Goal: Task Accomplishment & Management: Manage account settings

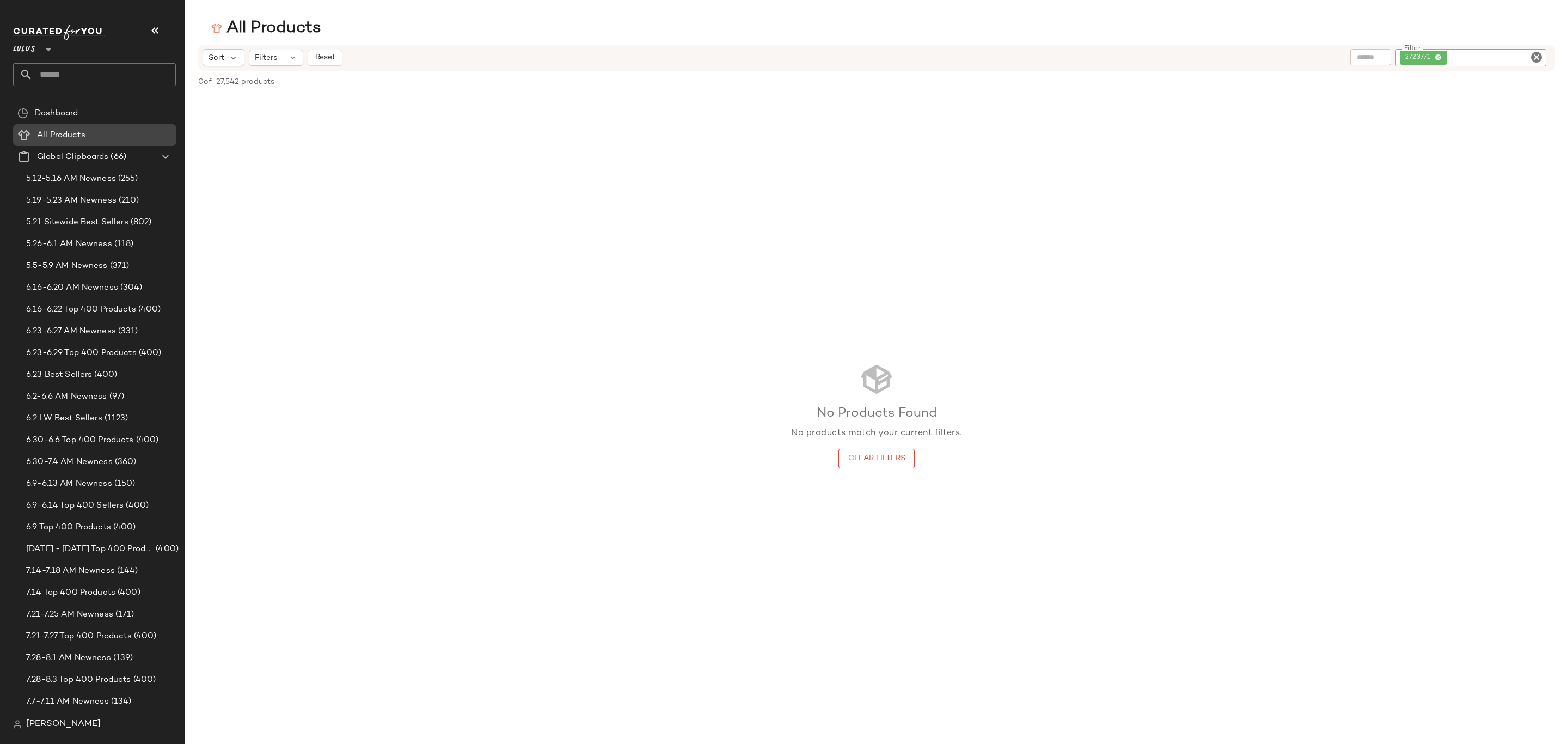
click at [113, 130] on div "All Products" at bounding box center [103, 135] width 138 height 12
click at [1539, 54] on icon "Clear Filter" at bounding box center [1537, 57] width 13 height 13
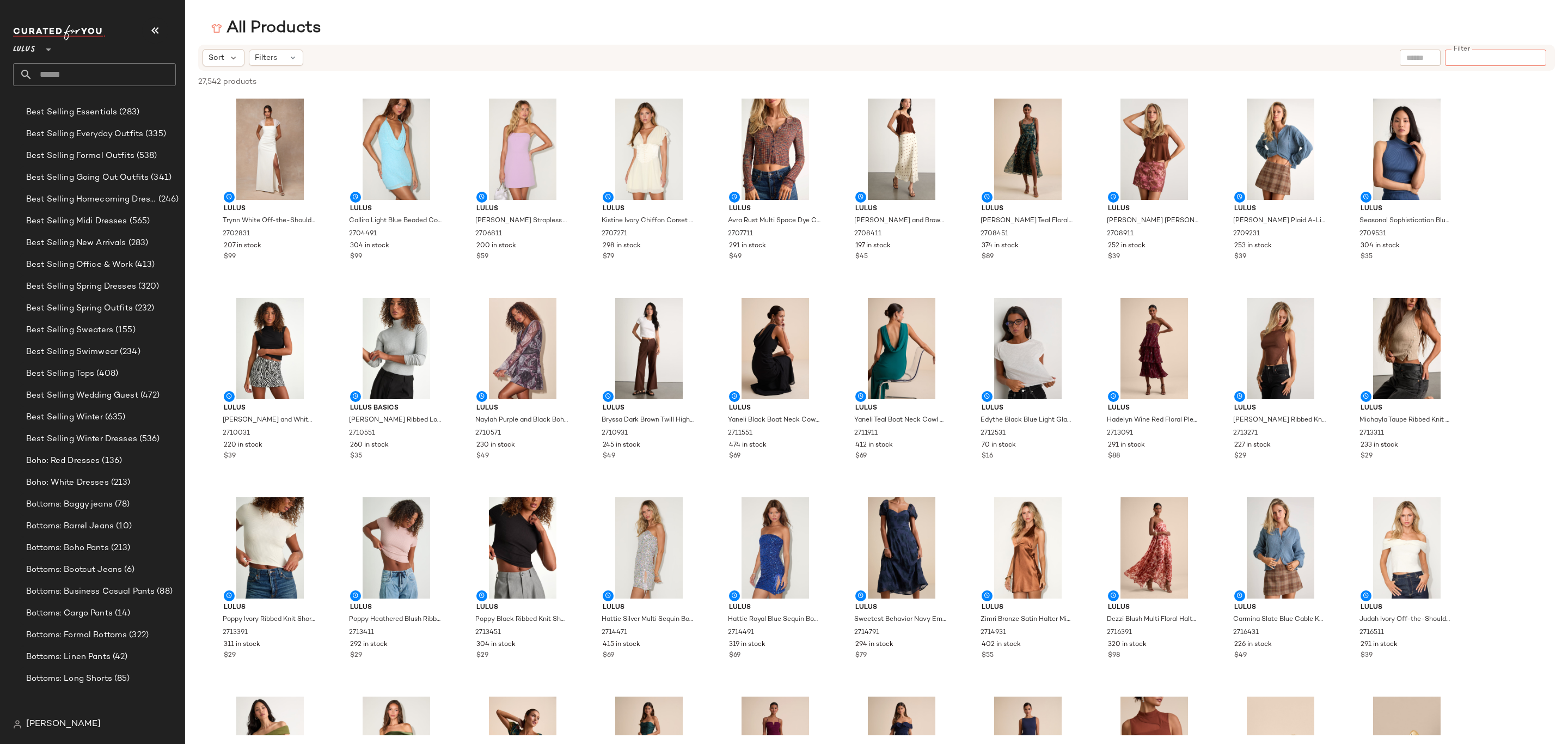
scroll to position [1501, 0]
click div "Curations (815)"
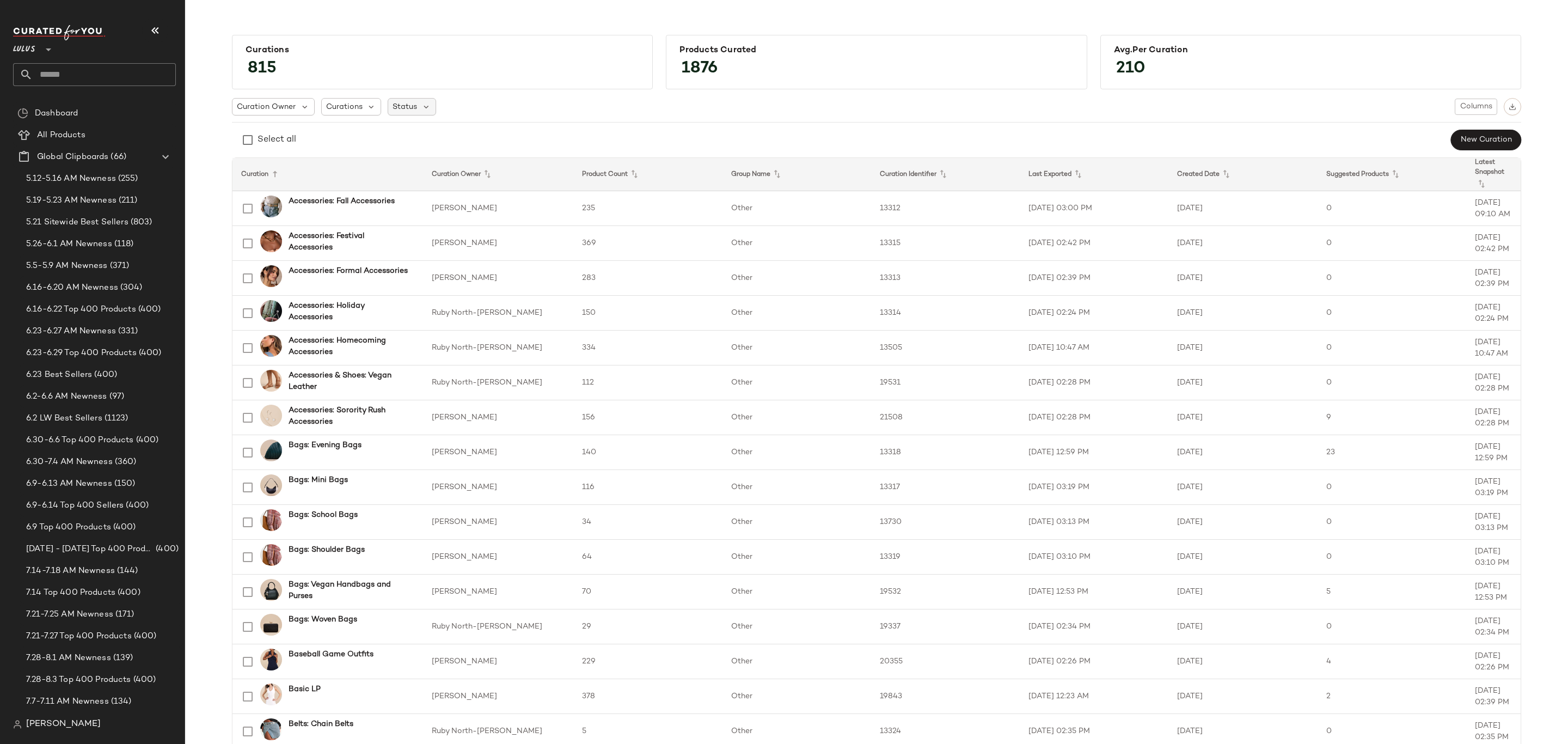
click at [416, 108] on div "Status" at bounding box center [412, 106] width 49 height 18
click at [446, 129] on label "Archived" at bounding box center [464, 135] width 112 height 22
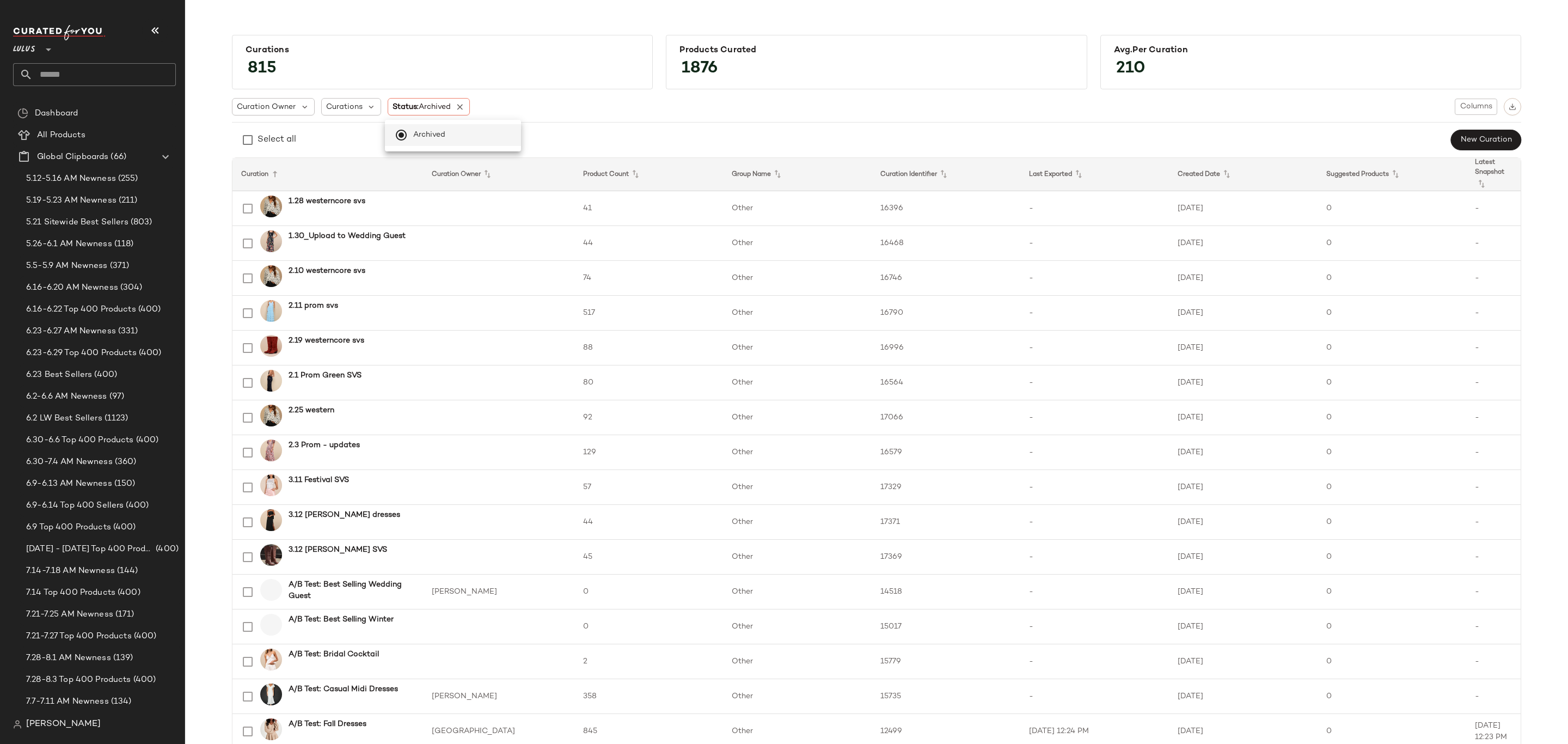
click at [621, 132] on div "Select all New Curation" at bounding box center [877, 140] width 1290 height 22
click at [1514, 107] on button "button" at bounding box center [1512, 106] width 18 height 18
click at [103, 136] on div "All Products" at bounding box center [103, 135] width 138 height 12
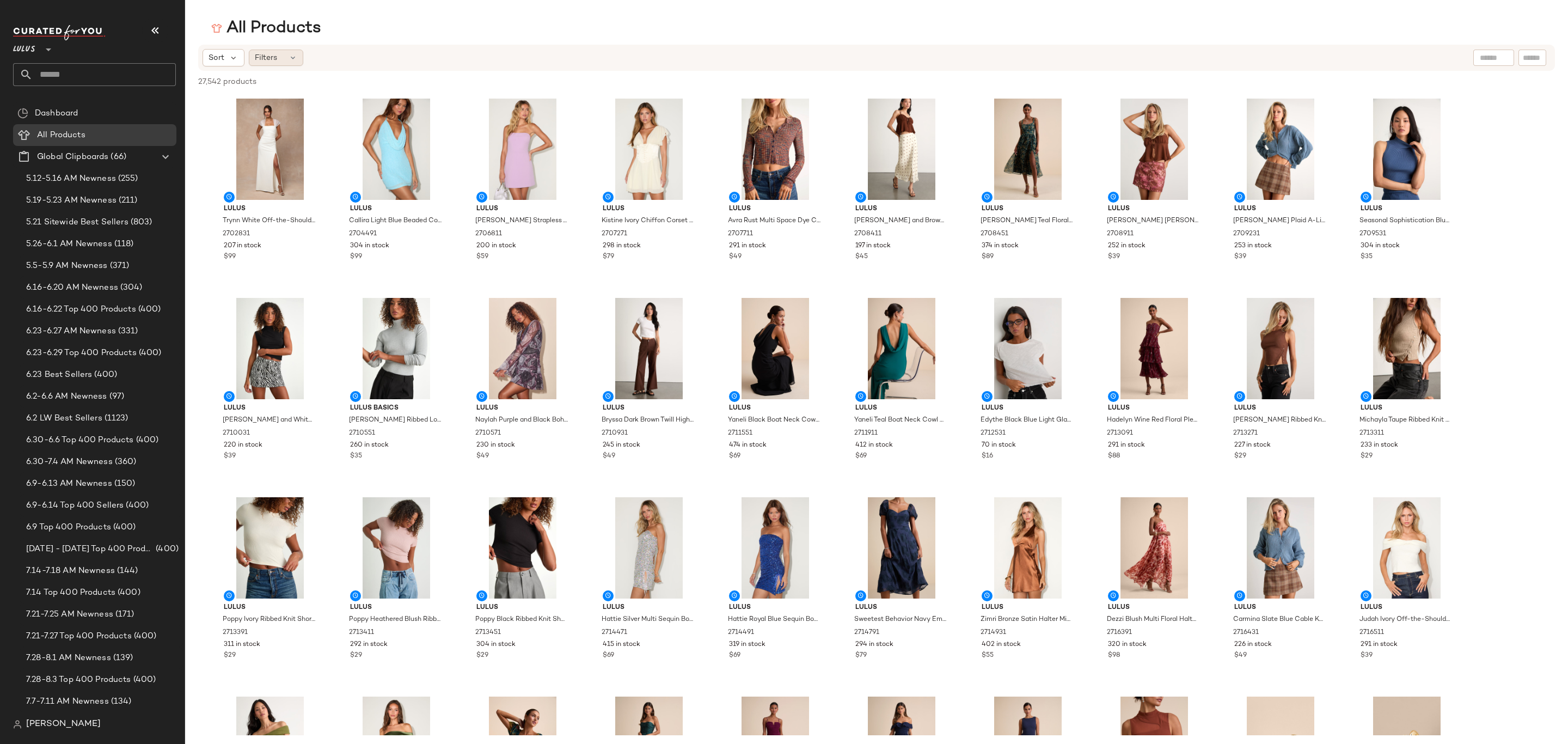
click at [280, 53] on div "Filters" at bounding box center [276, 57] width 54 height 16
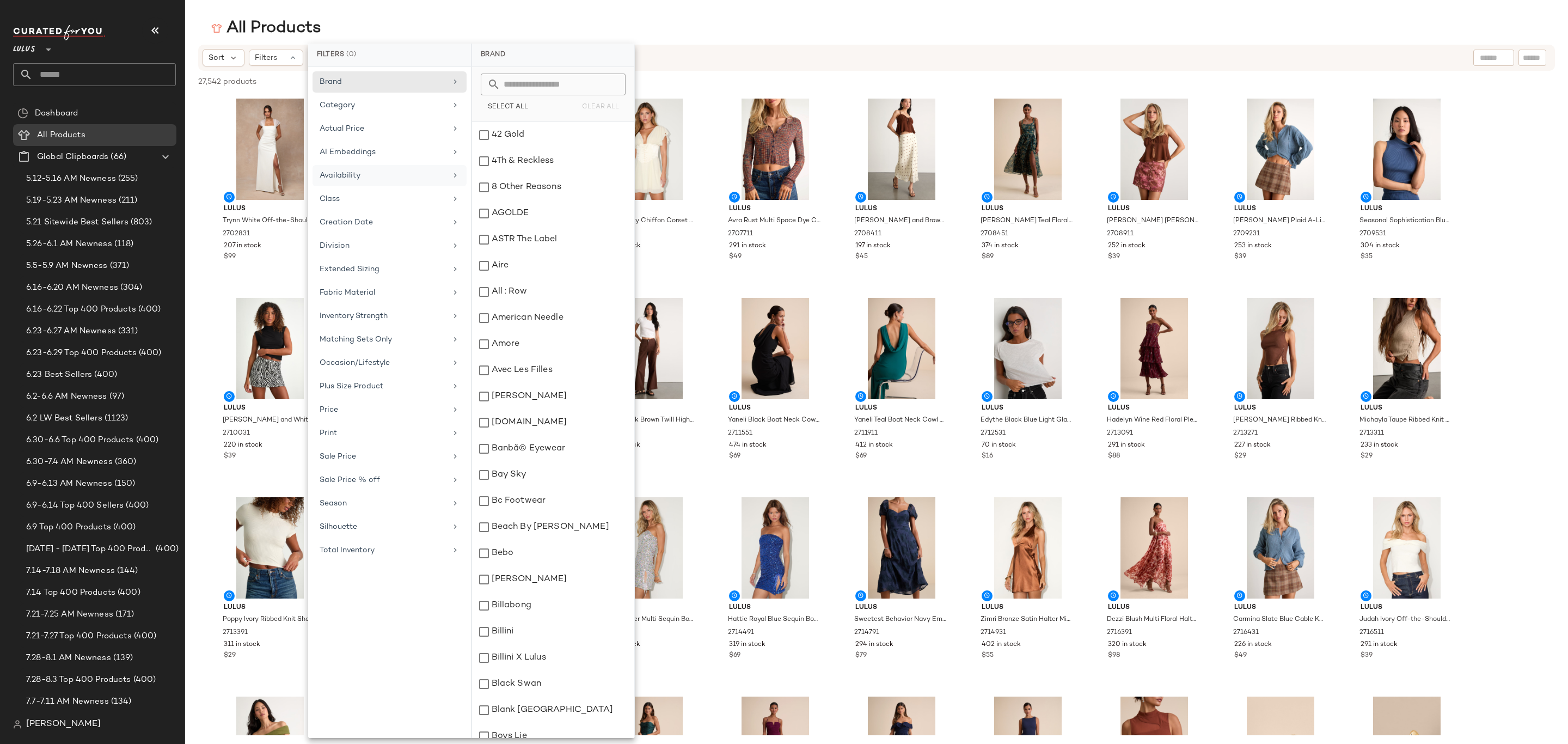
click at [391, 188] on div "Availability" at bounding box center [390, 198] width 154 height 21
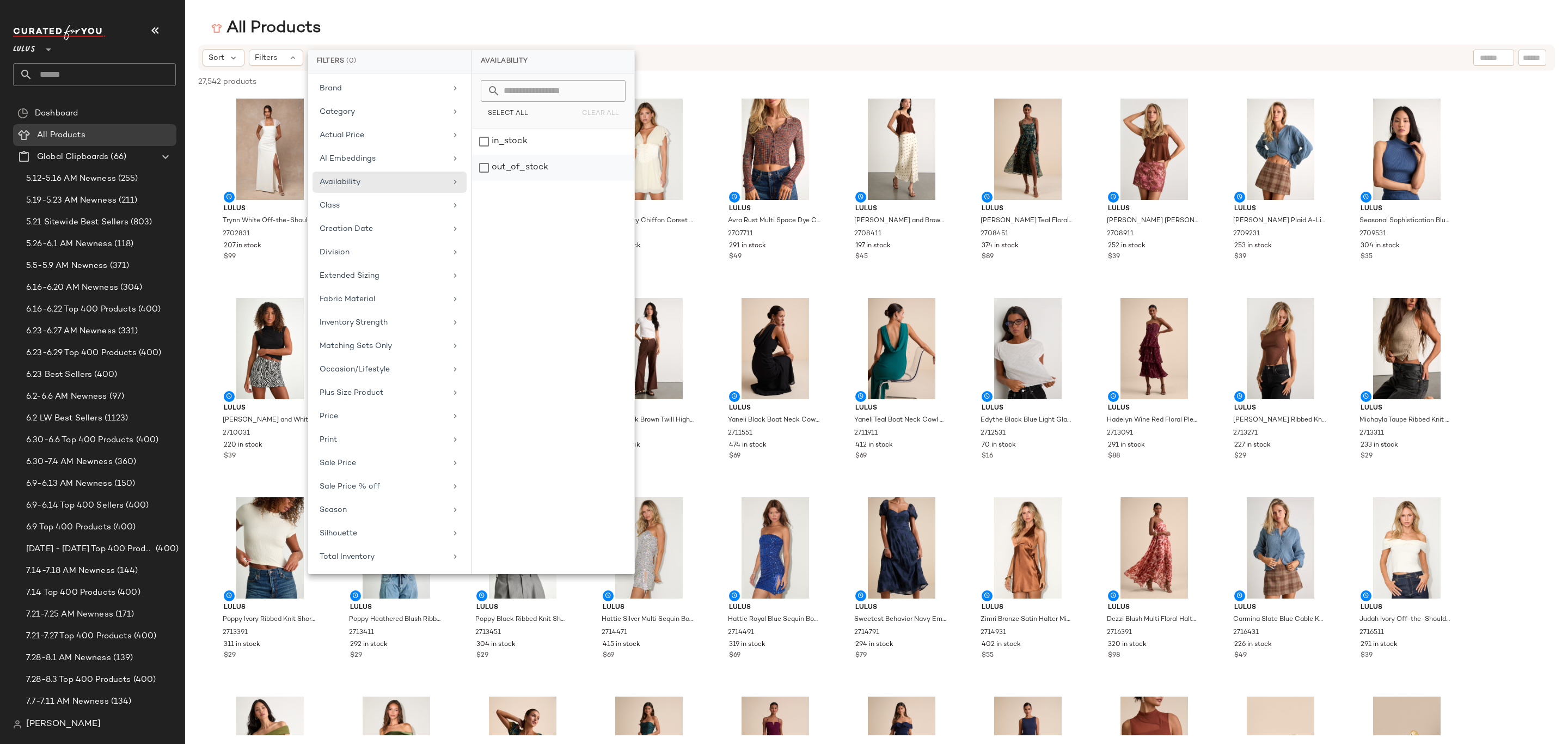
click at [511, 171] on div "out_of_stock" at bounding box center [553, 167] width 162 height 26
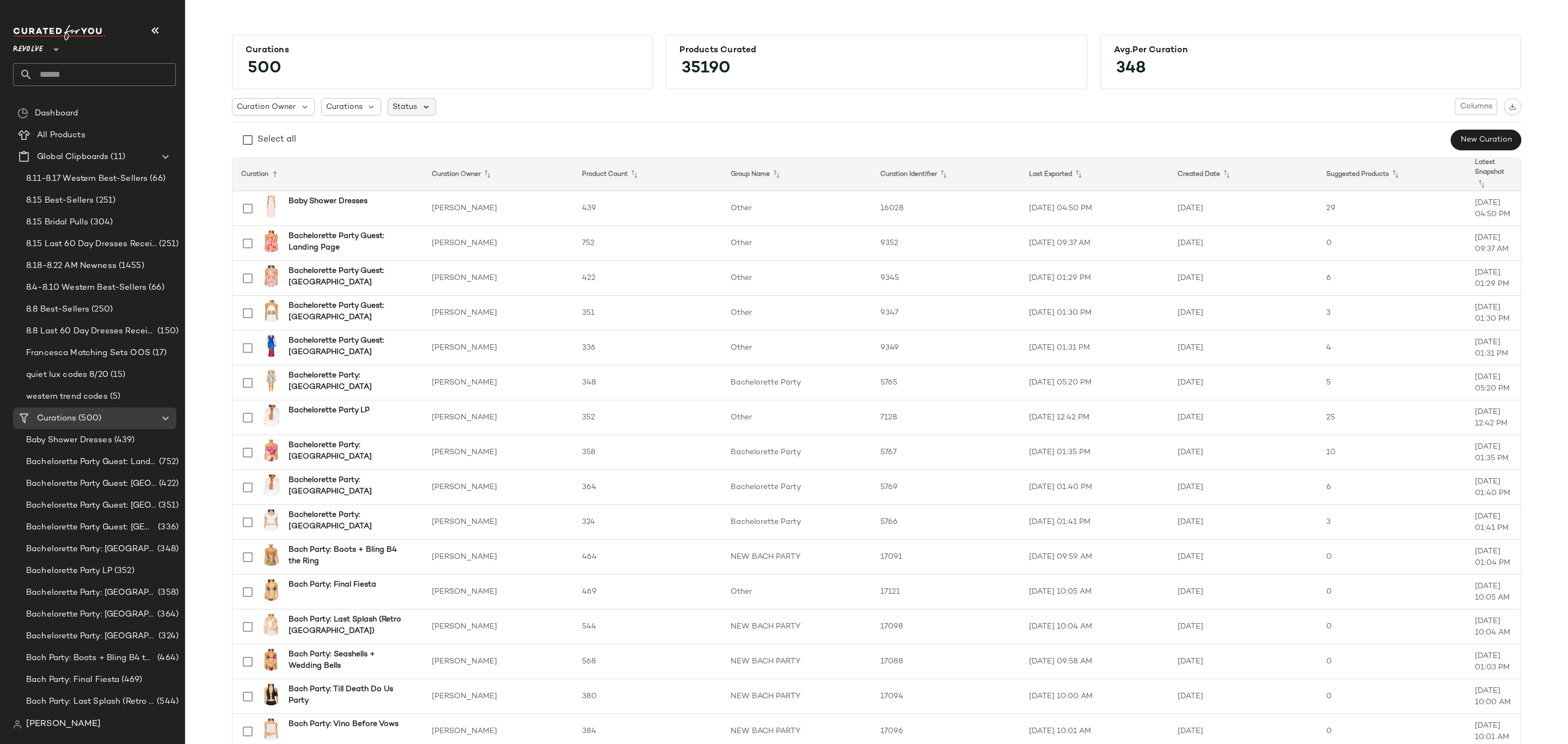
click at [422, 102] on icon at bounding box center [426, 106] width 10 height 10
click at [420, 128] on span "Archived" at bounding box center [429, 135] width 32 height 22
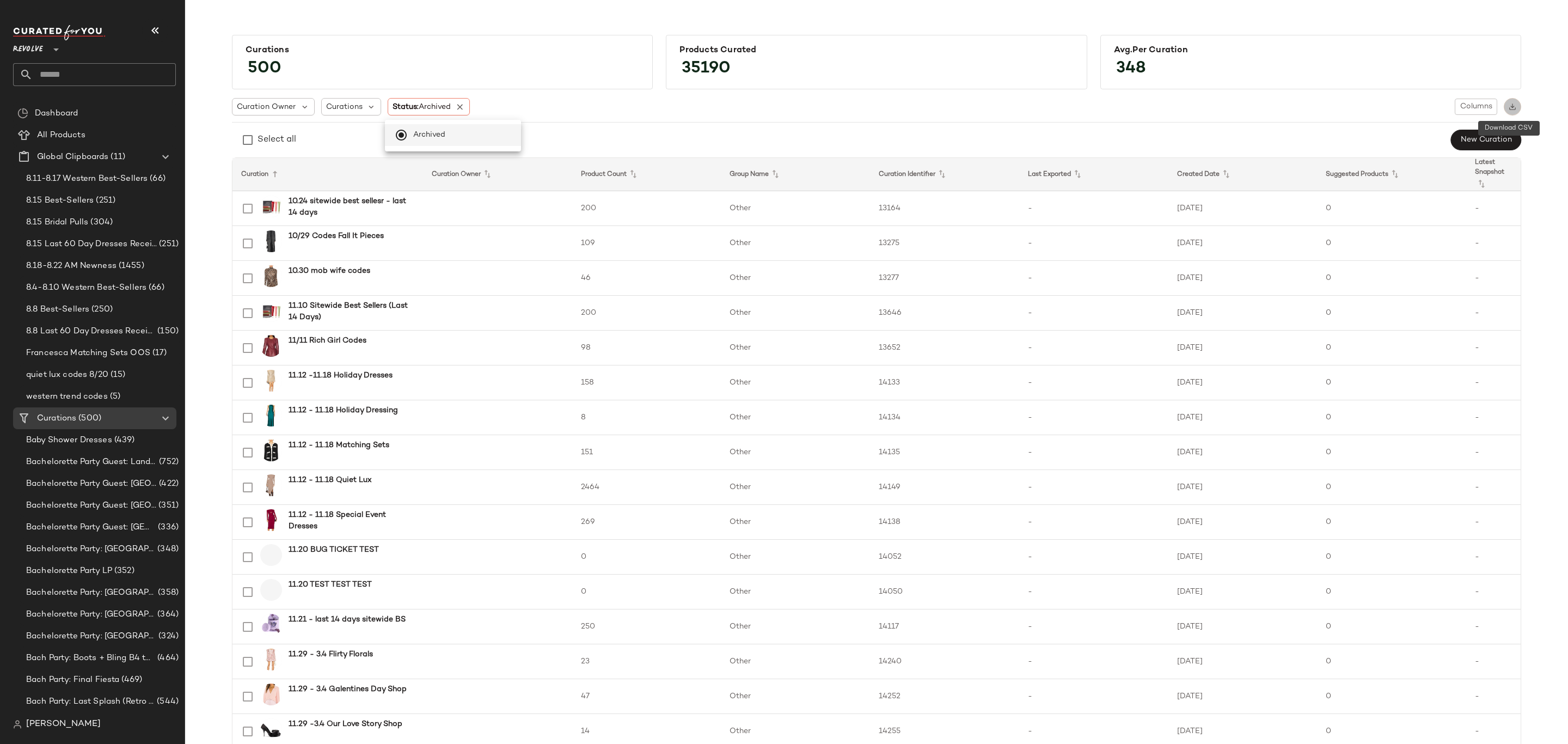
click at [1513, 103] on img "button" at bounding box center [1513, 107] width 8 height 8
click at [1509, 110] on img "button" at bounding box center [1513, 107] width 8 height 8
click at [412, 103] on span "Status: Archived" at bounding box center [422, 107] width 58 height 12
click at [603, 130] on div "Select all New Curation" at bounding box center [877, 140] width 1290 height 22
drag, startPoint x: 433, startPoint y: 110, endPoint x: 433, endPoint y: 125, distance: 15.0
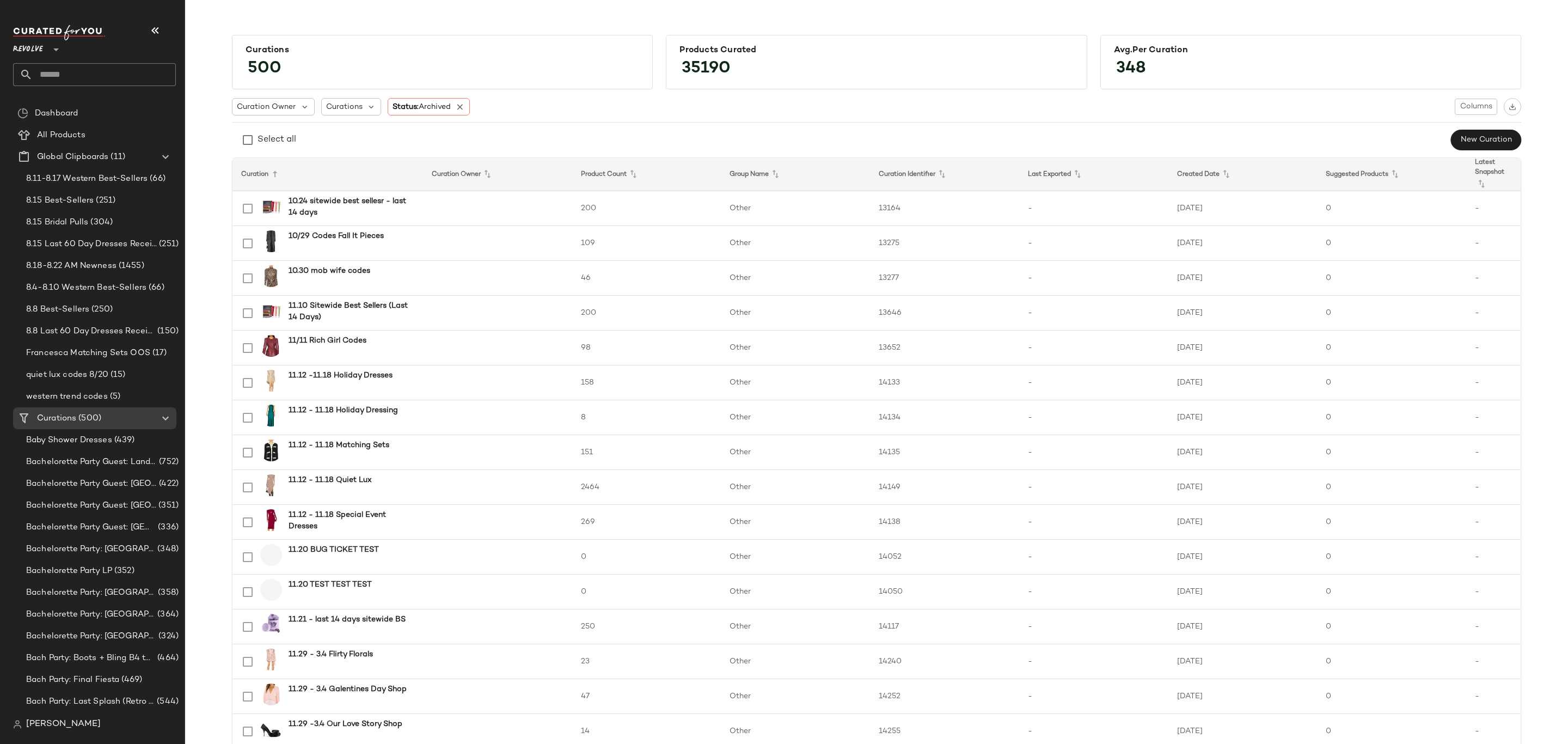
click at [433, 111] on span "Status: Archived" at bounding box center [422, 107] width 58 height 12
click at [442, 139] on span "Archived" at bounding box center [429, 135] width 32 height 22
click at [577, 125] on div "Curation Owner Curations Status: Archived Columns Select all New Curation" at bounding box center [877, 124] width 1290 height 53
click at [1509, 107] on img "button" at bounding box center [1513, 107] width 8 height 8
click at [100, 422] on span "(500)" at bounding box center [89, 418] width 25 height 12
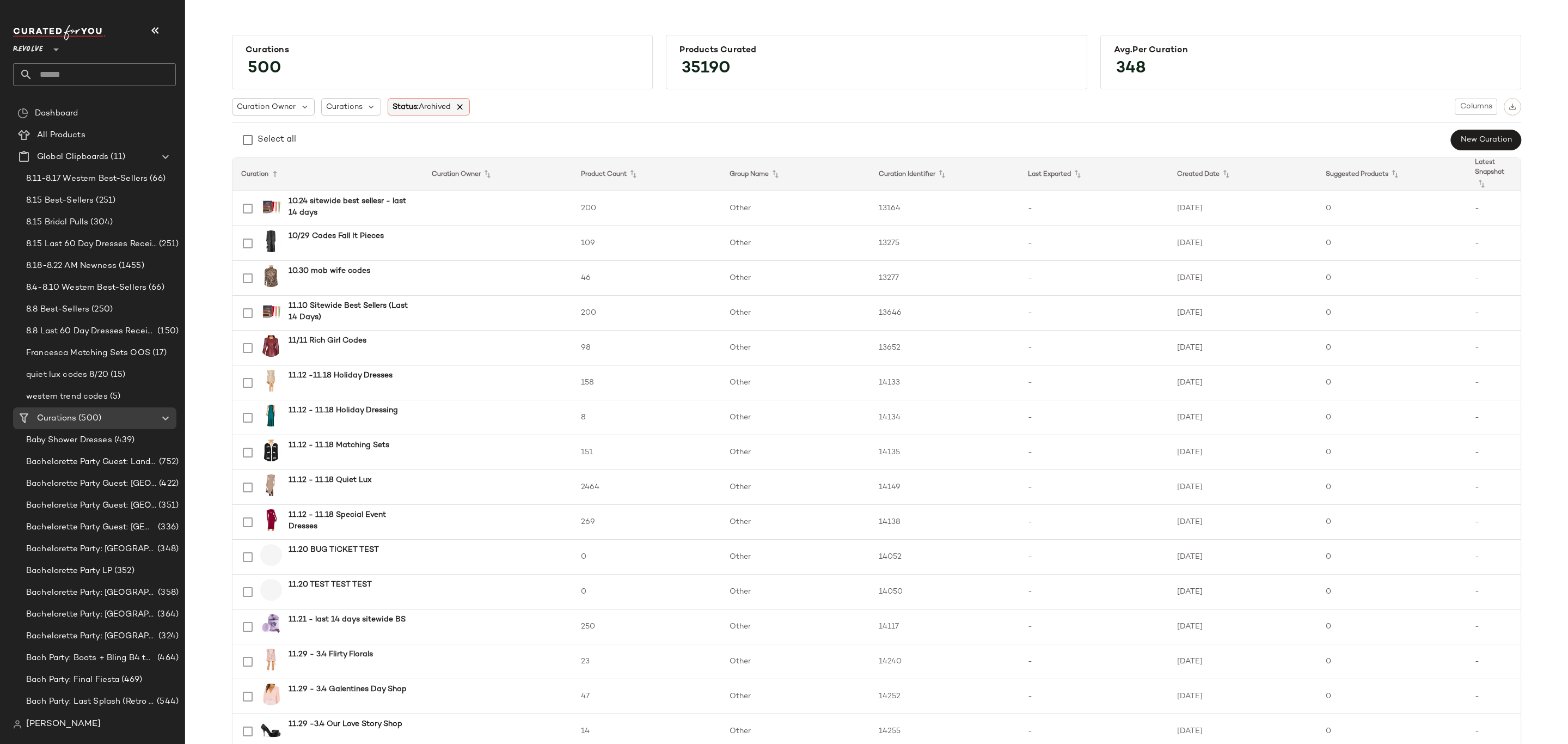
click at [461, 107] on icon at bounding box center [460, 106] width 10 height 10
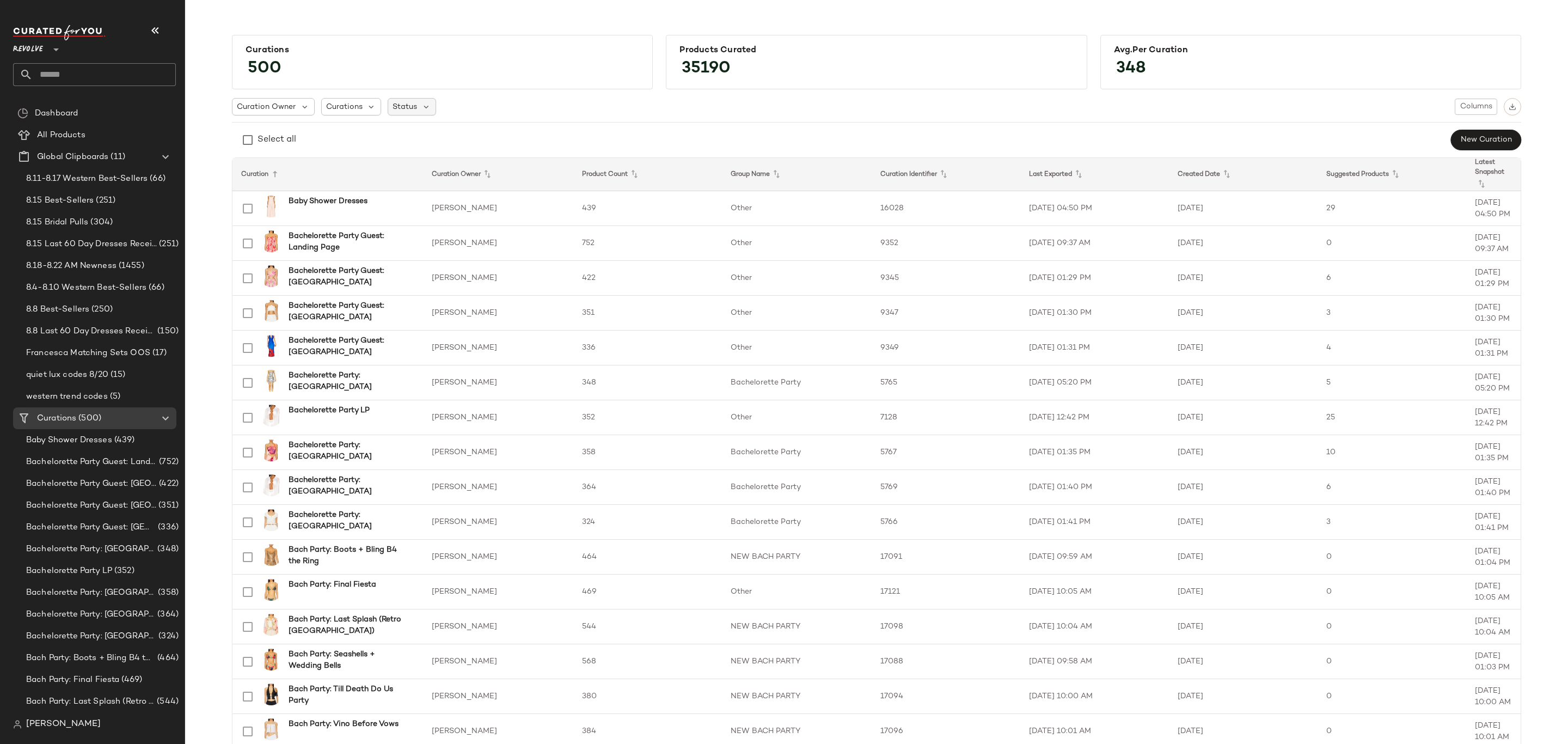
drag, startPoint x: 402, startPoint y: 100, endPoint x: 407, endPoint y: 104, distance: 6.4
click at [402, 100] on div "Status" at bounding box center [412, 106] width 49 height 18
click at [420, 126] on span "Archived" at bounding box center [429, 135] width 32 height 22
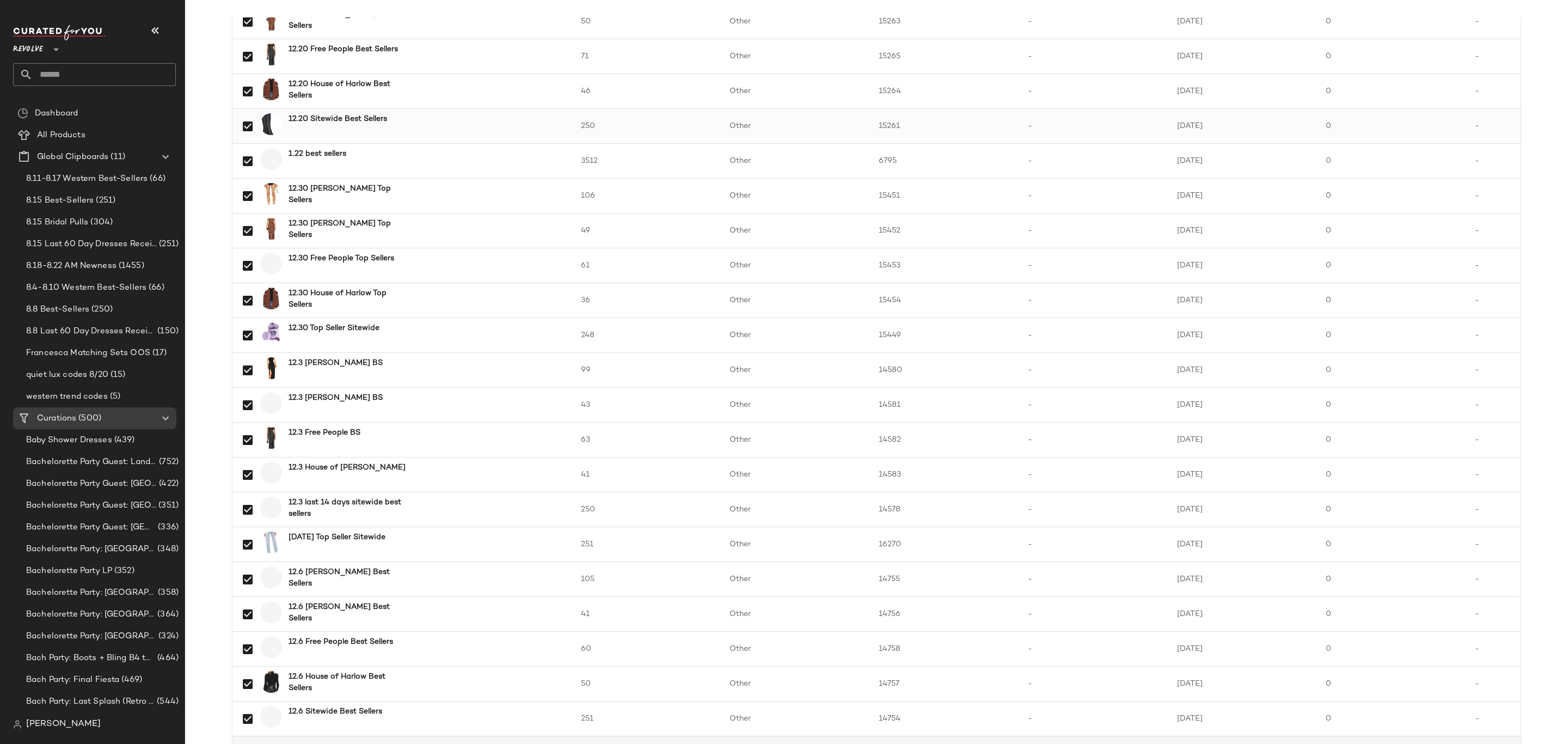
scroll to position [1253, 0]
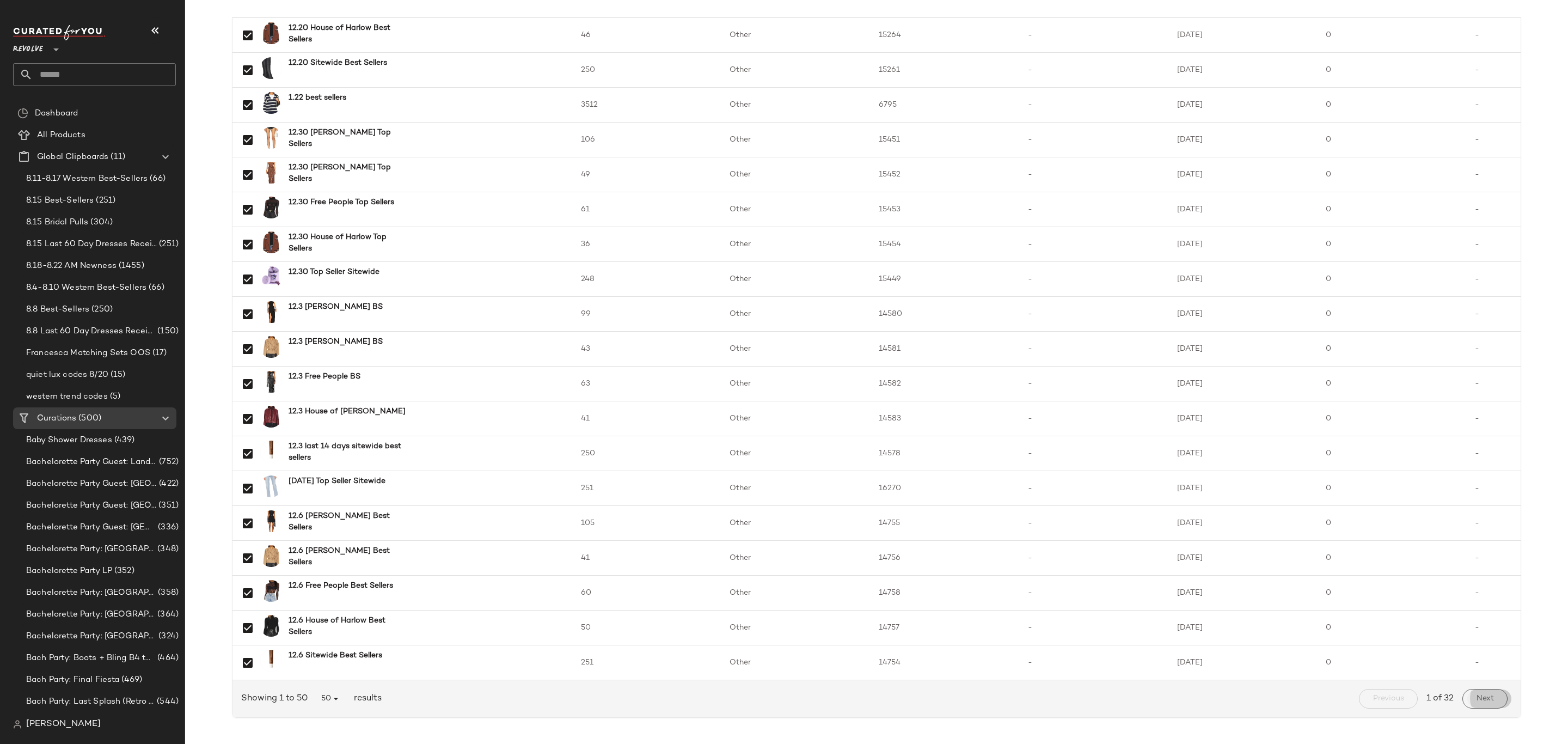
click at [1490, 700] on span "Next" at bounding box center [1485, 698] width 18 height 8
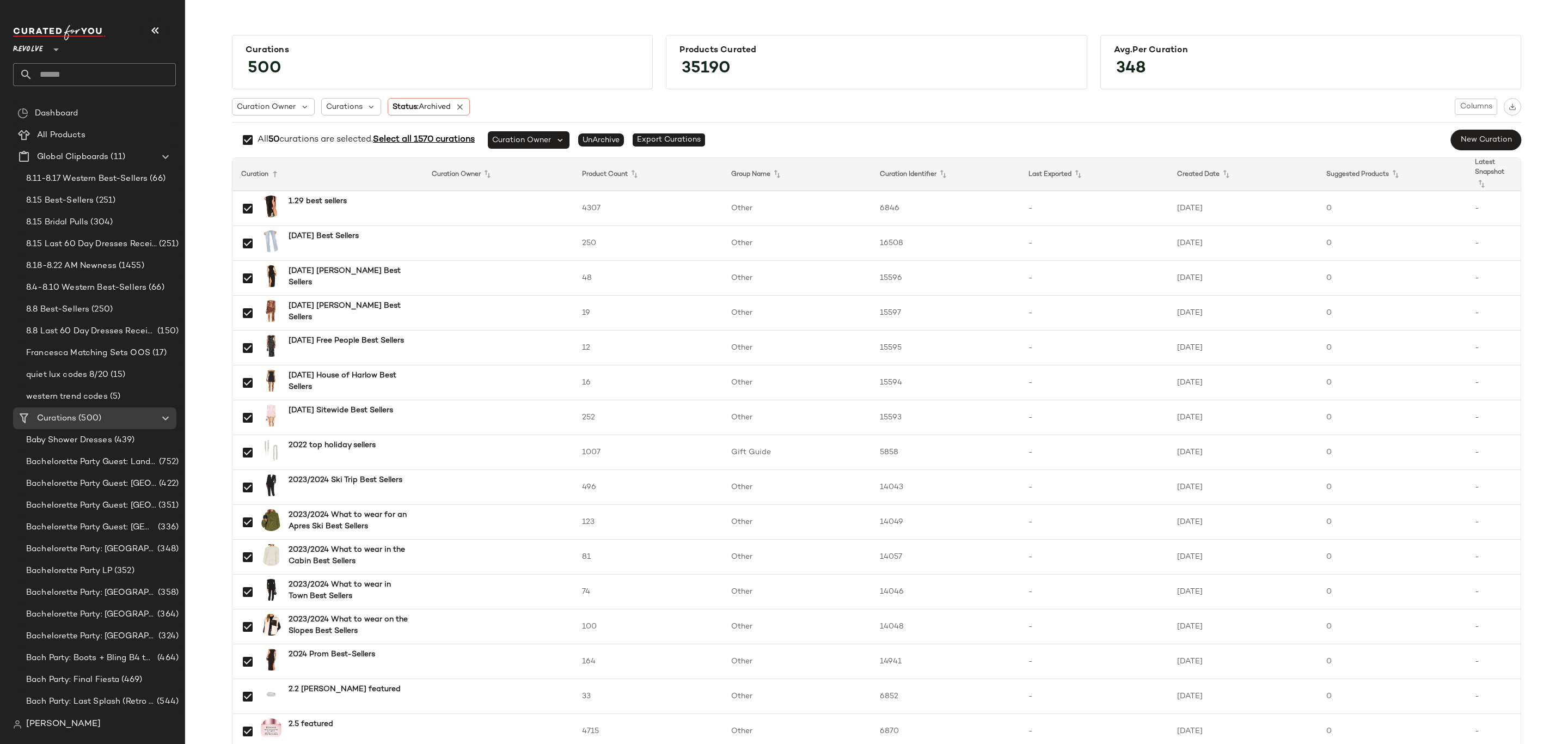
click at [437, 139] on span "Select all 1570 curations" at bounding box center [424, 139] width 102 height 9
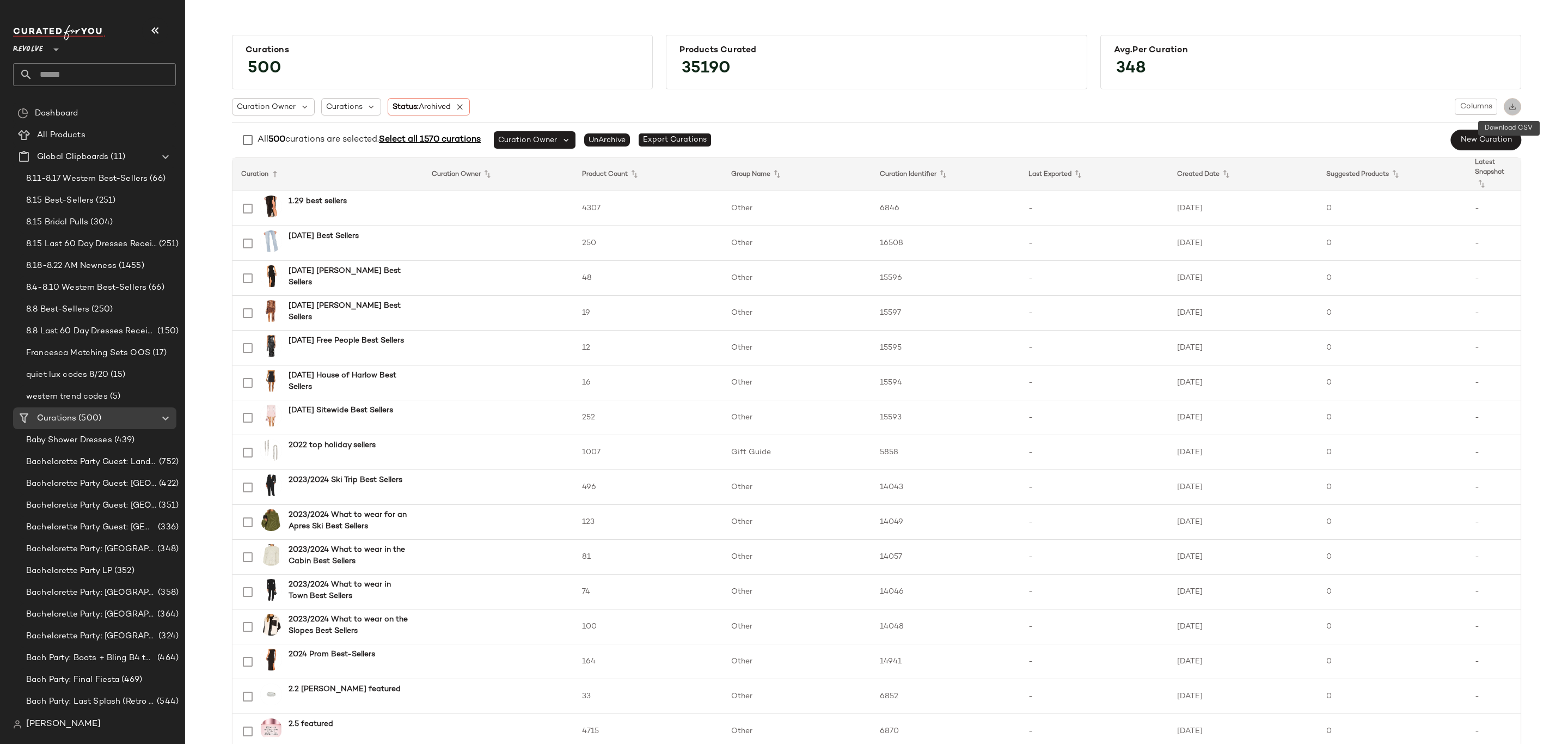
click at [1513, 103] on img "button" at bounding box center [1513, 107] width 8 height 8
click at [418, 138] on span "Select all 1570 curations" at bounding box center [429, 139] width 102 height 9
click at [418, 139] on span "Select all 1570 curations" at bounding box center [429, 139] width 102 height 9
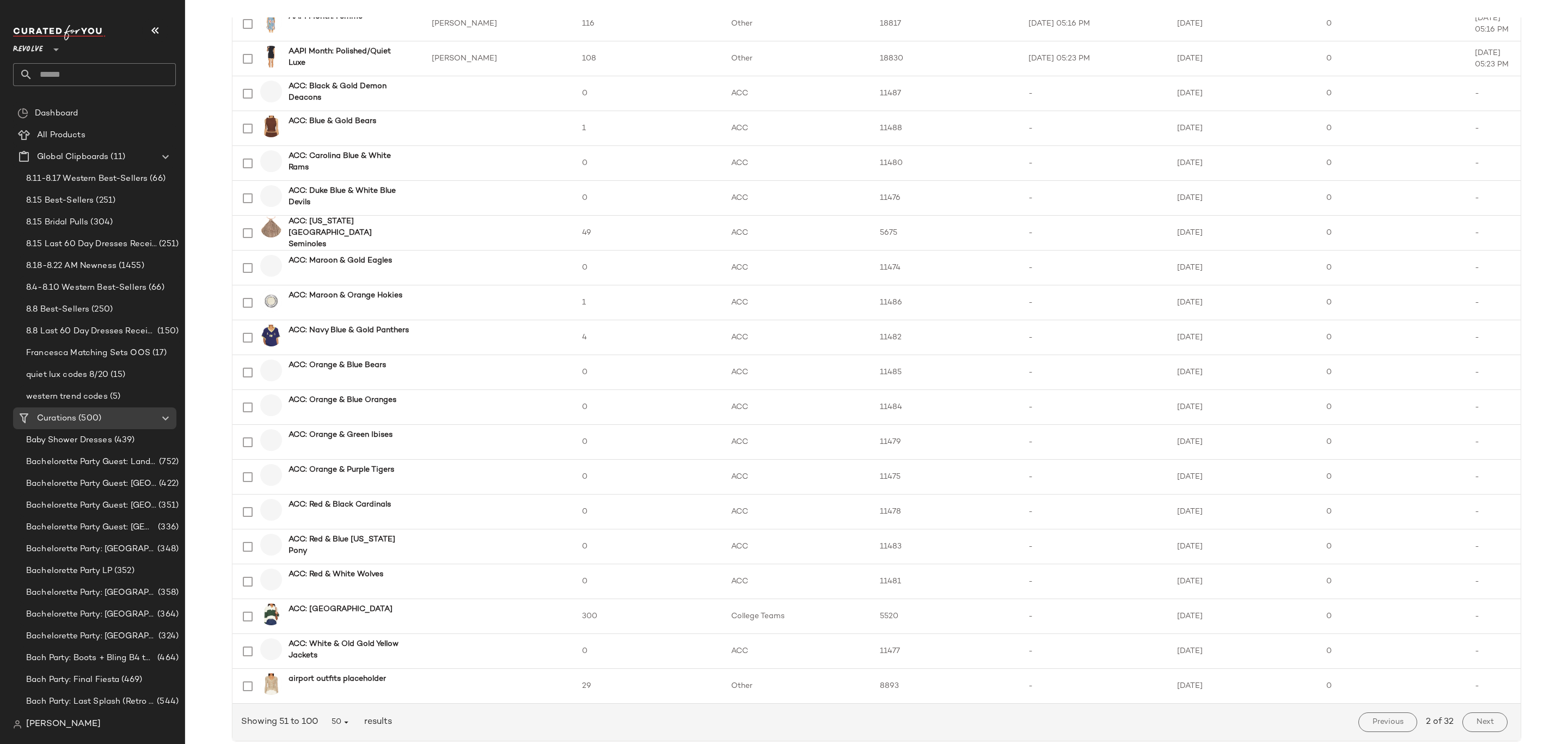
scroll to position [1253, 0]
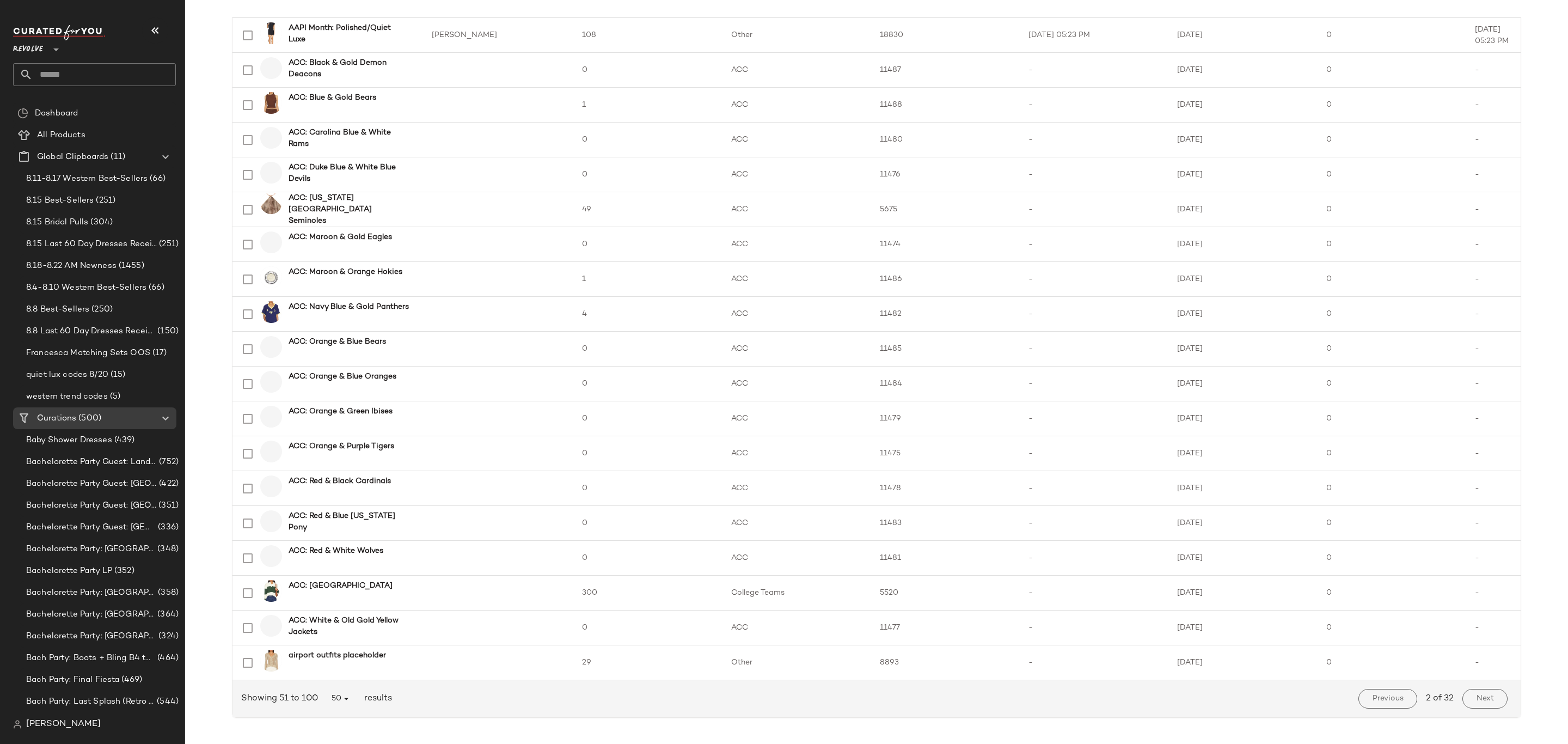
click at [1385, 696] on span "Previous" at bounding box center [1388, 698] width 32 height 8
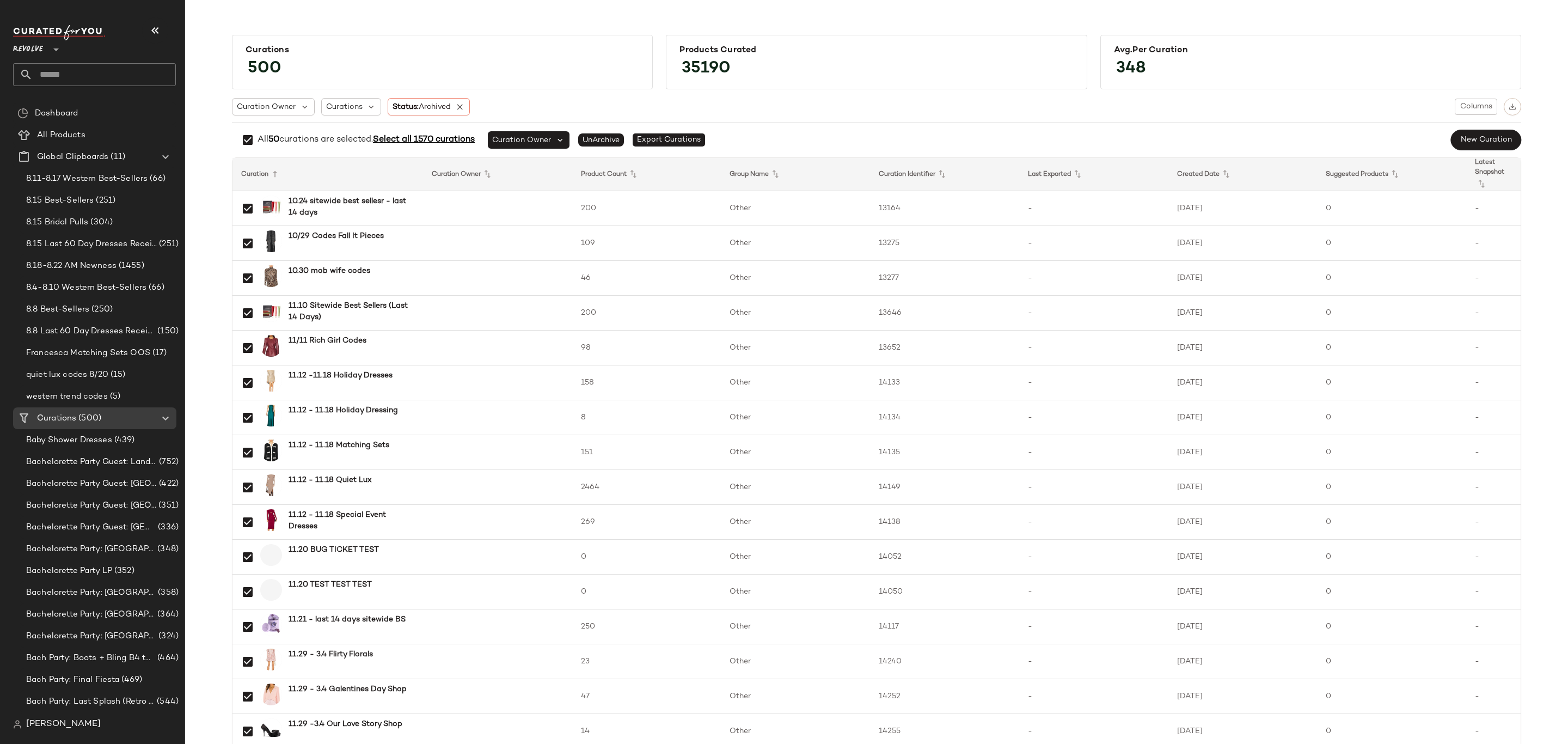
click at [437, 136] on span "Select all 1570 curations" at bounding box center [424, 139] width 102 height 9
click at [452, 136] on span "Select all 1570 curations" at bounding box center [429, 139] width 102 height 9
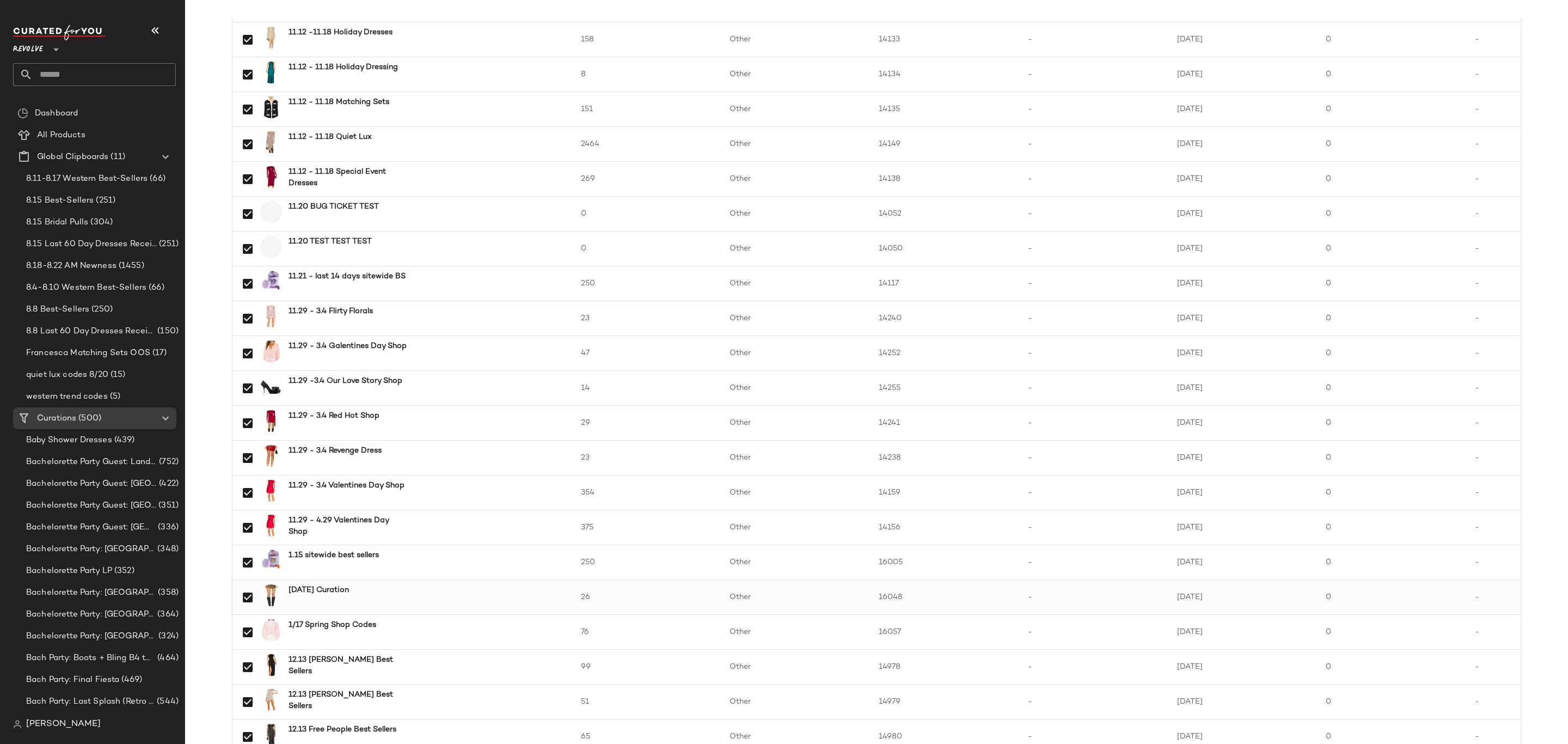
scroll to position [29, 0]
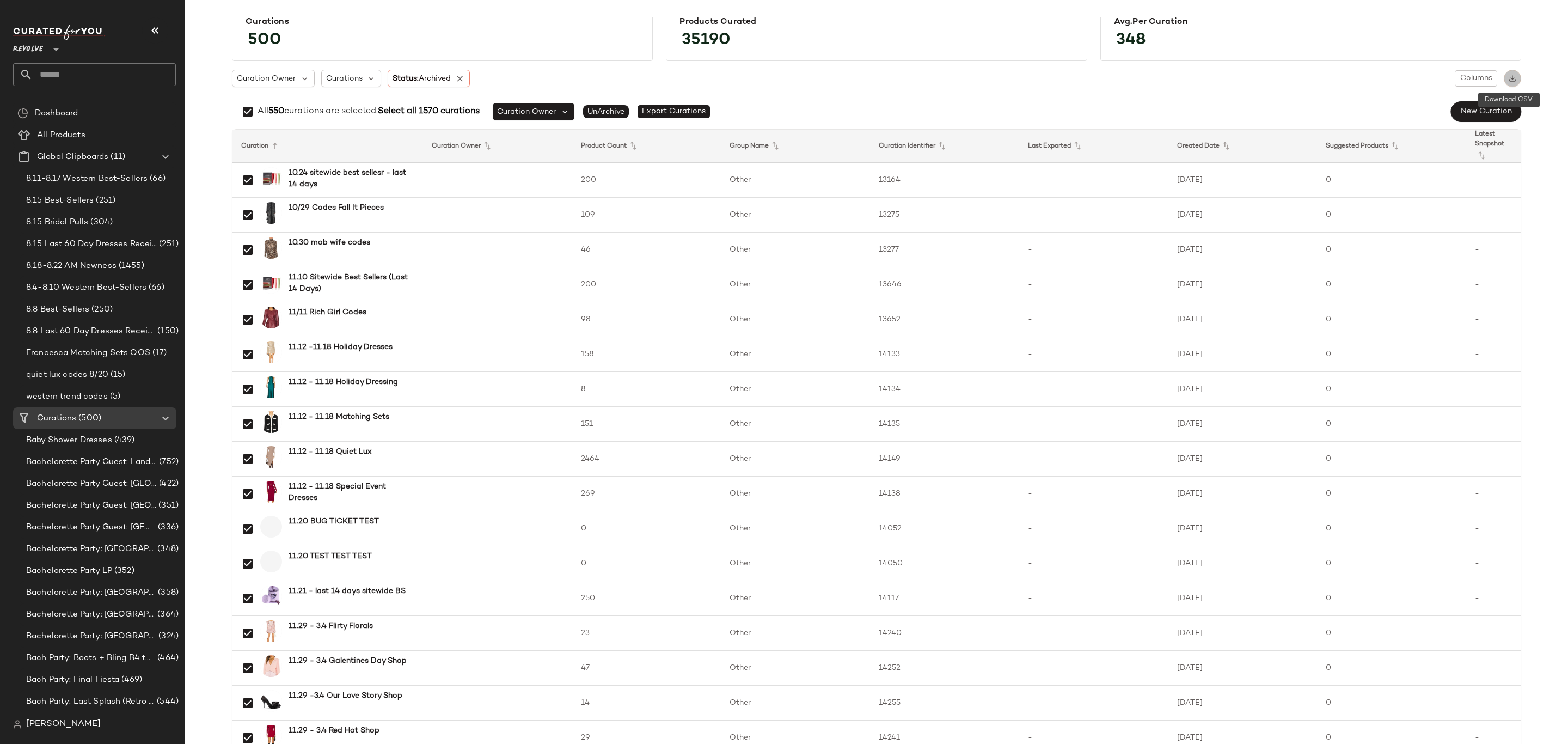
click at [1510, 86] on button "button" at bounding box center [1512, 78] width 18 height 18
click at [432, 111] on span "Select all 1570 curations" at bounding box center [429, 112] width 102 height 9
click at [432, 113] on span "Select all 1570 curations" at bounding box center [429, 112] width 102 height 9
click at [436, 107] on span "Select all 1570 curations" at bounding box center [429, 112] width 102 height 9
drag, startPoint x: 91, startPoint y: 133, endPoint x: 139, endPoint y: 146, distance: 49.7
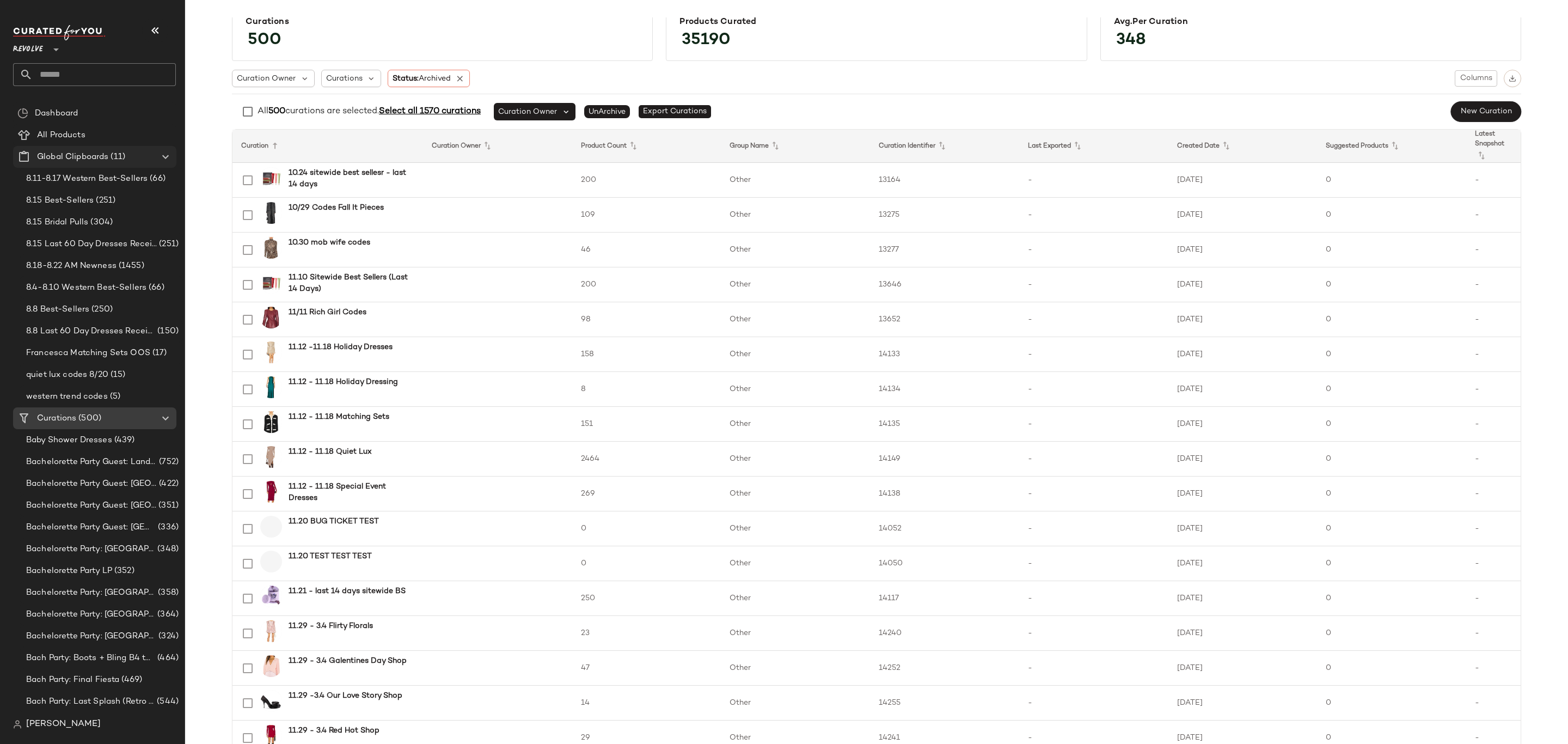
click at [91, 132] on div "All Products" at bounding box center [103, 135] width 138 height 12
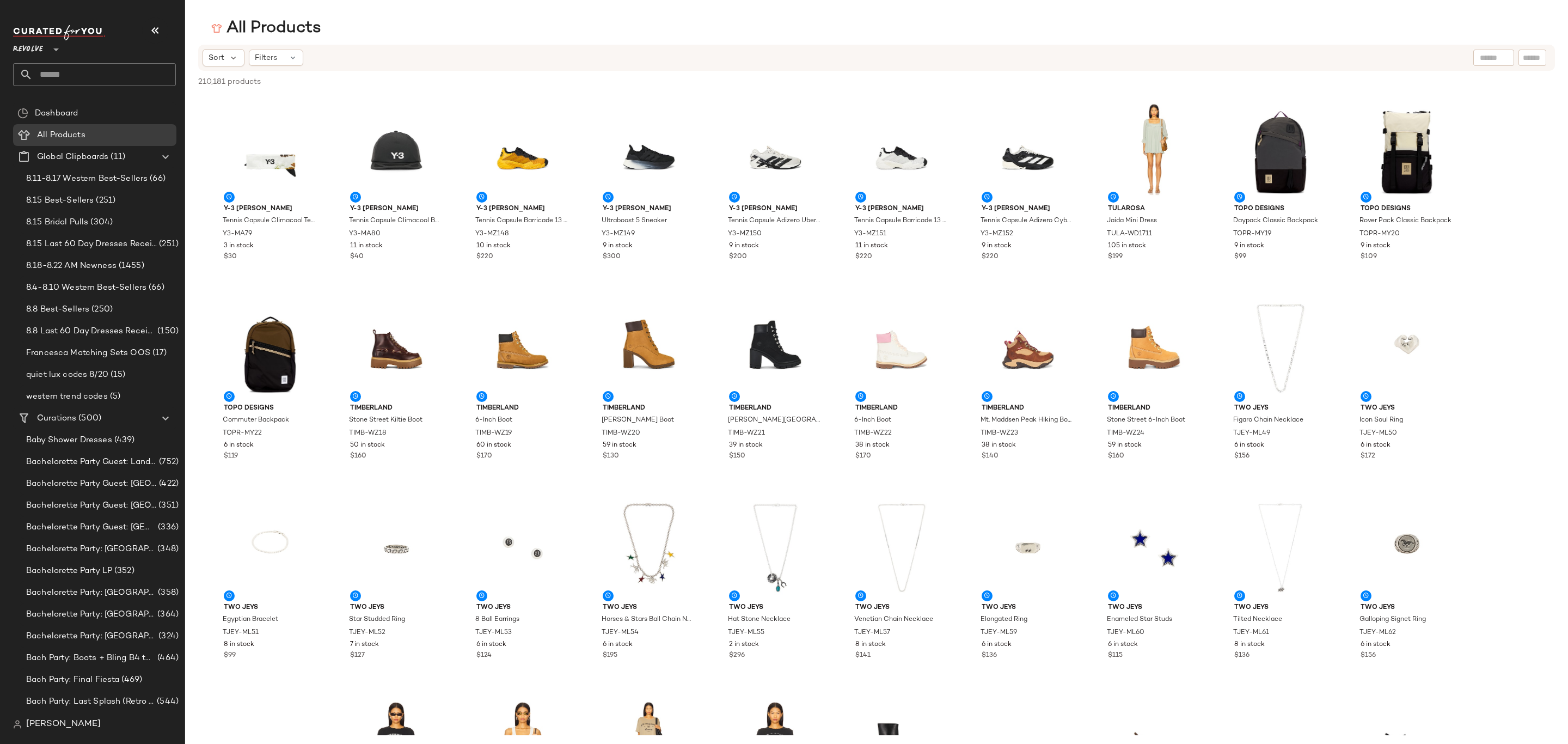
drag, startPoint x: 295, startPoint y: 56, endPoint x: 454, endPoint y: 90, distance: 162.6
click at [295, 56] on icon at bounding box center [293, 57] width 8 height 8
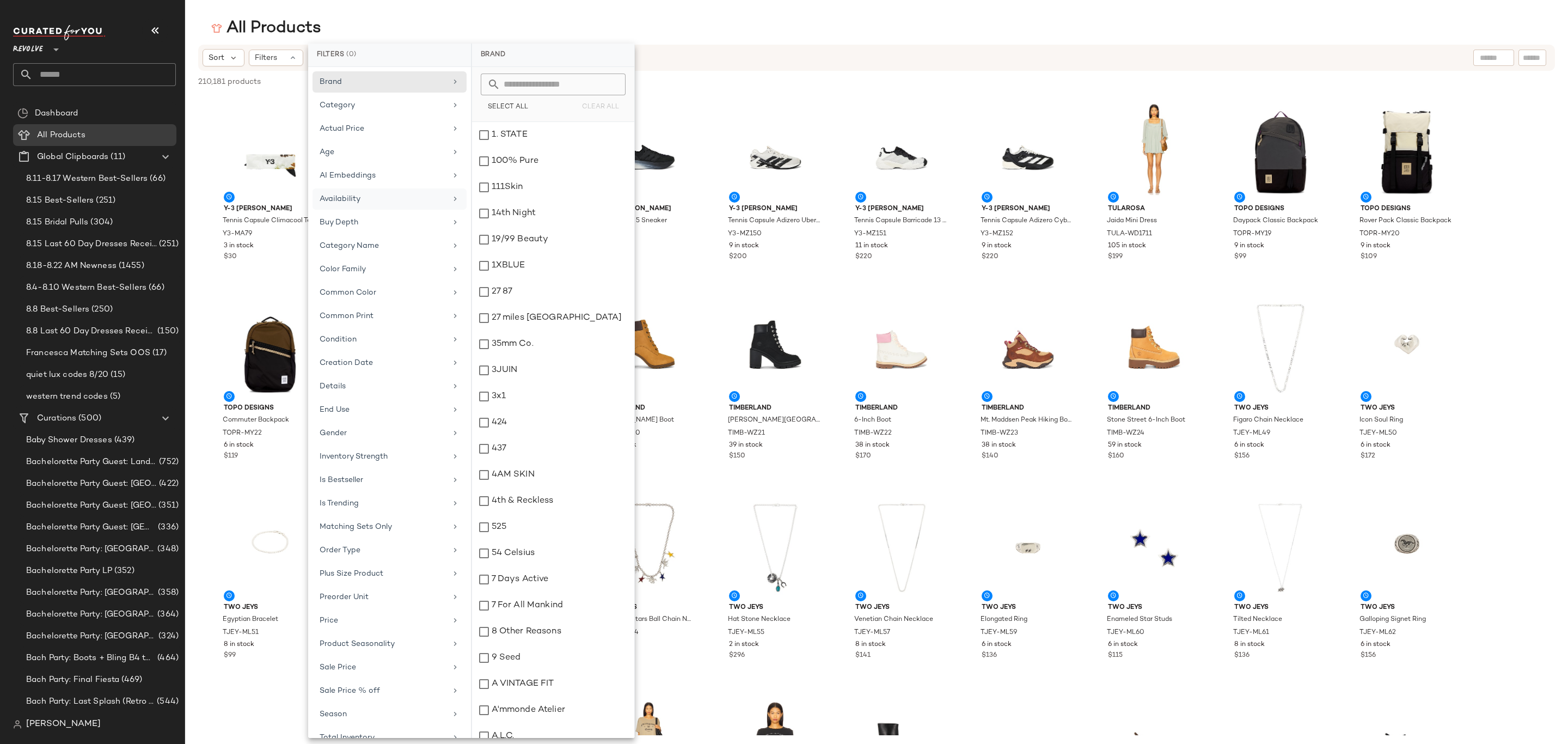
click at [389, 212] on div "Availability" at bounding box center [390, 222] width 154 height 21
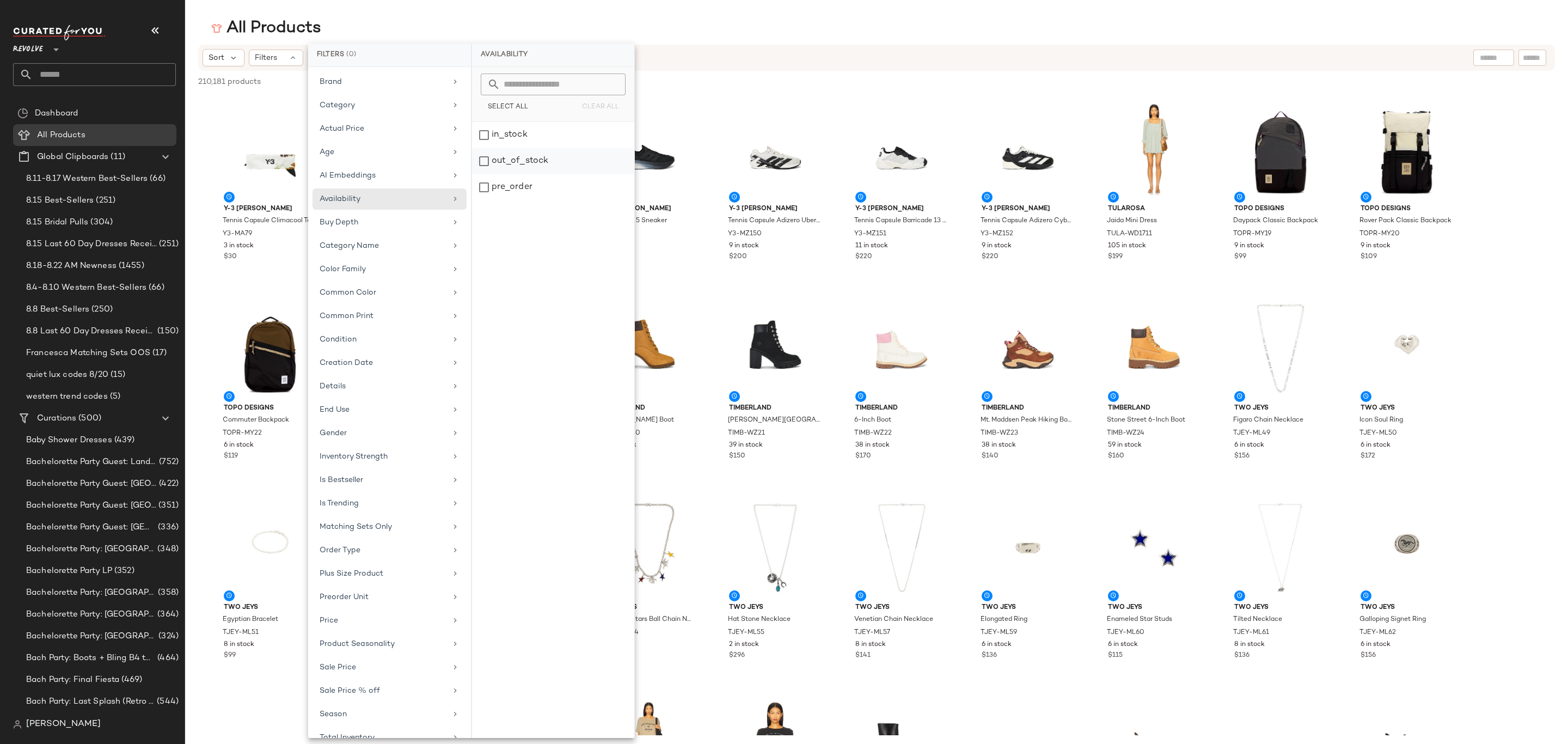
click at [521, 174] on div "out_of_stock" at bounding box center [553, 187] width 162 height 26
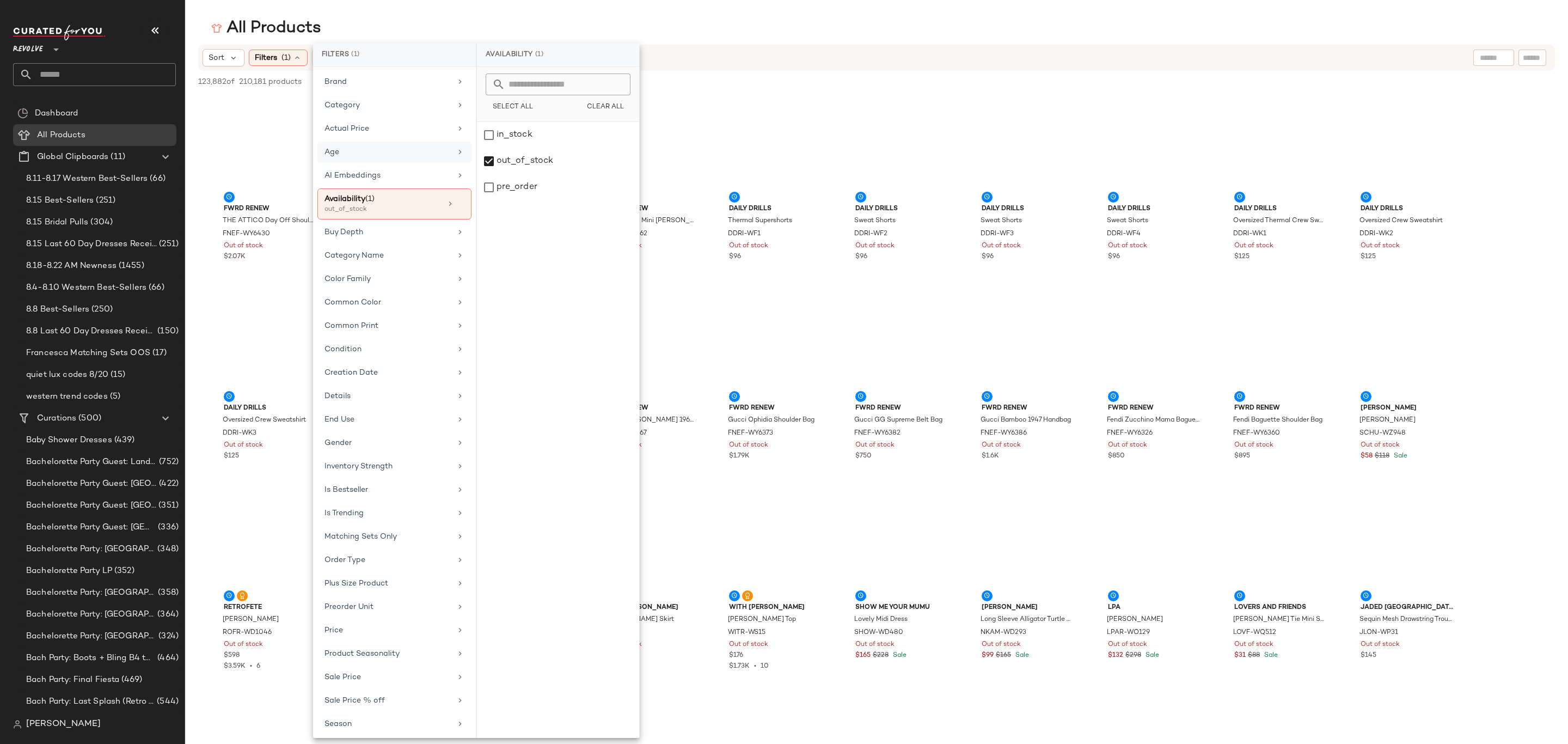
click at [357, 165] on div "Age" at bounding box center [394, 175] width 154 height 21
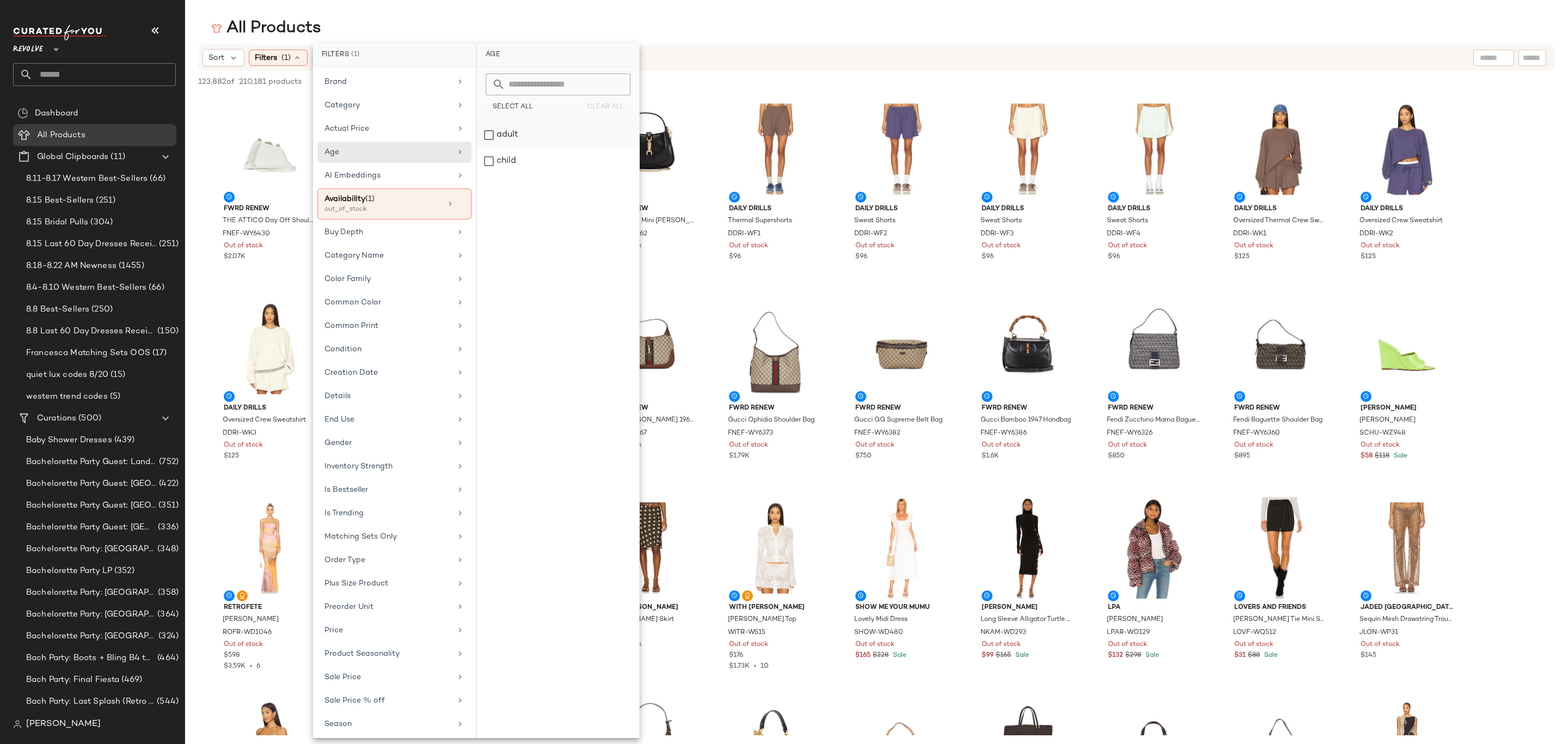
click at [515, 148] on div "adult" at bounding box center [558, 161] width 162 height 26
click at [510, 148] on div "adult" at bounding box center [558, 161] width 162 height 26
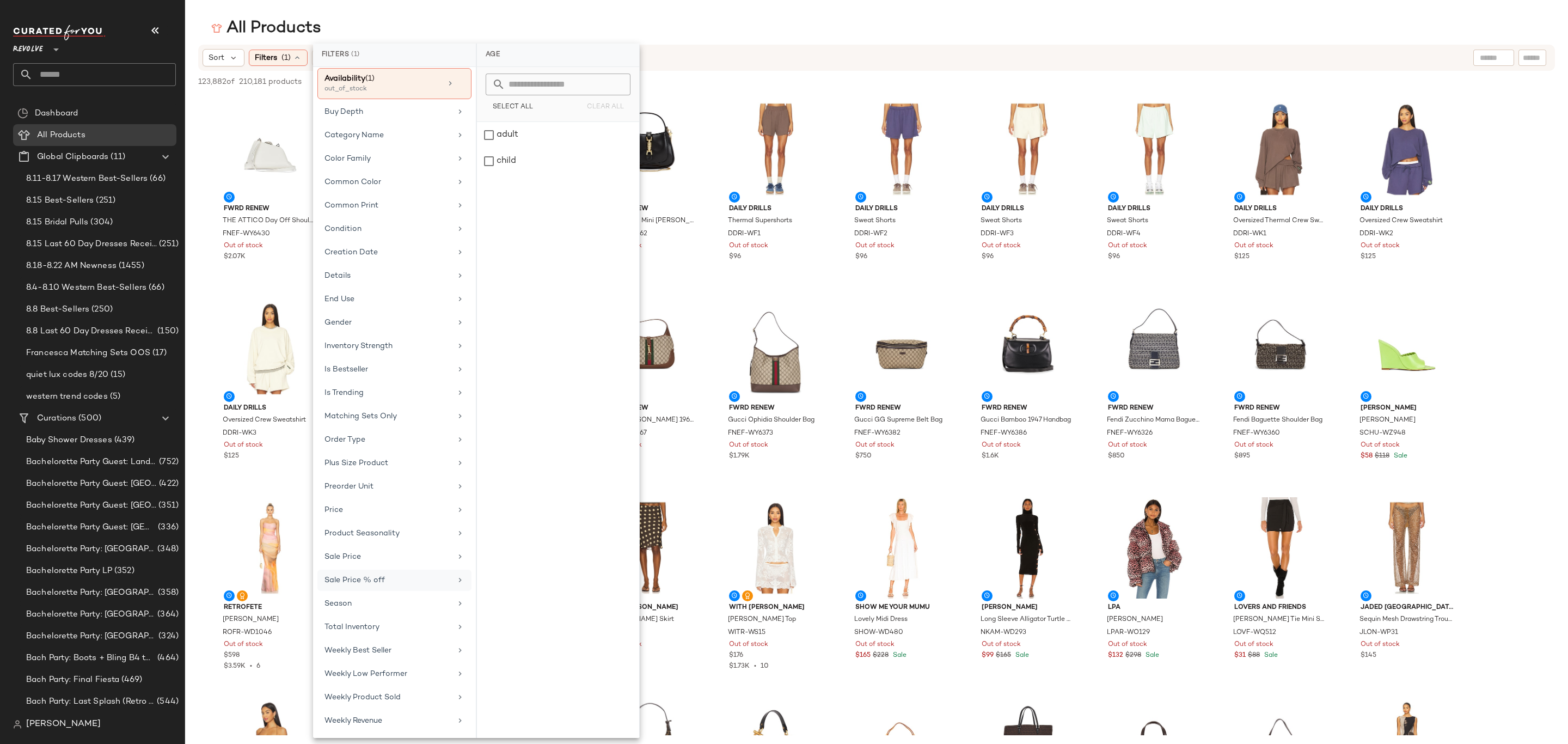
click at [369, 578] on div "Sale Price % off" at bounding box center [388, 581] width 127 height 12
click at [371, 554] on div "Sale Price" at bounding box center [388, 557] width 127 height 12
click at [515, 91] on div "On sale" at bounding box center [558, 101] width 154 height 19
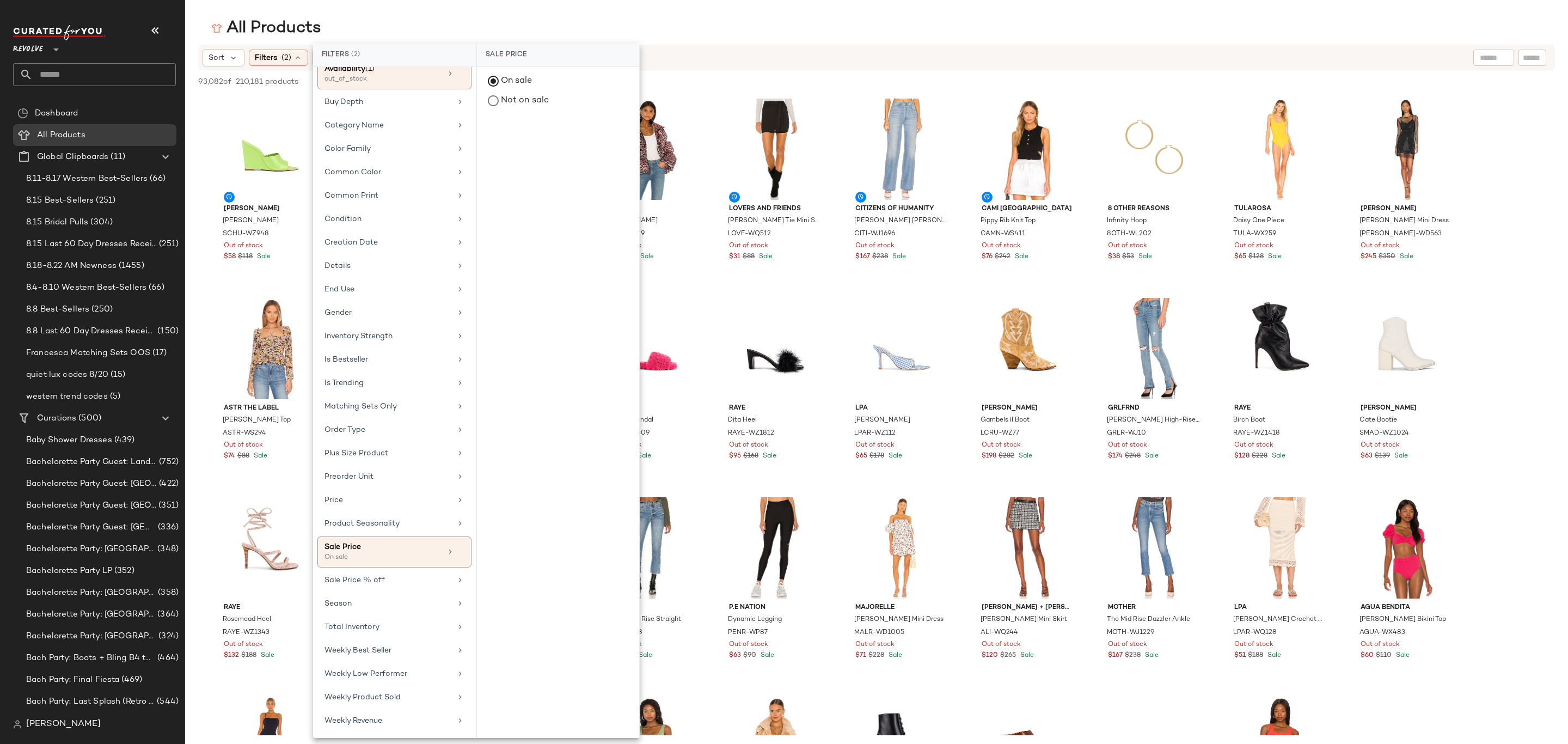
click at [876, 19] on div "All Products" at bounding box center [876, 29] width 1383 height 22
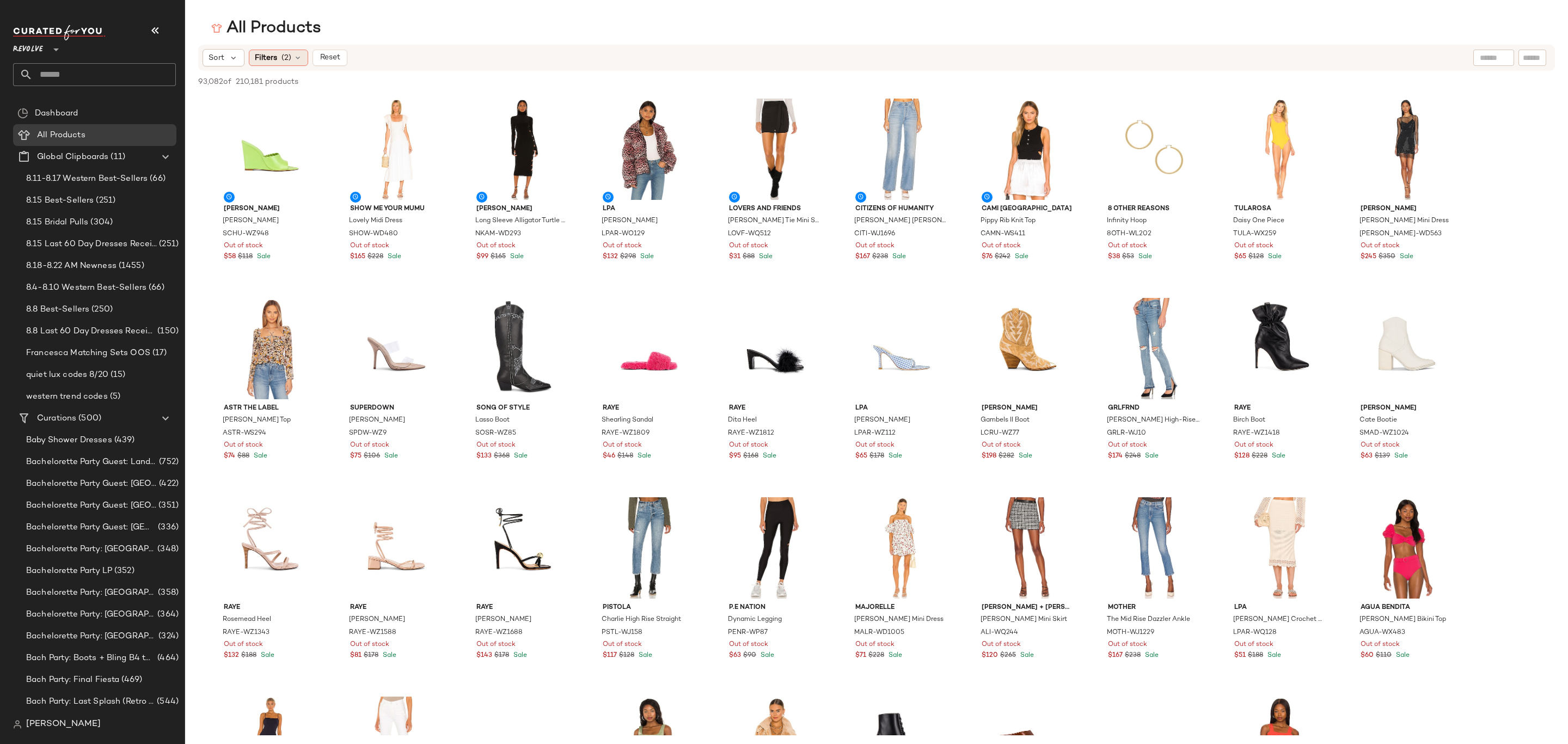
click at [300, 59] on icon at bounding box center [297, 57] width 8 height 8
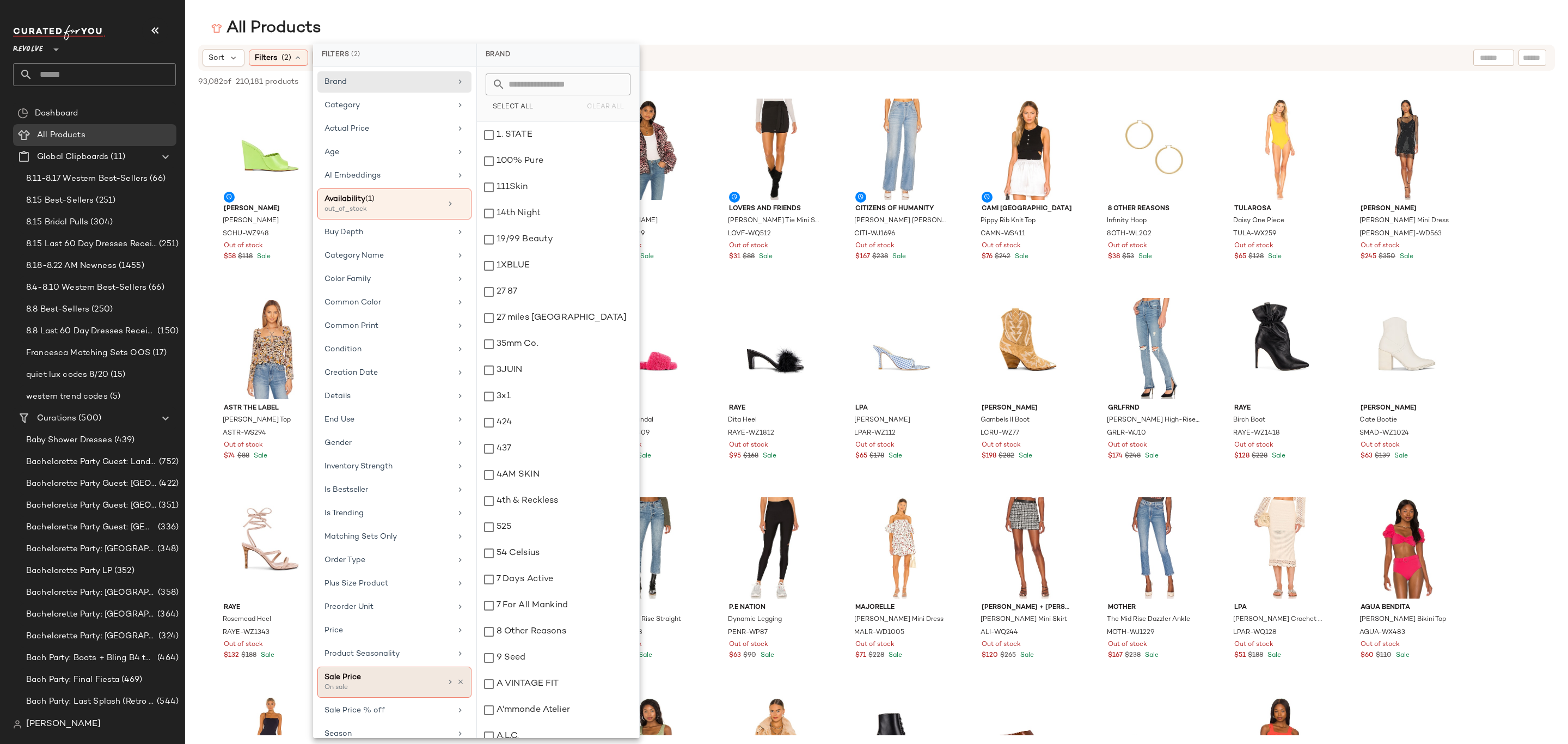
scroll to position [147, 0]
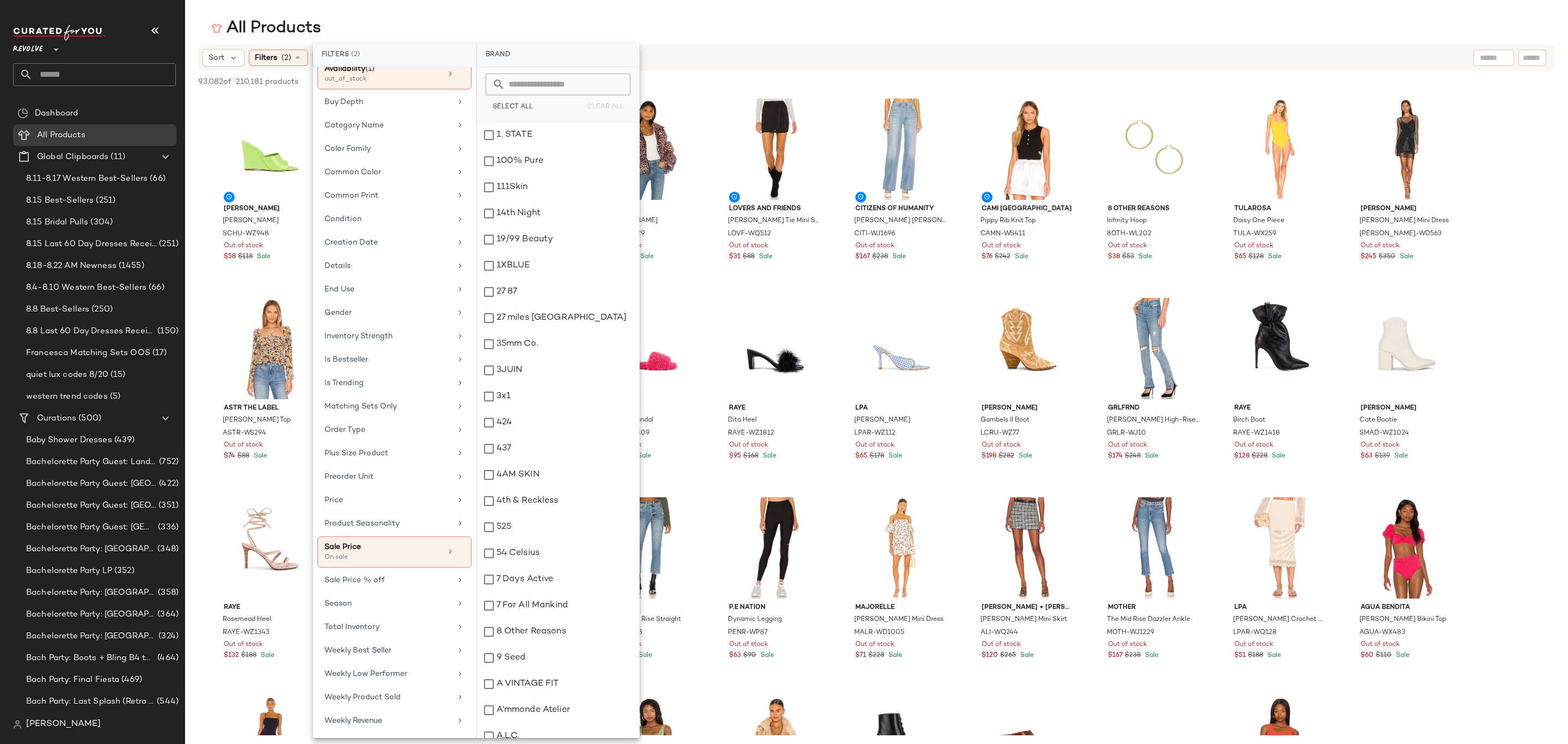
click at [431, 544] on div "Sale Price" at bounding box center [383, 547] width 117 height 12
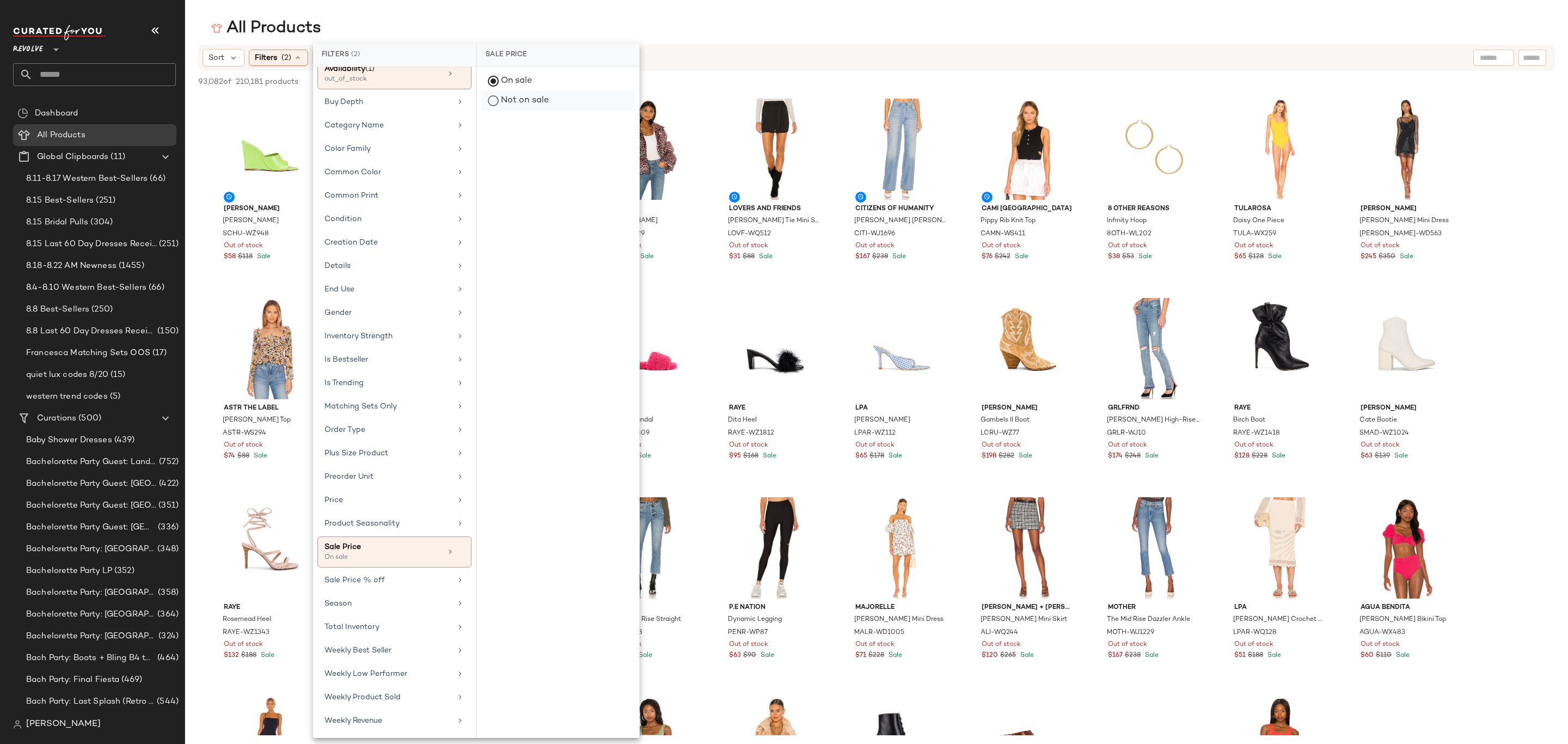
click at [522, 91] on div "On sale" at bounding box center [558, 101] width 154 height 19
click at [496, 91] on div "On sale" at bounding box center [558, 101] width 154 height 19
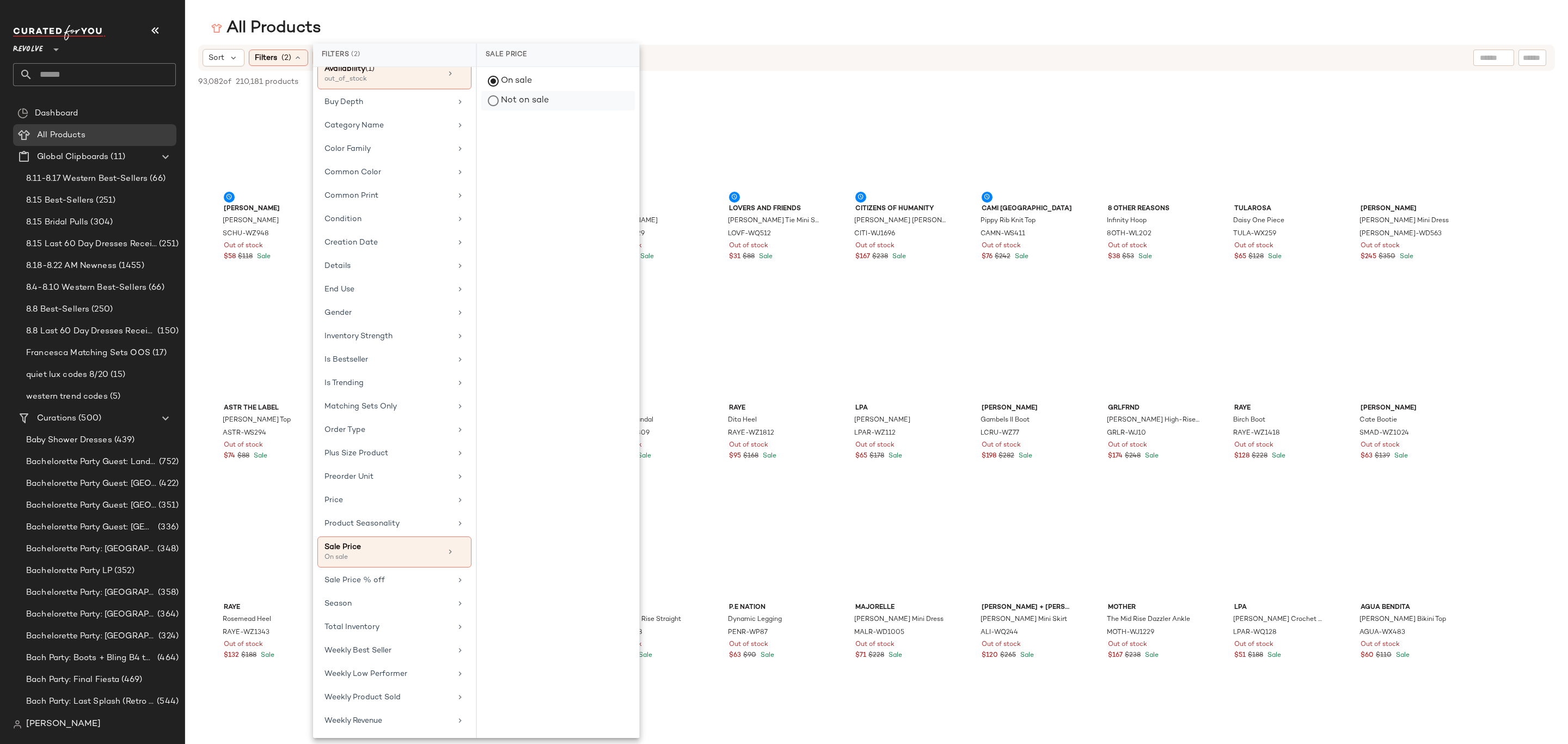
click at [505, 100] on div "Not on sale" at bounding box center [558, 101] width 154 height 19
click at [521, 91] on div "On sale" at bounding box center [558, 101] width 154 height 19
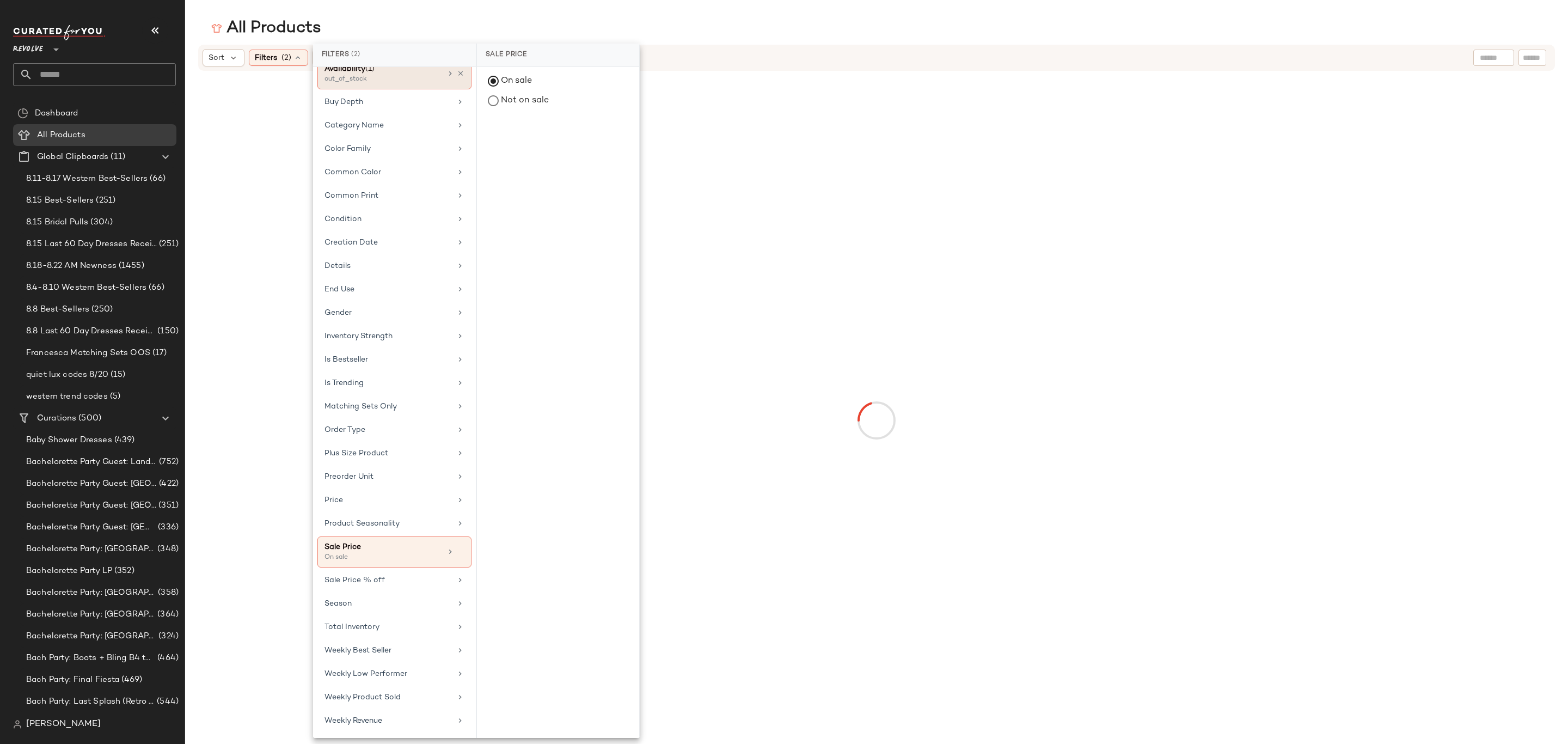
click at [443, 74] on div "Availability (1) out_of_stock" at bounding box center [394, 74] width 154 height 31
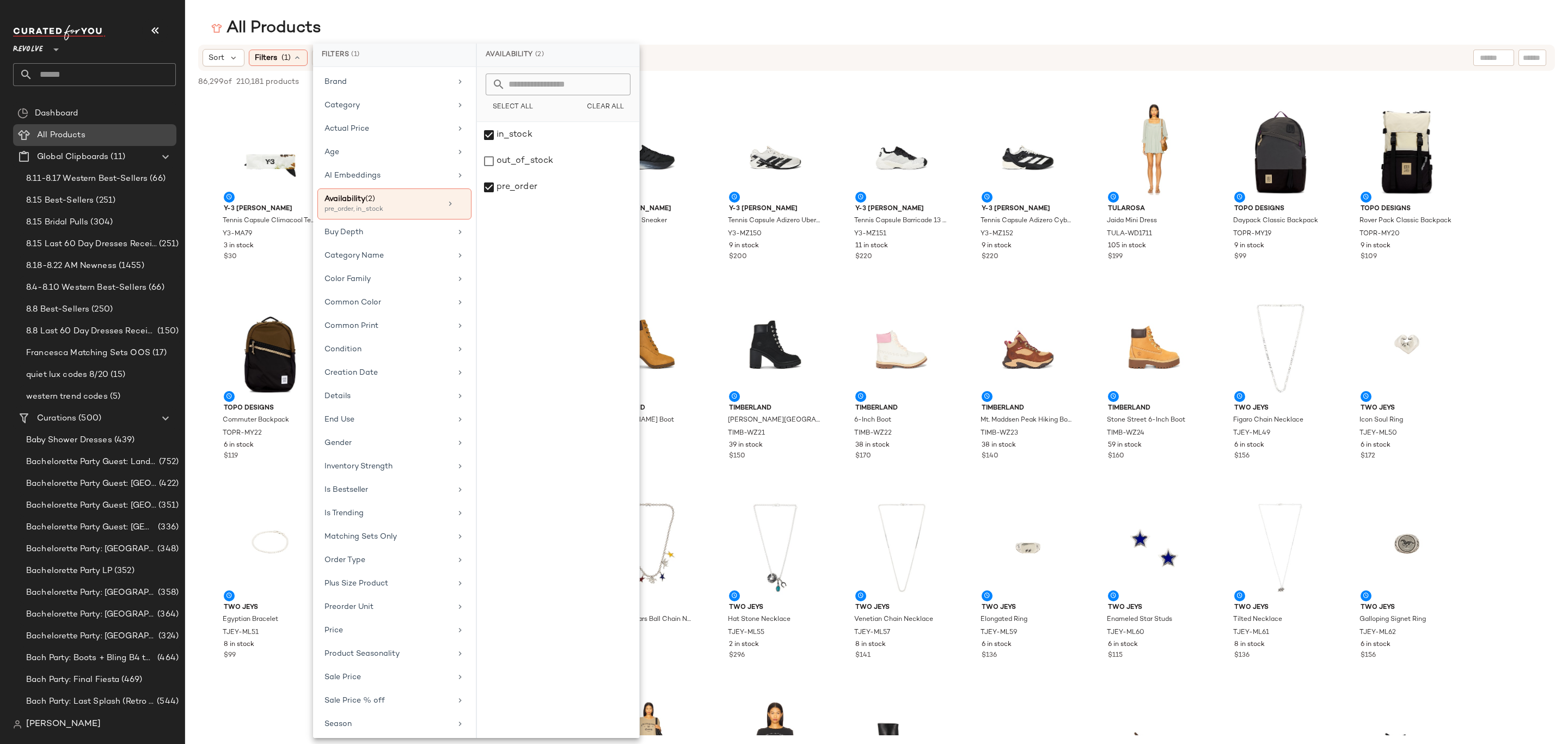
click at [117, 139] on div "All Products" at bounding box center [103, 135] width 138 height 12
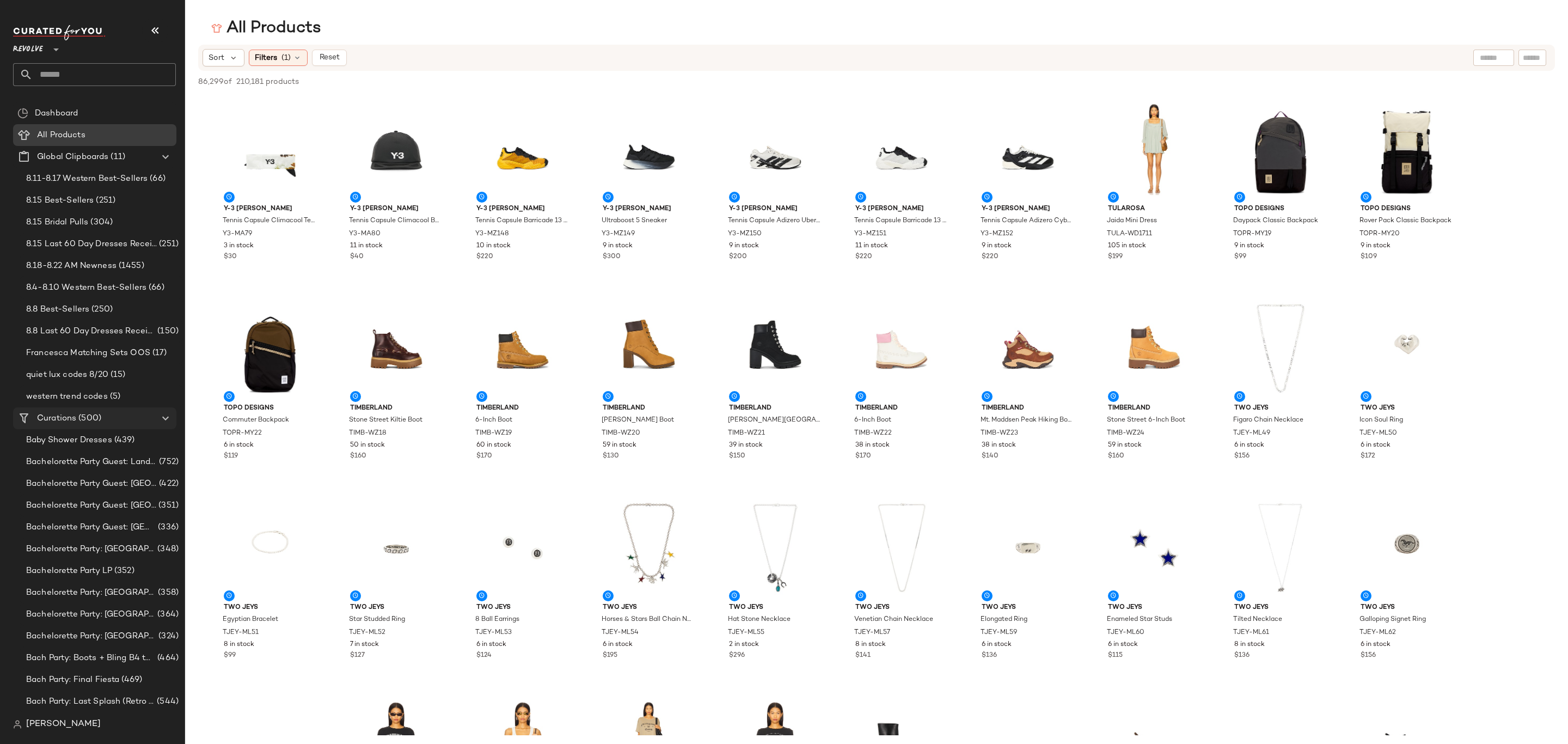
click at [95, 420] on span "(500)" at bounding box center [89, 418] width 25 height 12
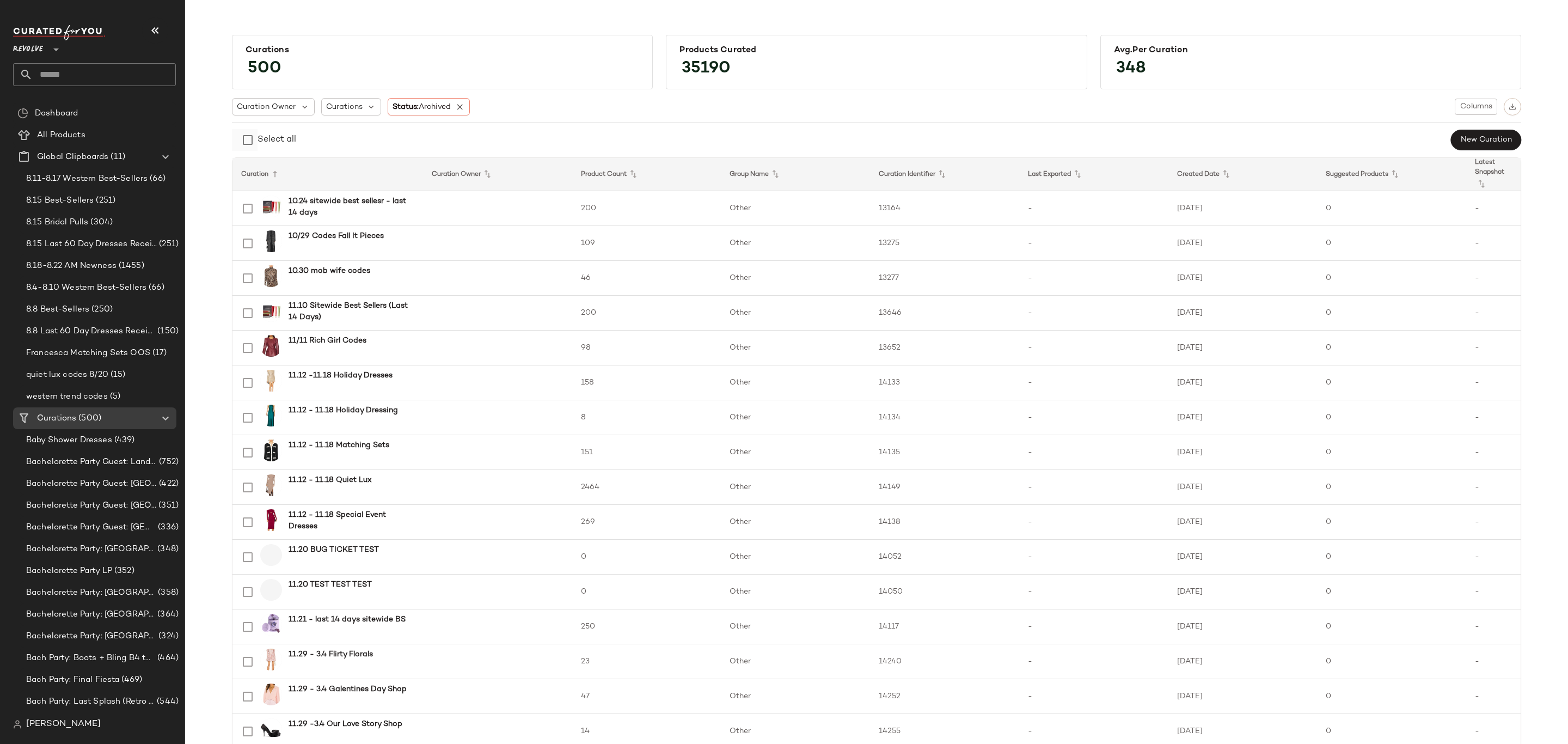
drag, startPoint x: 87, startPoint y: 131, endPoint x: 237, endPoint y: 129, distance: 150.0
click at [88, 131] on div "All Products" at bounding box center [103, 135] width 138 height 12
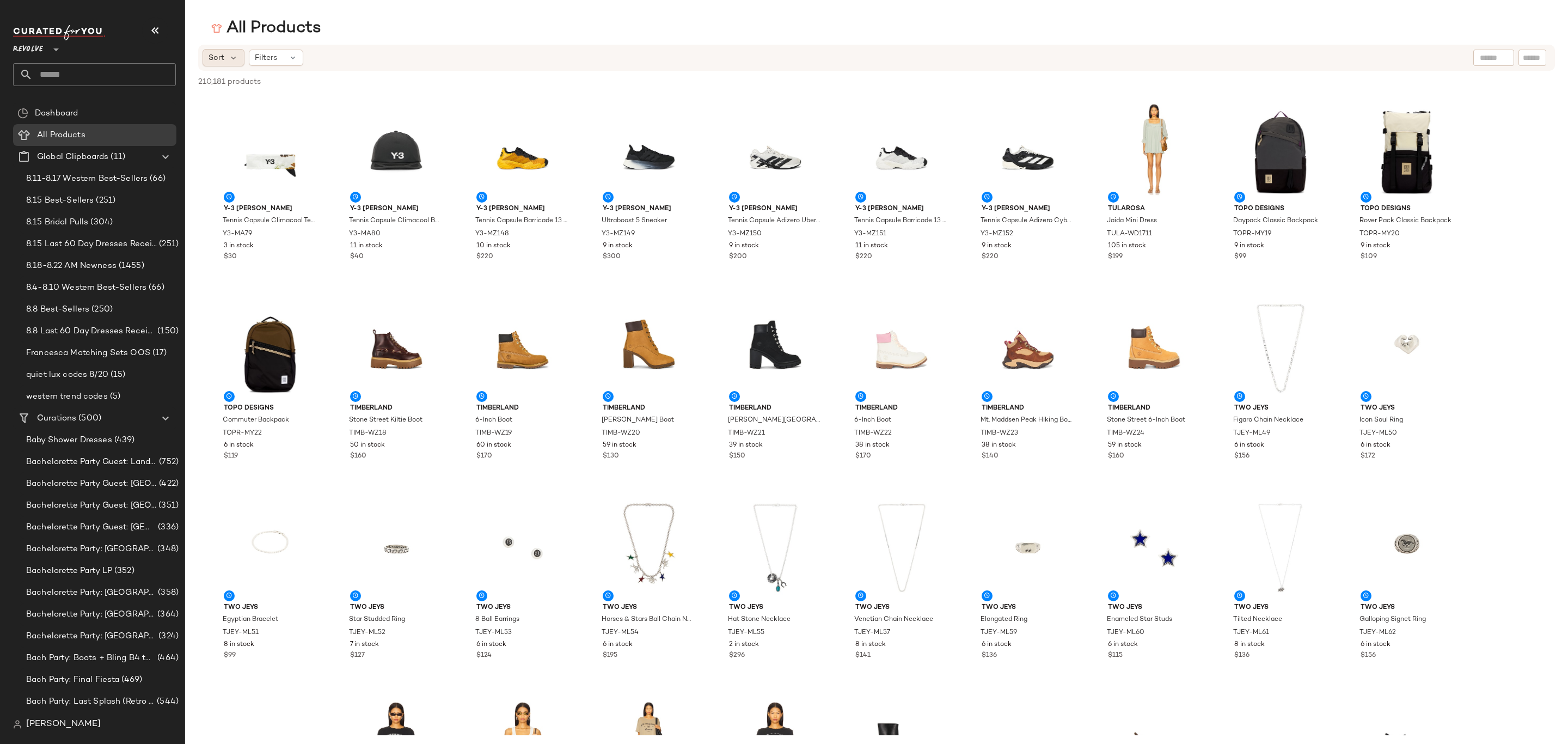
click at [221, 60] on span "Sort" at bounding box center [216, 58] width 16 height 12
click at [263, 64] on div "Filters" at bounding box center [276, 57] width 54 height 16
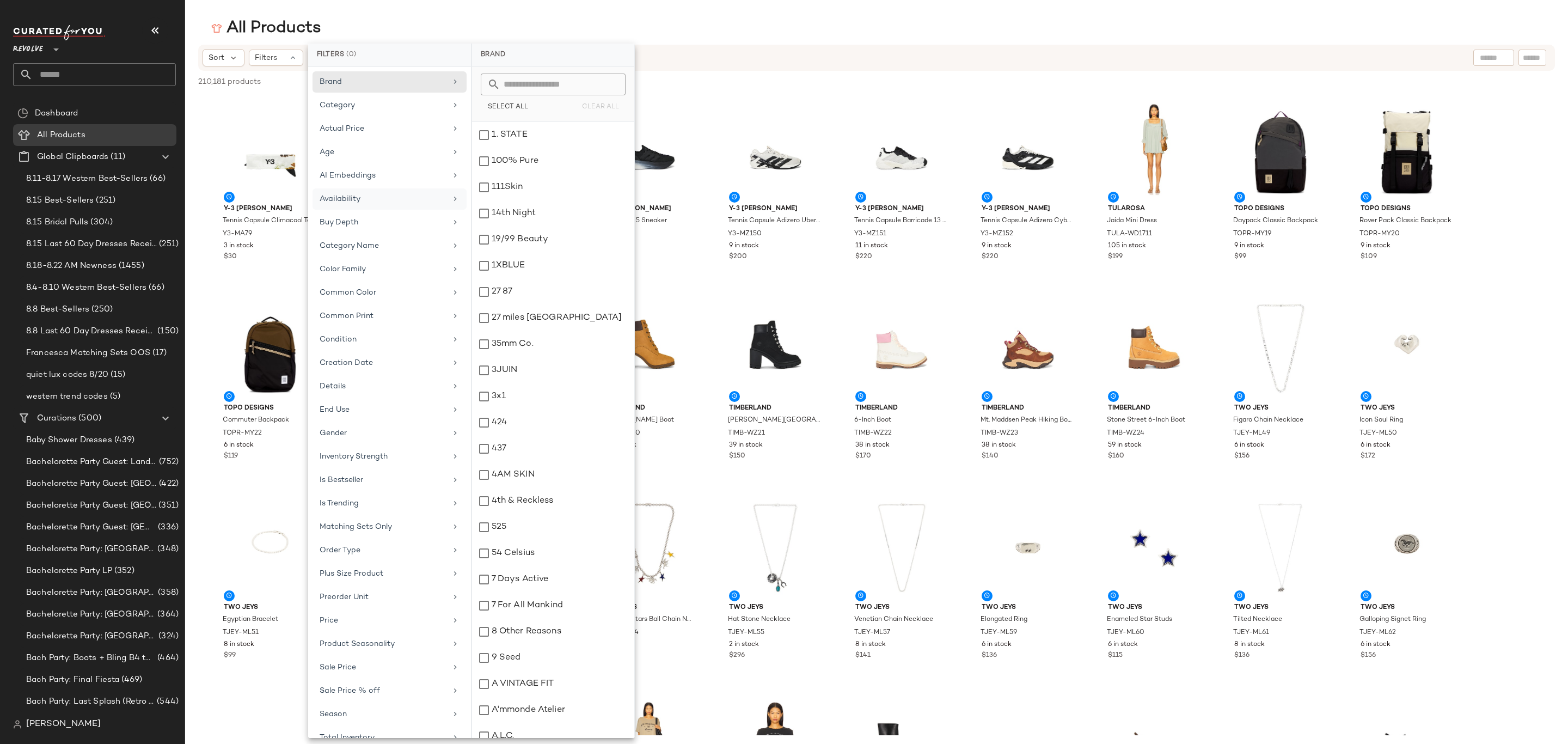
click at [382, 200] on div "Availability" at bounding box center [383, 199] width 127 height 12
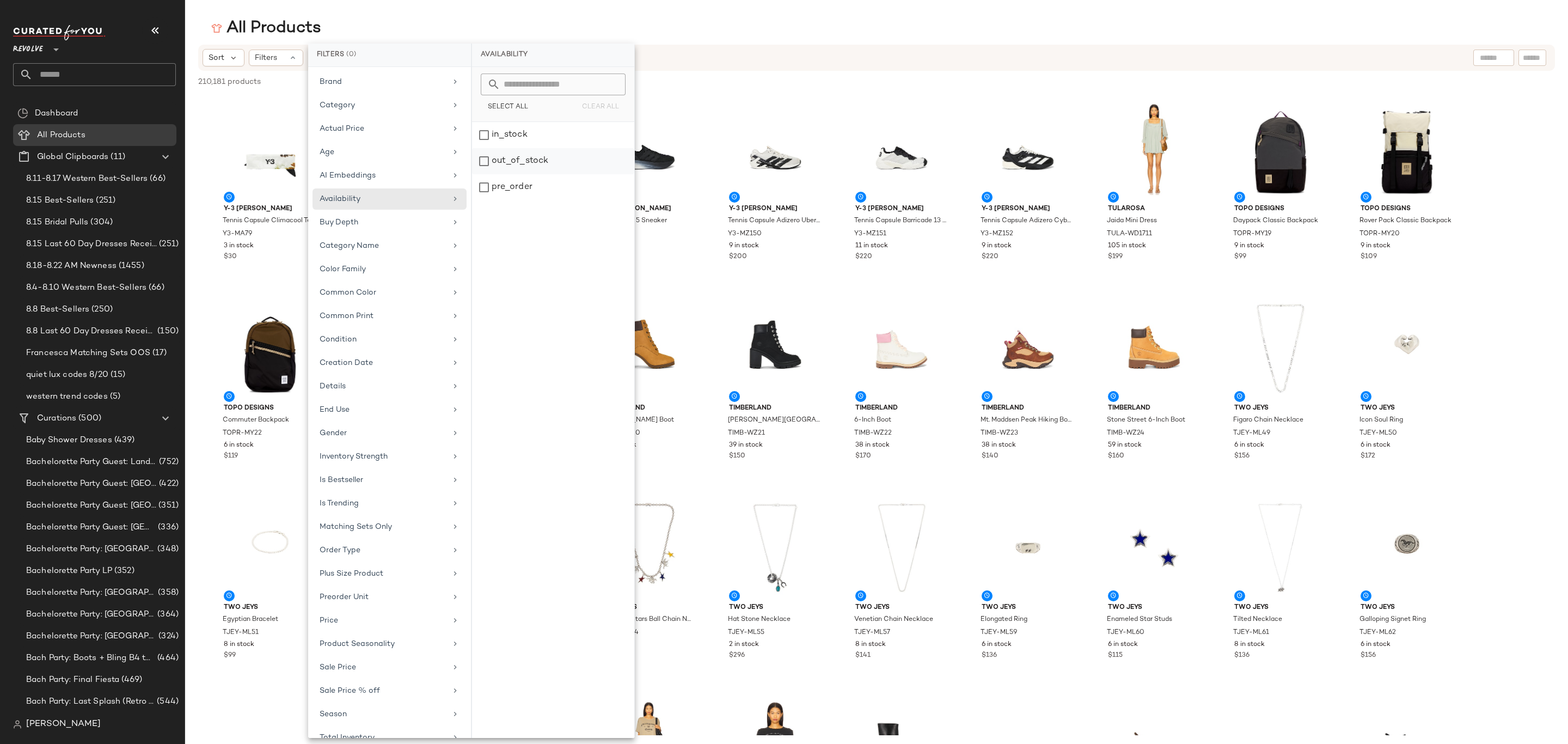
drag, startPoint x: 509, startPoint y: 159, endPoint x: 553, endPoint y: 165, distance: 44.4
click at [509, 174] on div "out_of_stock" at bounding box center [553, 187] width 162 height 26
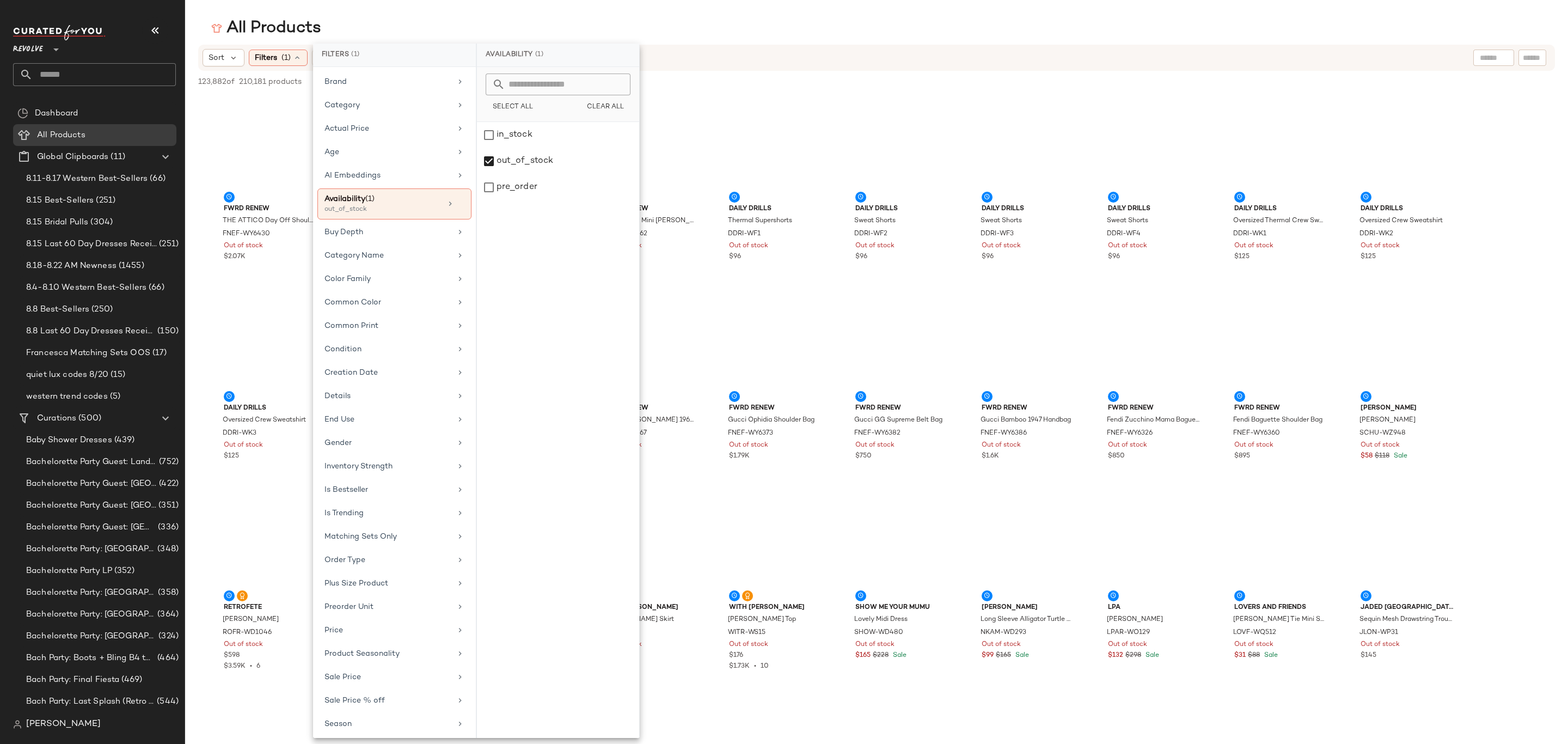
click at [972, 33] on div "All Products" at bounding box center [876, 29] width 1383 height 22
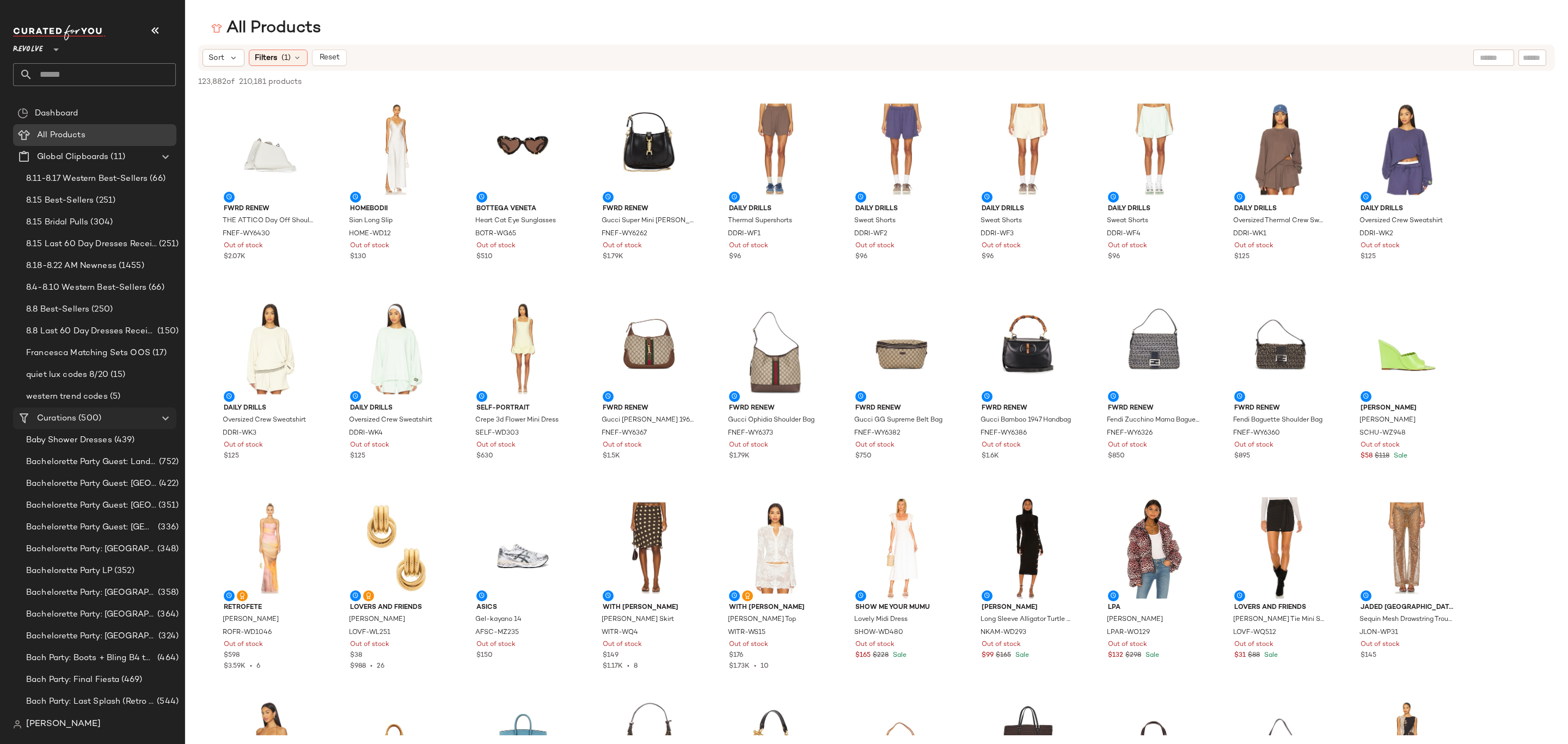
drag, startPoint x: 110, startPoint y: 424, endPoint x: 161, endPoint y: 420, distance: 51.2
click at [110, 424] on div "Curations (500)" at bounding box center [95, 418] width 123 height 12
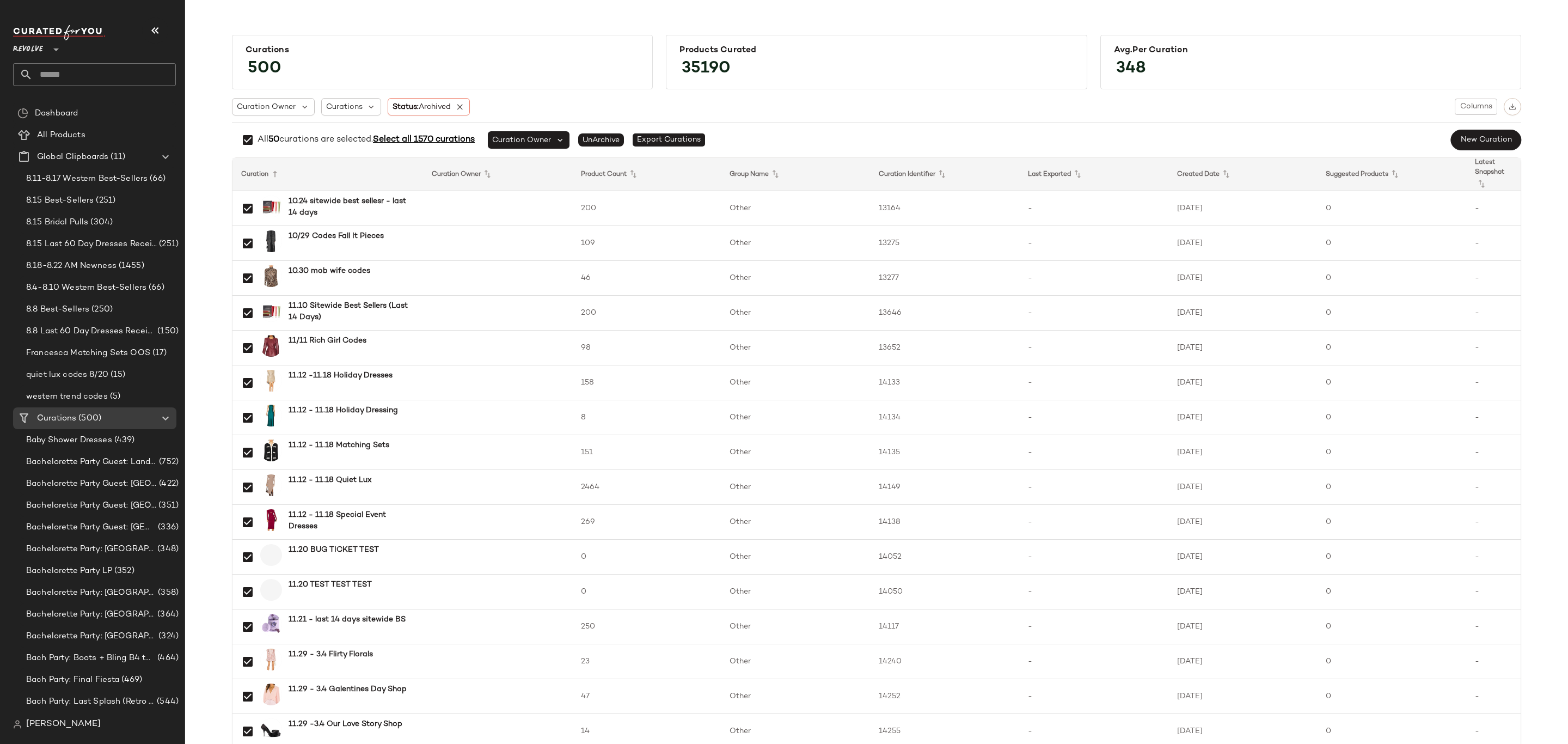
click at [428, 139] on span "Select all 1570 curations" at bounding box center [424, 139] width 102 height 9
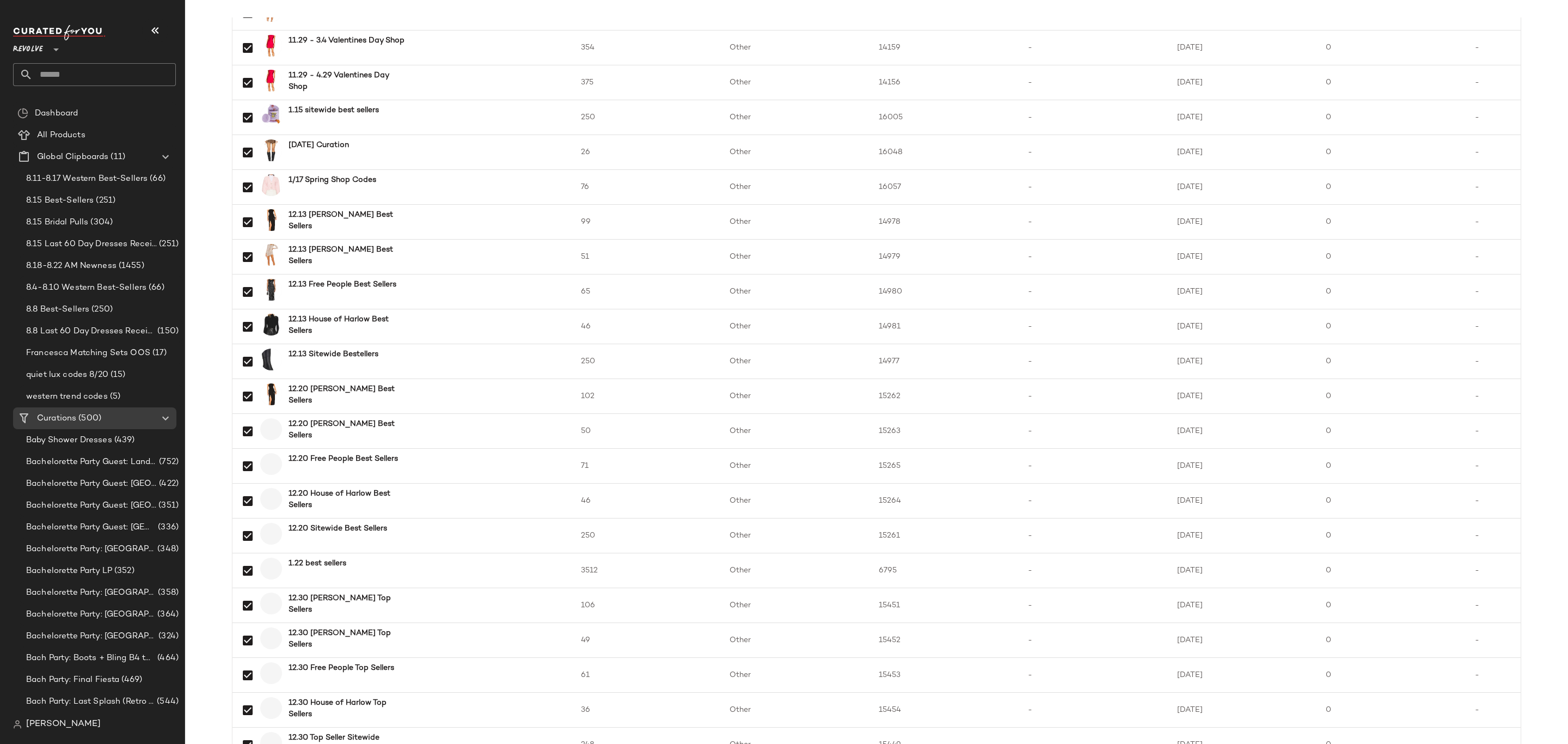
scroll to position [817, 0]
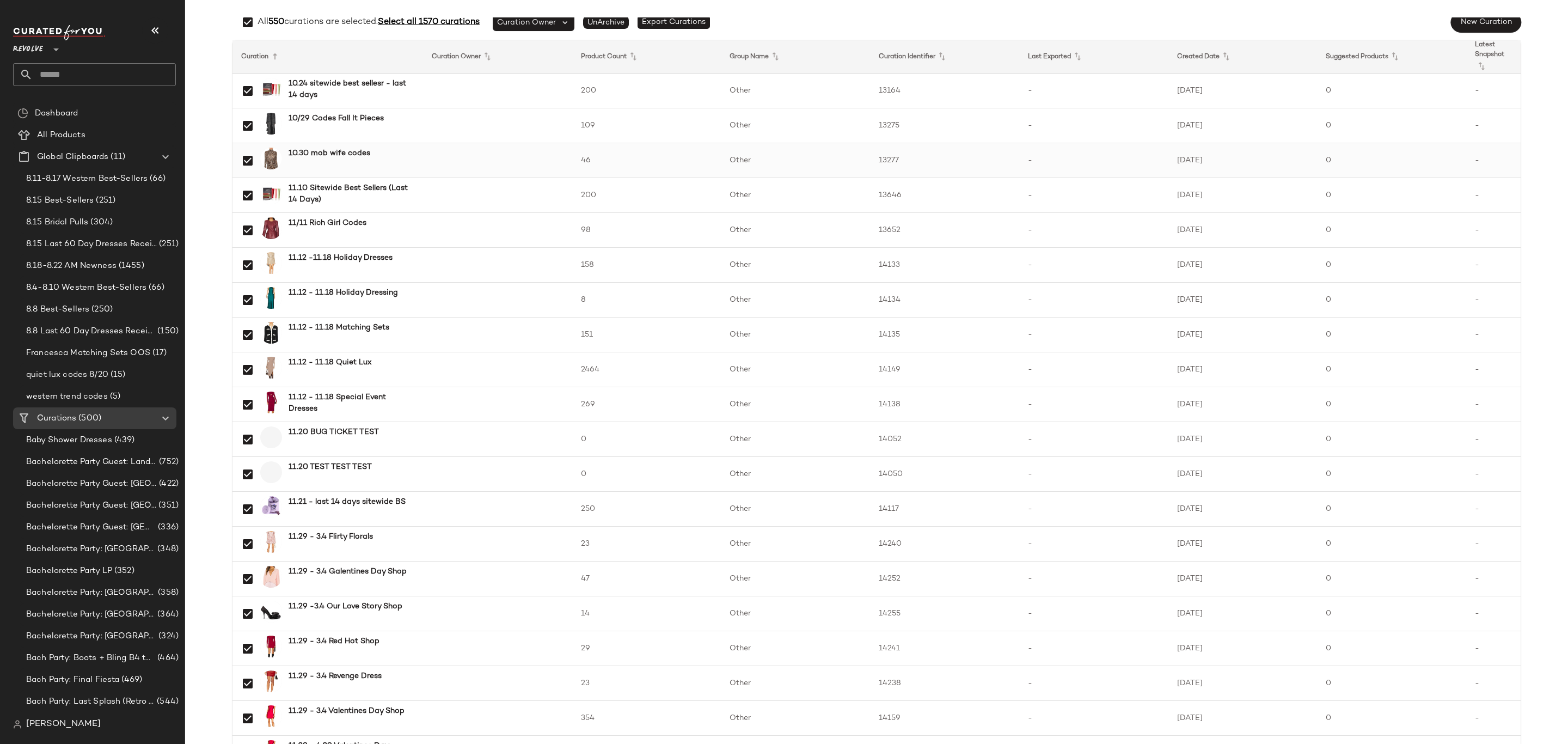
scroll to position [82, 0]
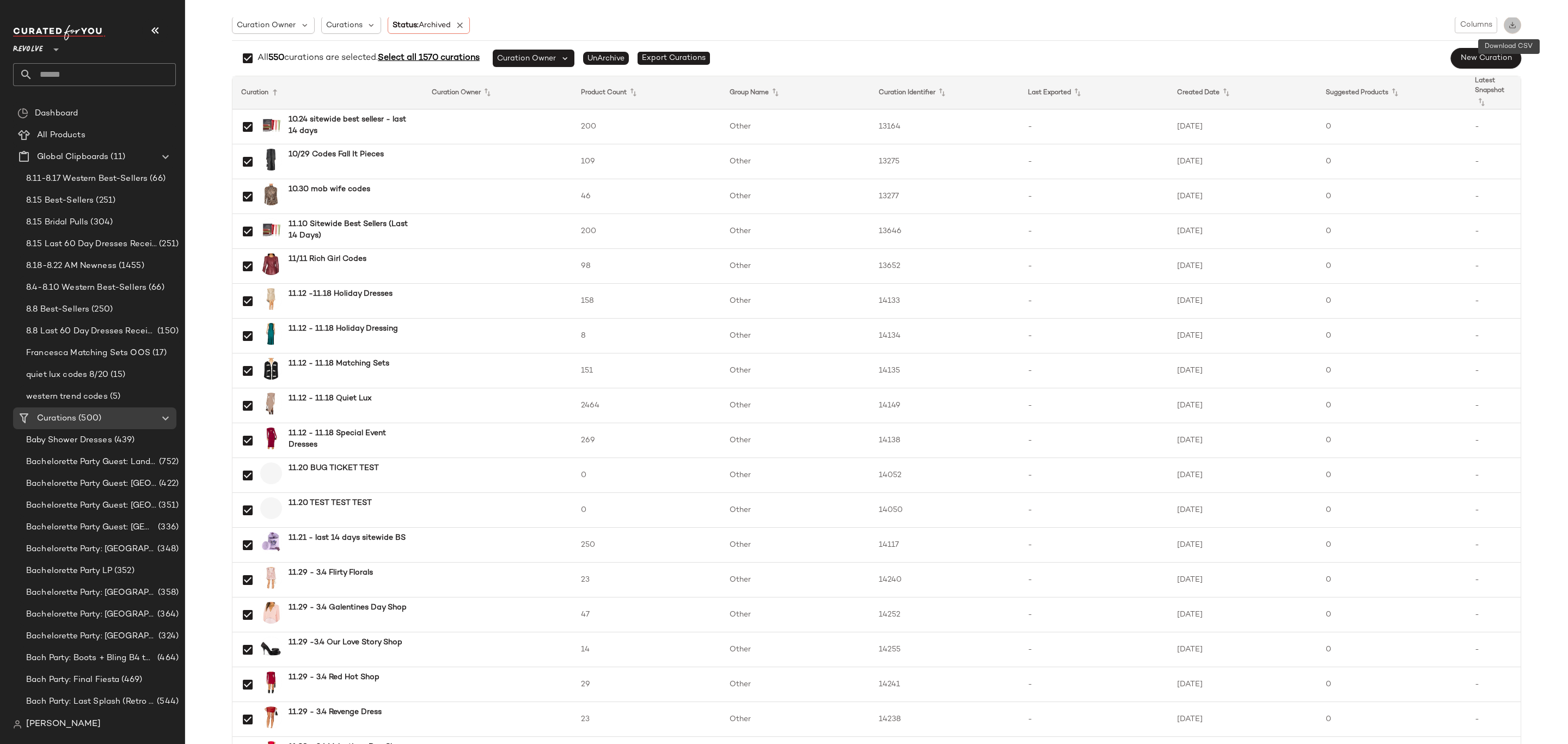
click at [1509, 22] on img "button" at bounding box center [1513, 25] width 8 height 8
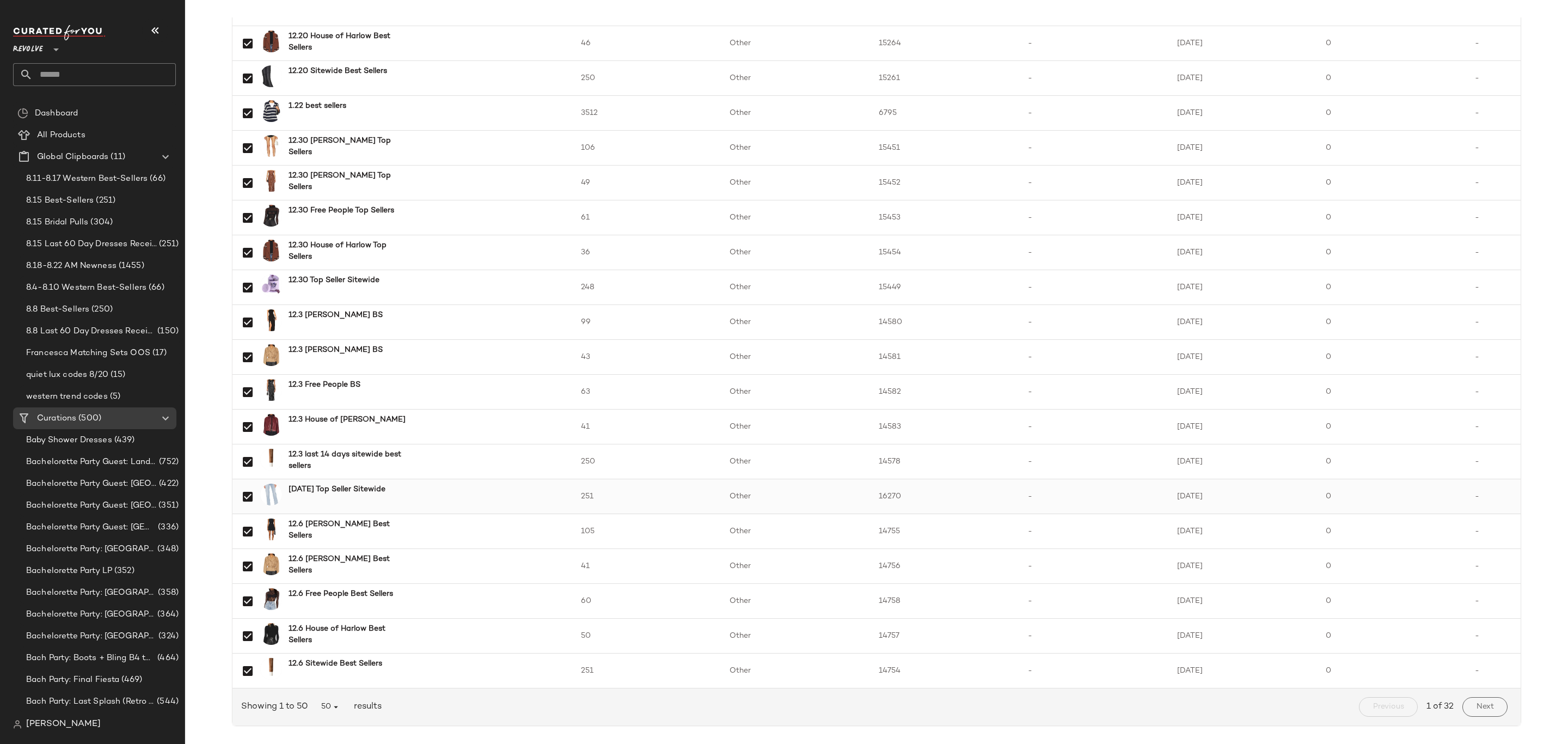
scroll to position [1253, 0]
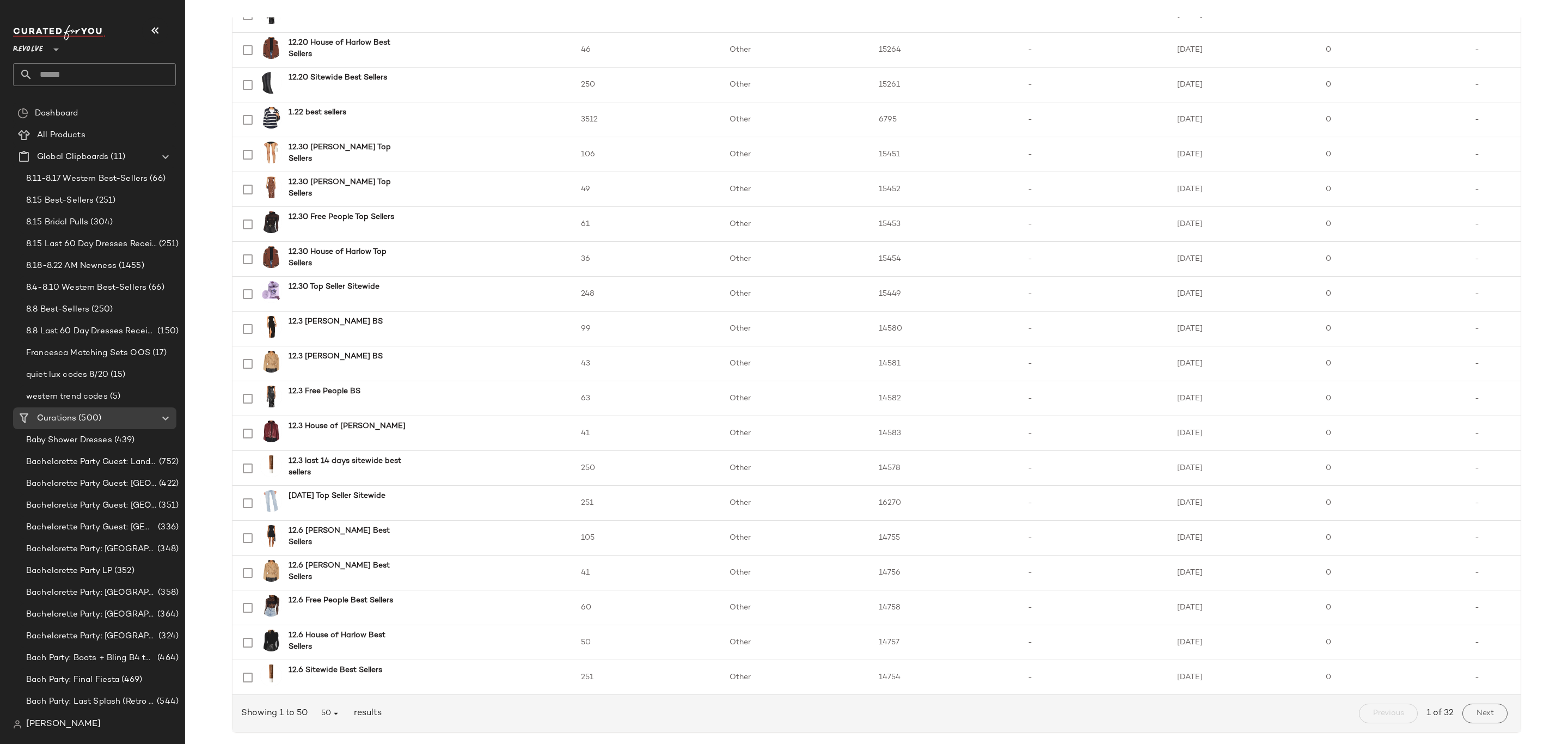
scroll to position [1253, 0]
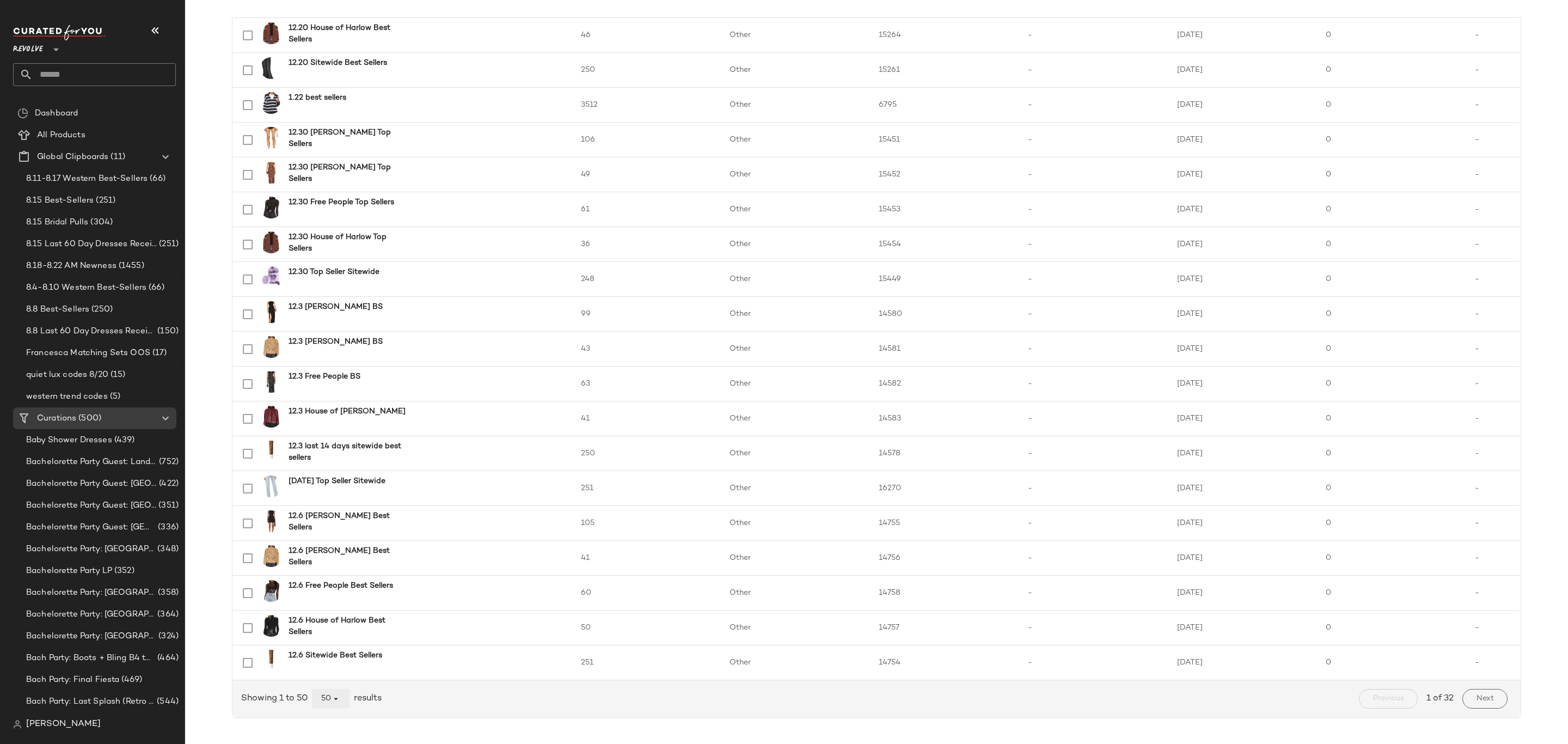
click at [341, 697] on button "50" at bounding box center [331, 699] width 38 height 19
click at [339, 670] on div "All" at bounding box center [329, 672] width 38 height 26
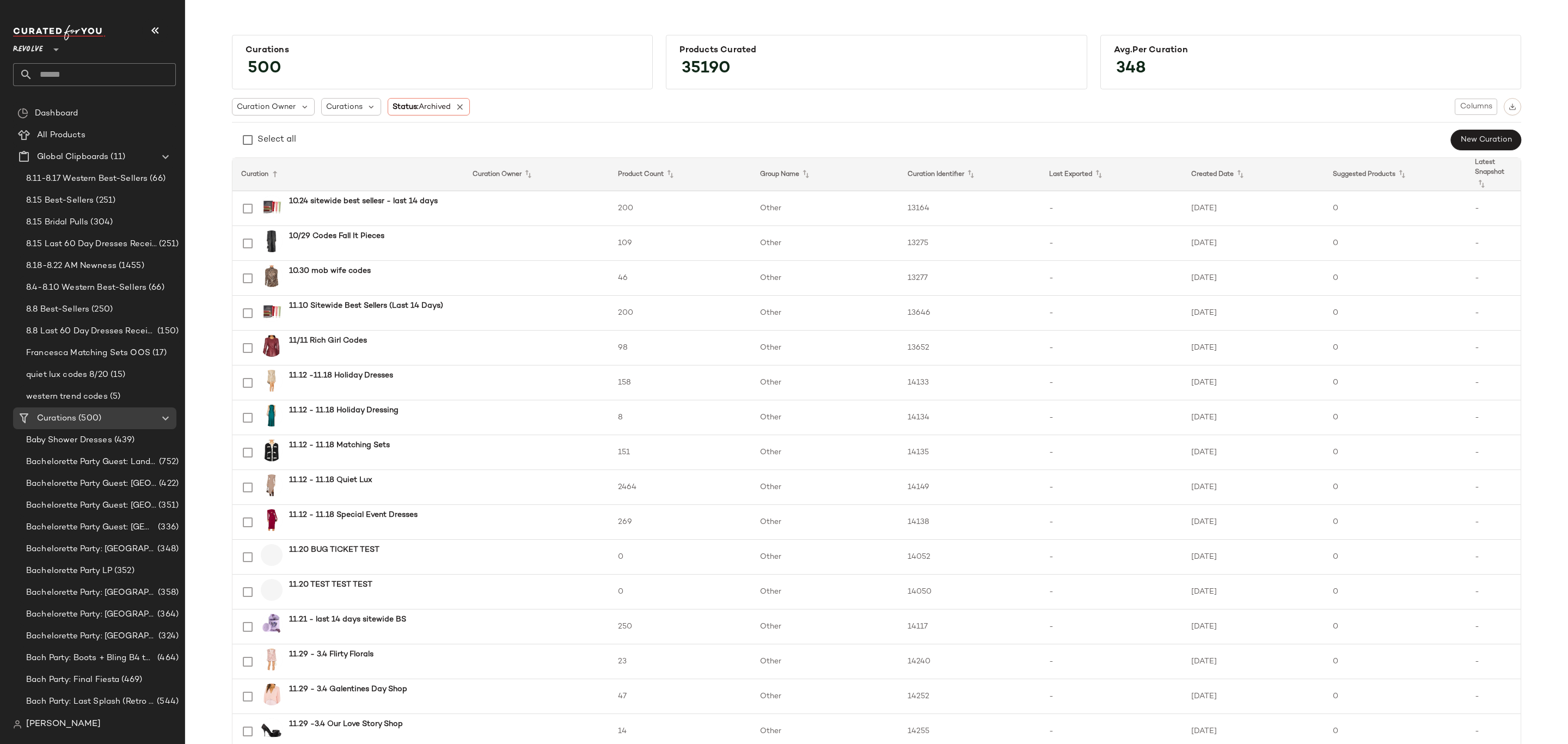
scroll to position [2368, 0]
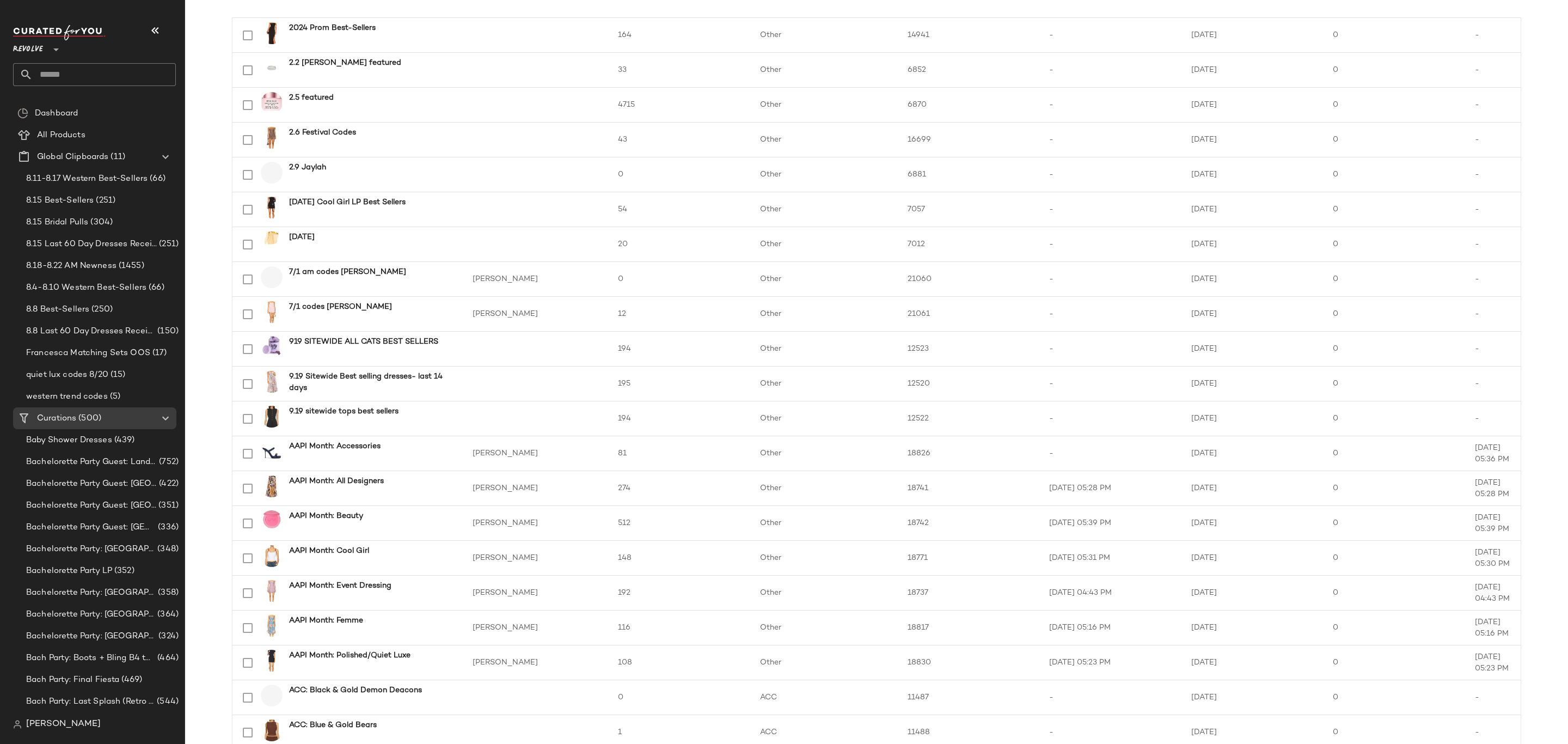
scroll to position [54204, 0]
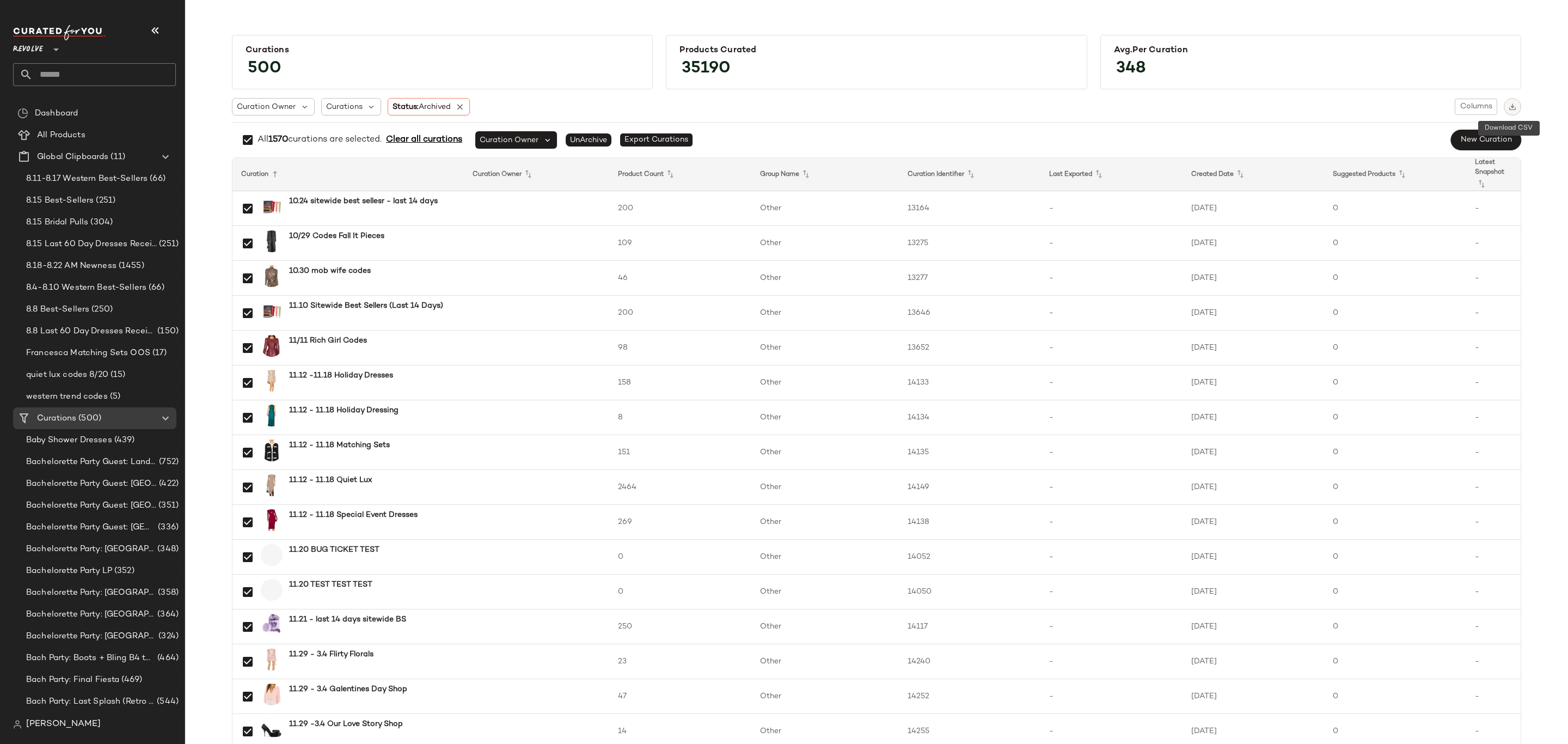
click at [1509, 108] on img "button" at bounding box center [1513, 107] width 8 height 8
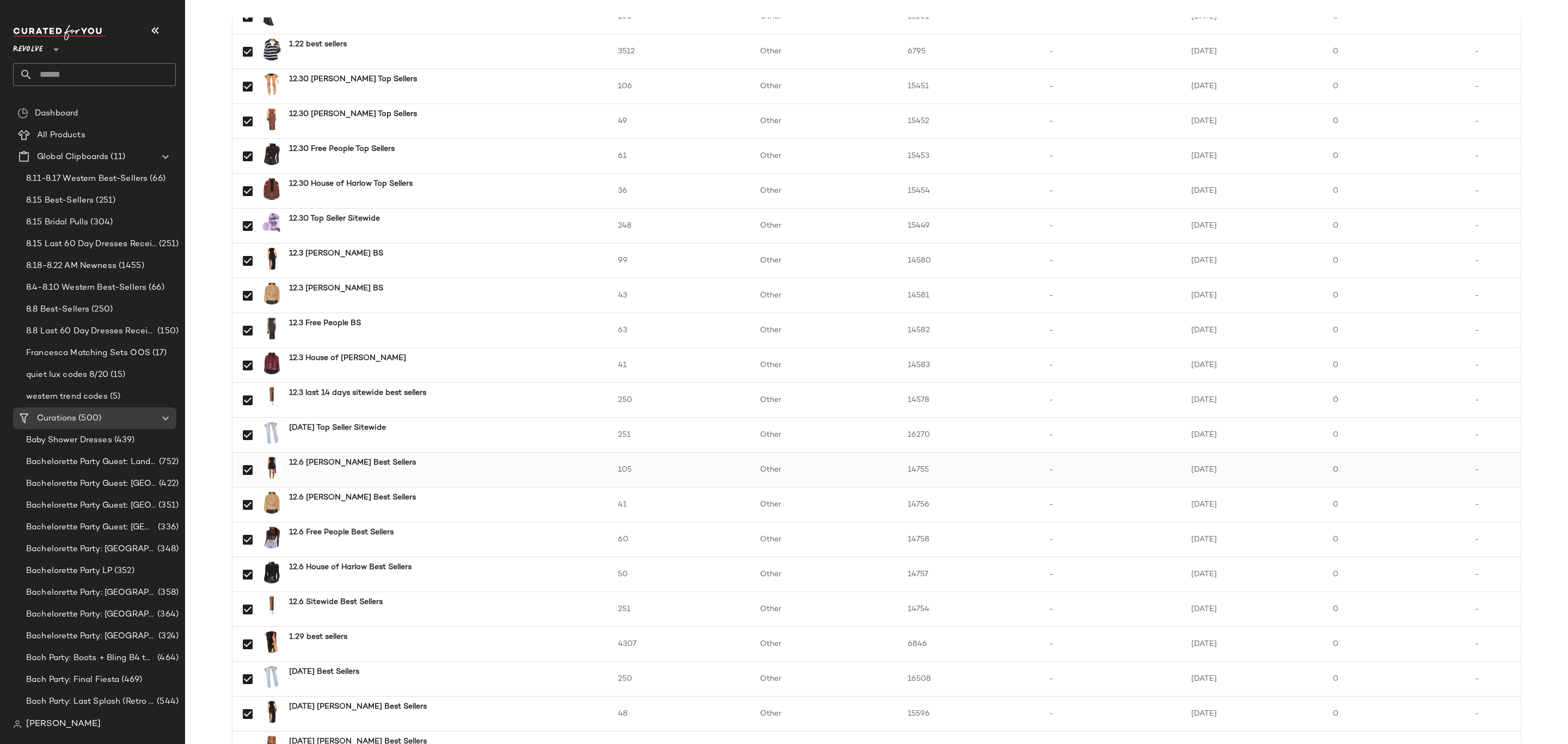
scroll to position [1960, 0]
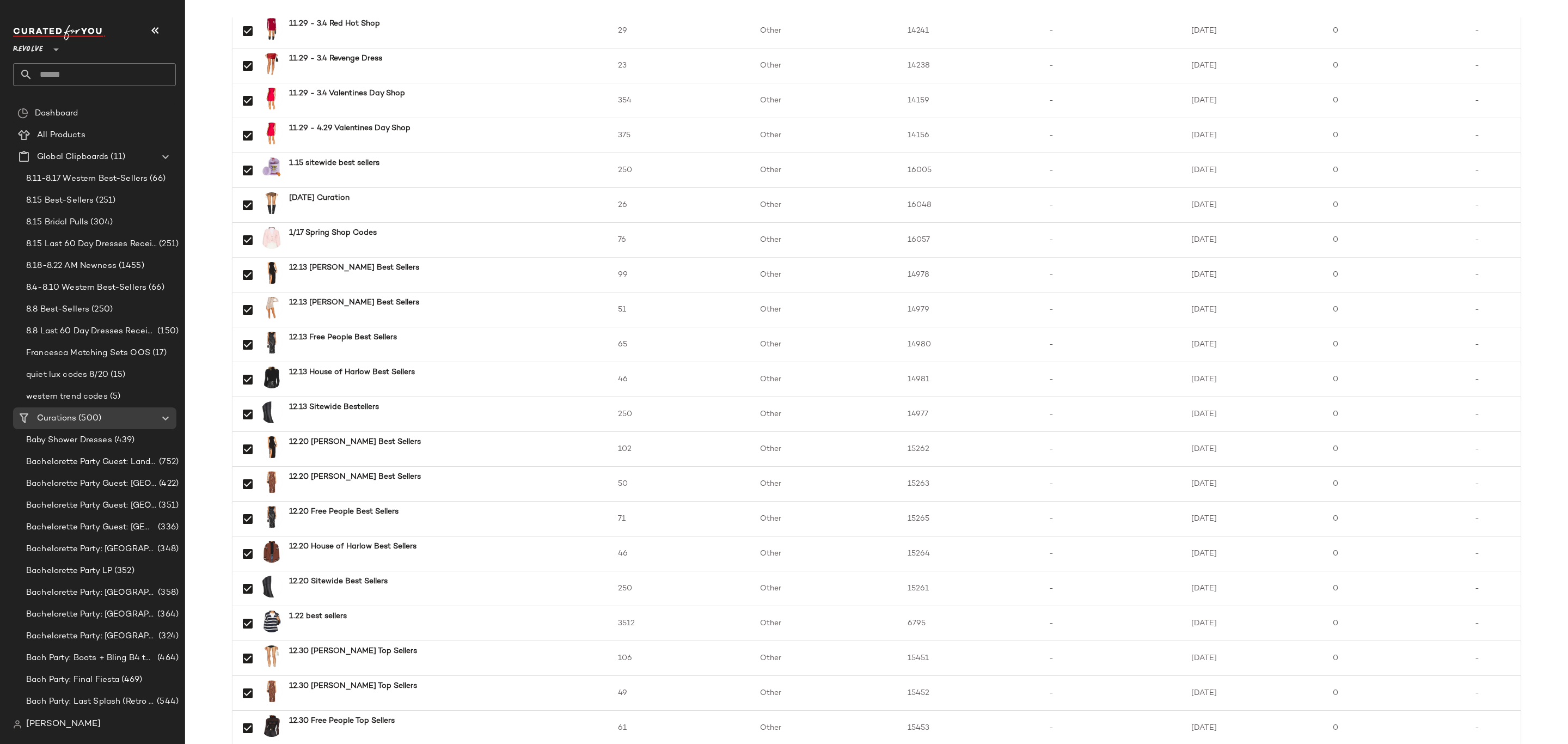
scroll to position [82, 0]
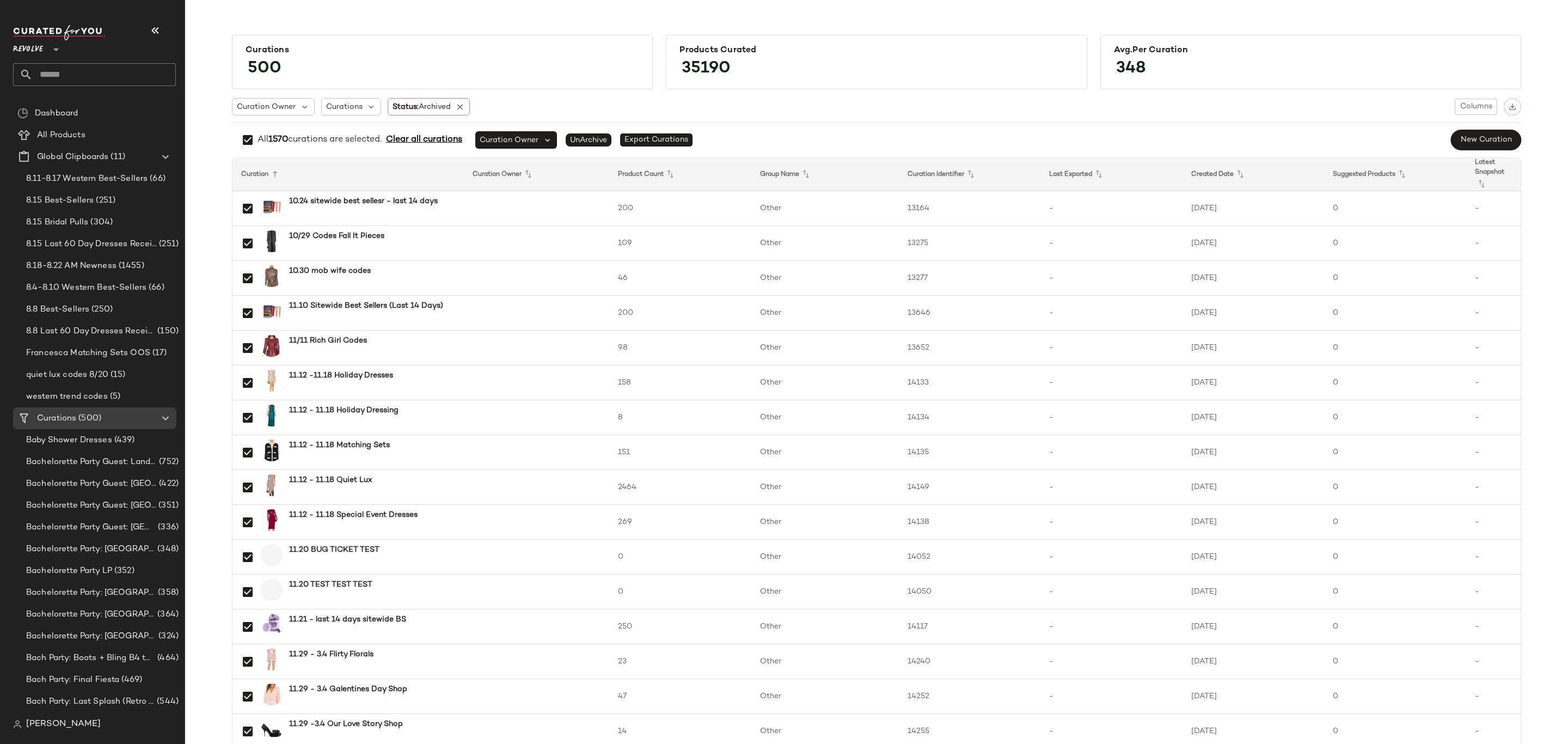
drag, startPoint x: 463, startPoint y: 101, endPoint x: 206, endPoint y: 4, distance: 274.7
click at [463, 102] on icon at bounding box center [460, 106] width 10 height 10
click at [459, 100] on div "Curation Owner Curations Status: Archived Columns" at bounding box center [877, 106] width 1290 height 18
click at [461, 105] on div "Curation Owner Curations Status: Archived Columns" at bounding box center [877, 106] width 1290 height 18
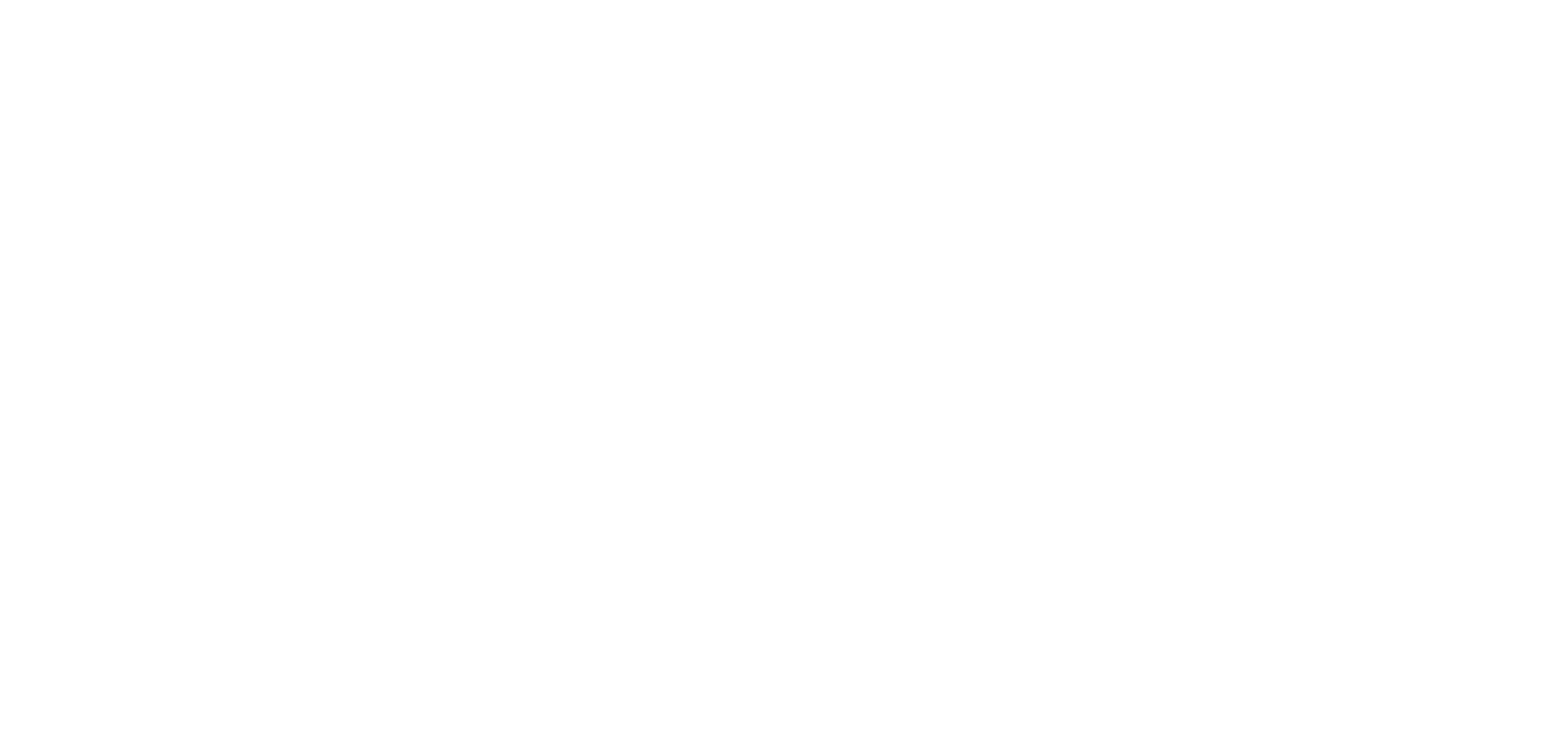
click at [350, 0] on html at bounding box center [784, 0] width 1568 height 0
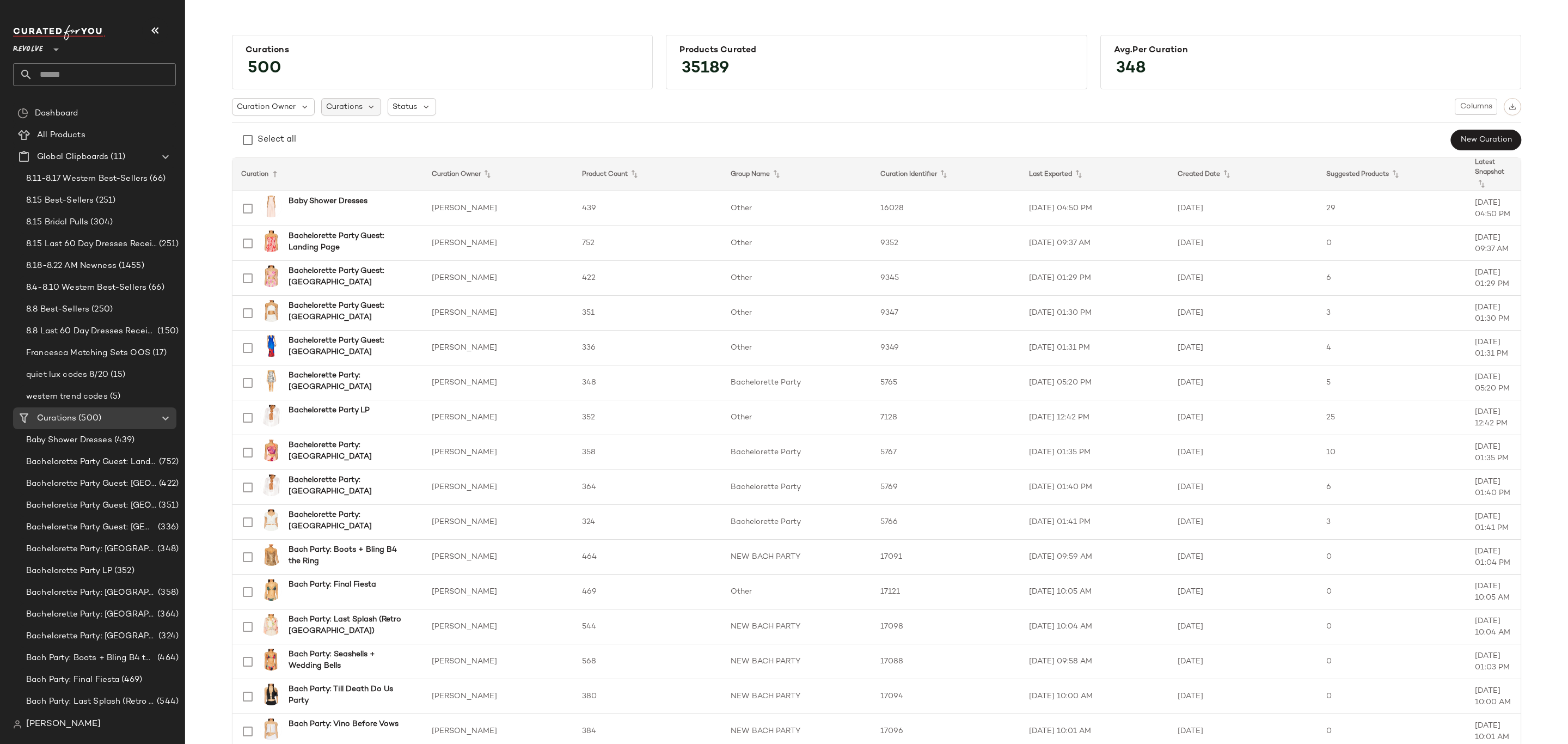
click at [348, 103] on span "Curations" at bounding box center [344, 107] width 36 height 12
click at [351, 139] on input "text" at bounding box center [395, 136] width 136 height 16
paste input "**********"
click at [373, 133] on input "**********" at bounding box center [386, 136] width 119 height 16
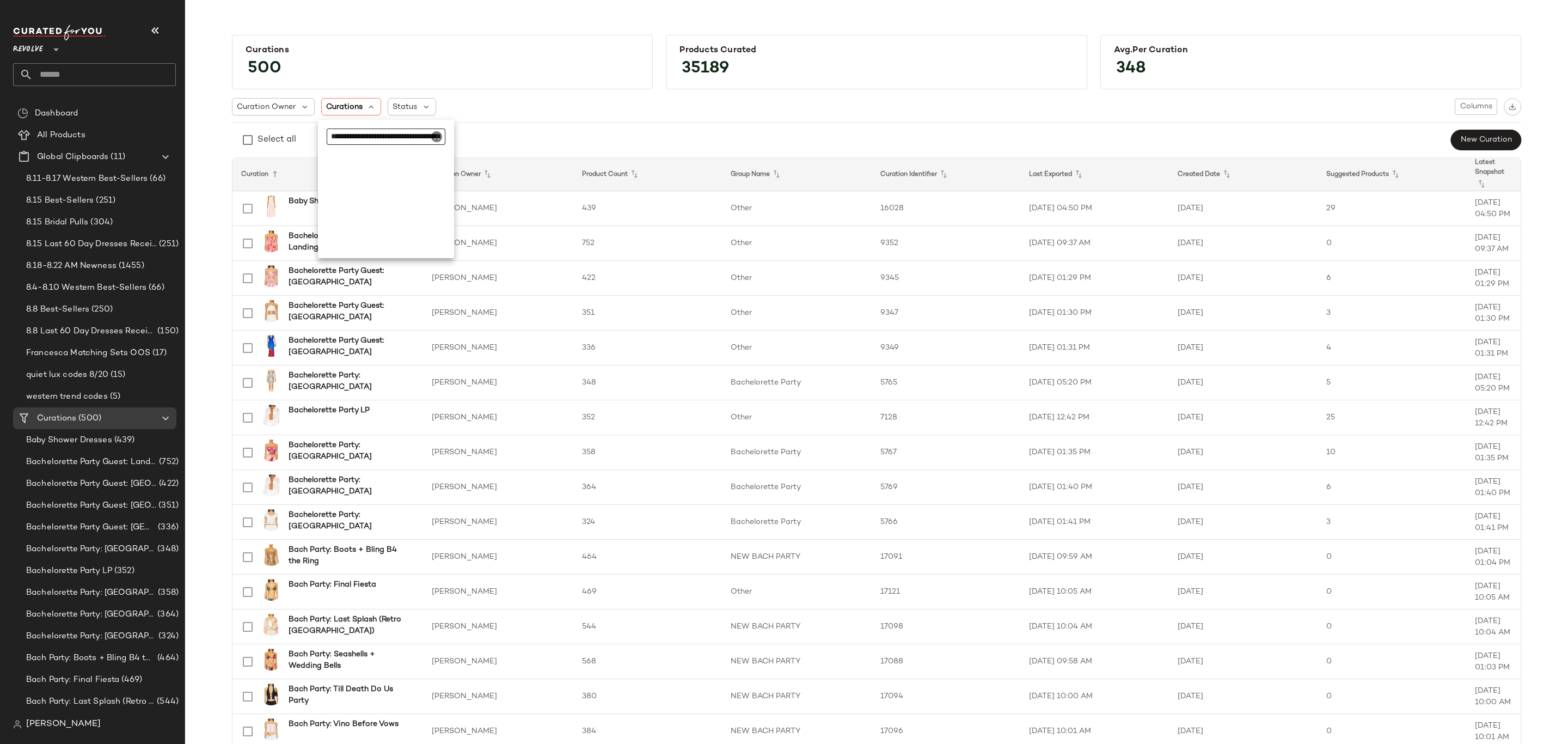
click at [373, 133] on input "**********" at bounding box center [386, 136] width 119 height 16
paste input "******"
type input "**********"
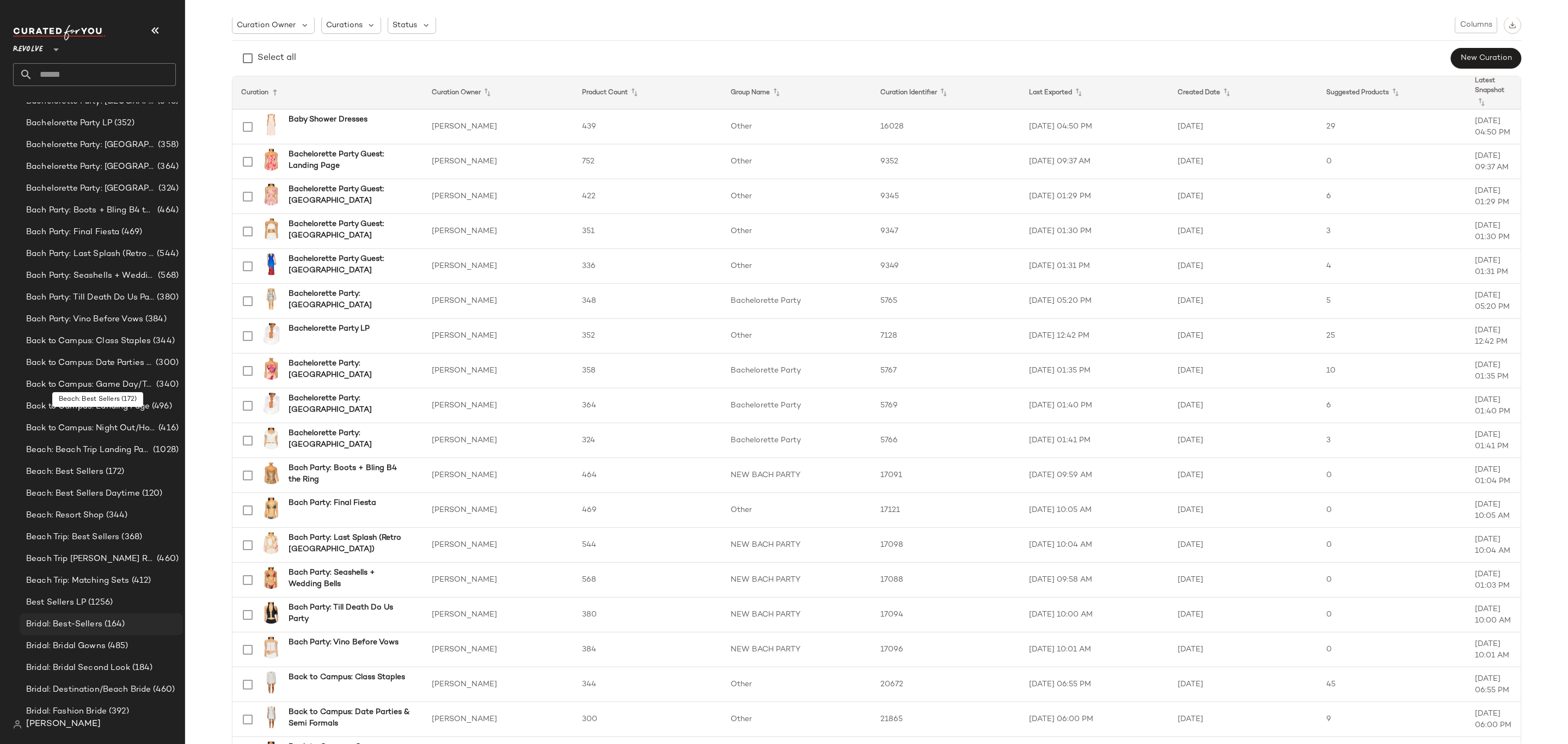
scroll to position [418, 0]
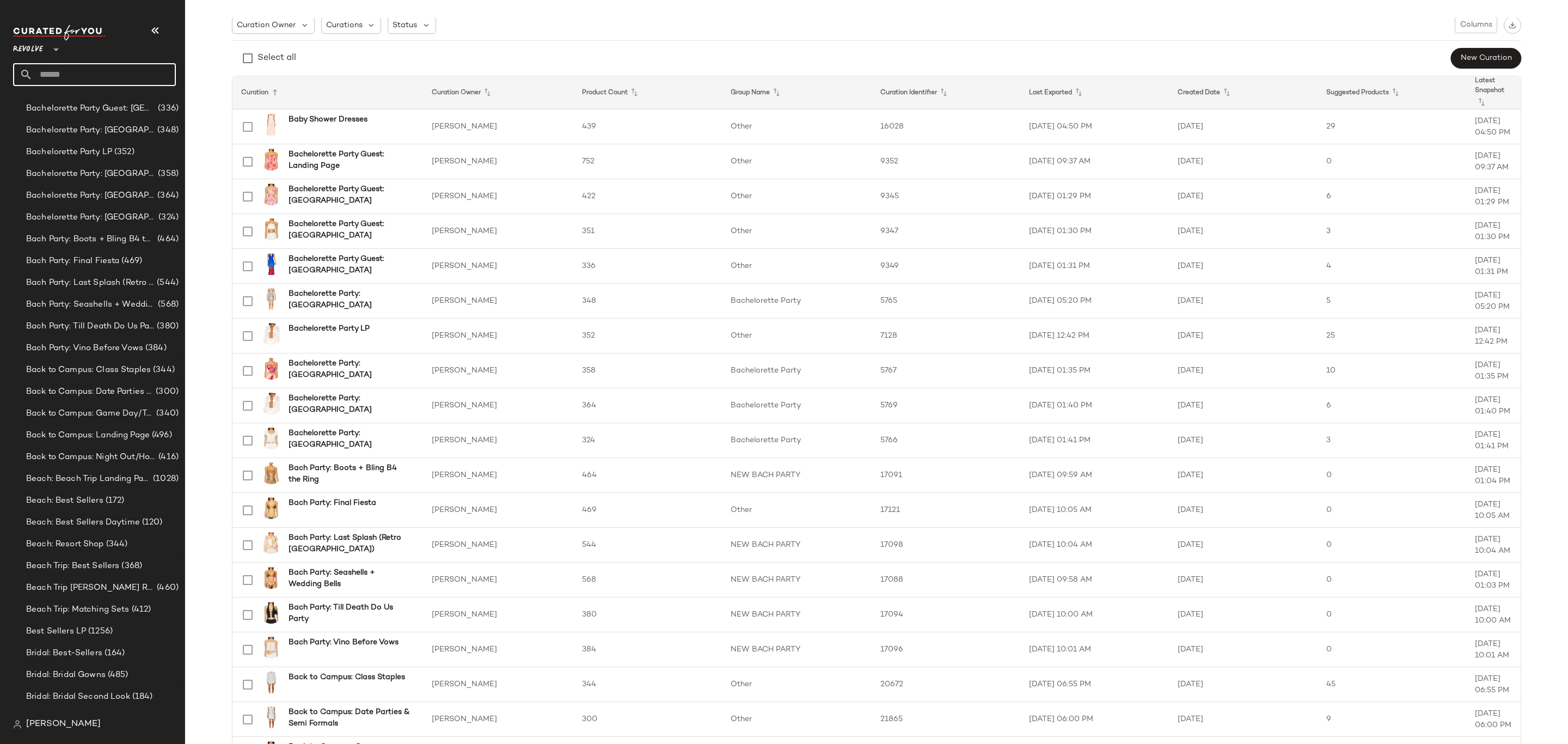
click at [136, 69] on input "text" at bounding box center [104, 74] width 143 height 23
paste input "**********"
type input "**********"
click at [395, 23] on span "Status" at bounding box center [405, 25] width 25 height 12
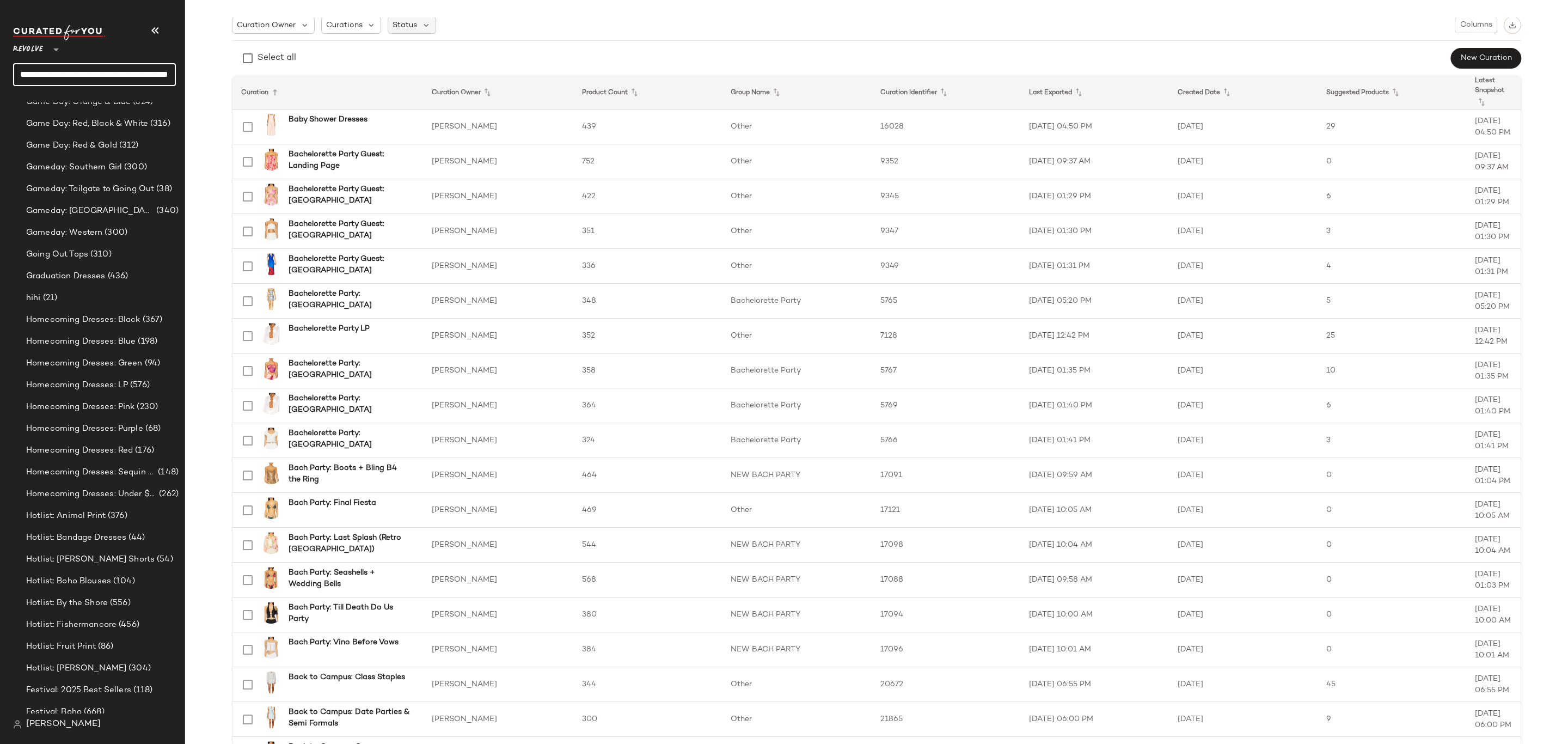
scroll to position [0, 0]
click at [436, 53] on span "Archived" at bounding box center [429, 53] width 32 height 22
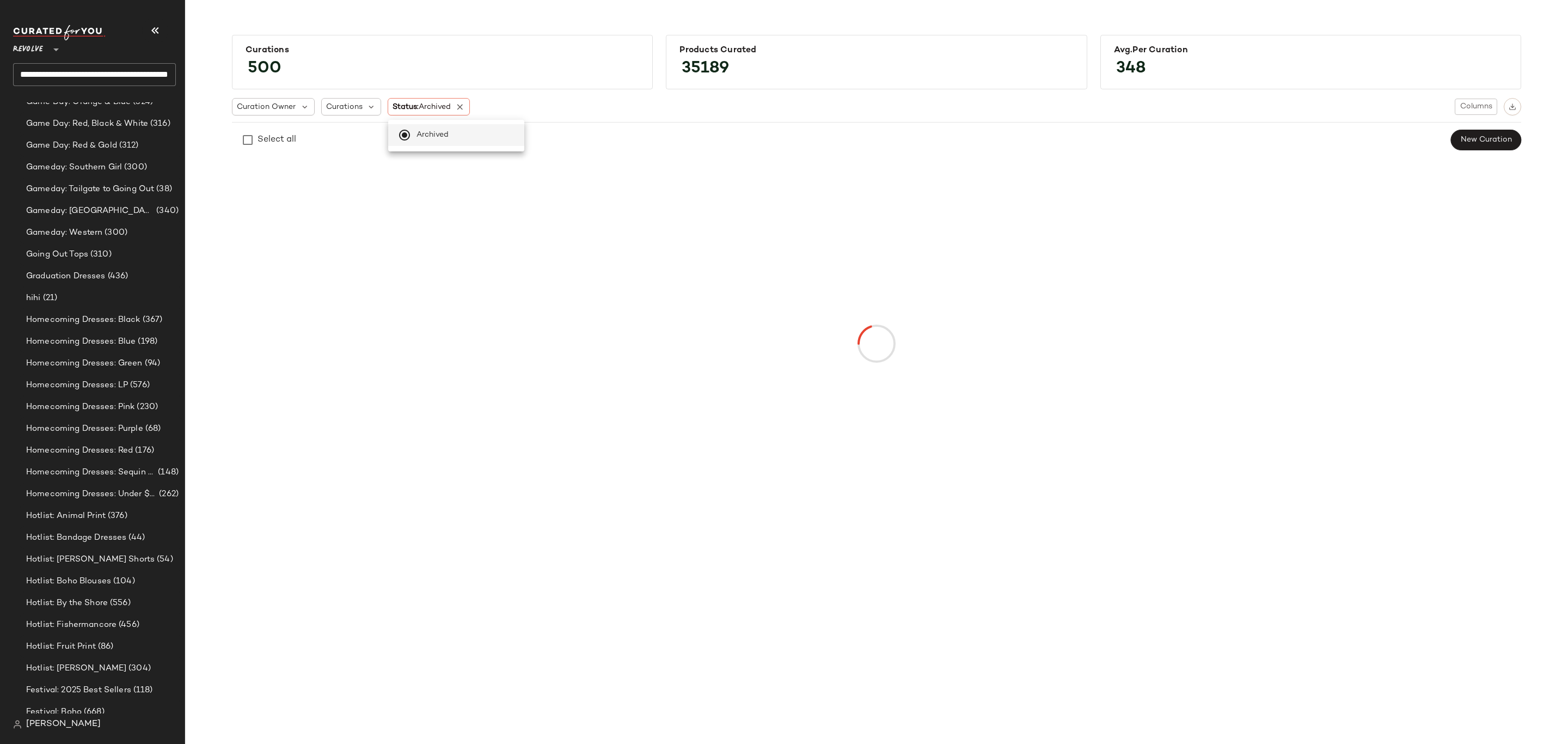
click at [361, 31] on div "Curations 500 Products Curated 35189 Avg.per Curation 348" at bounding box center [876, 58] width 1307 height 66
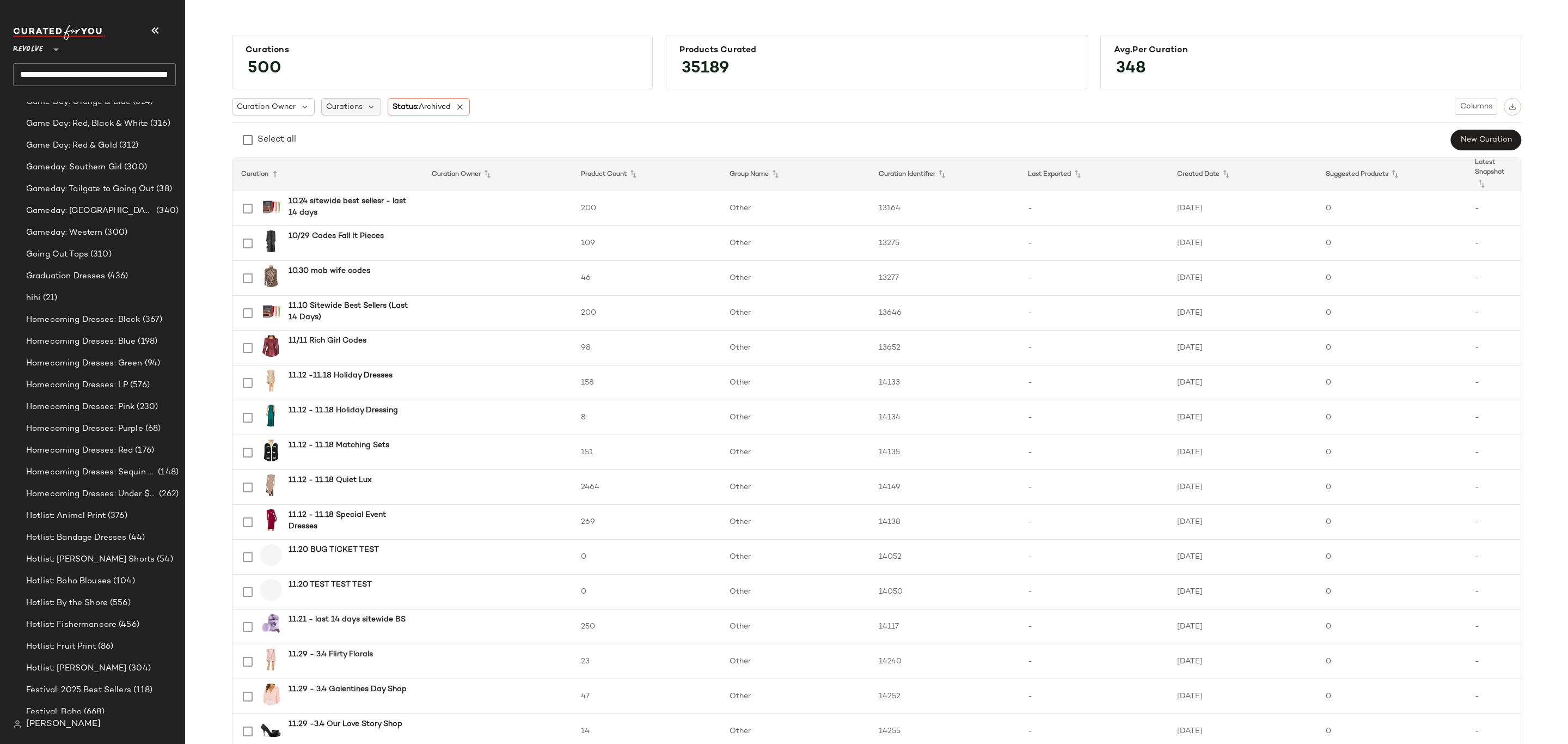
click at [344, 107] on span "Curations" at bounding box center [344, 107] width 36 height 12
click at [353, 136] on input "**********" at bounding box center [386, 136] width 119 height 16
click at [353, 136] on input "**********" at bounding box center [386, 136] width 119 height 16
click at [353, 134] on input "**********" at bounding box center [386, 136] width 119 height 16
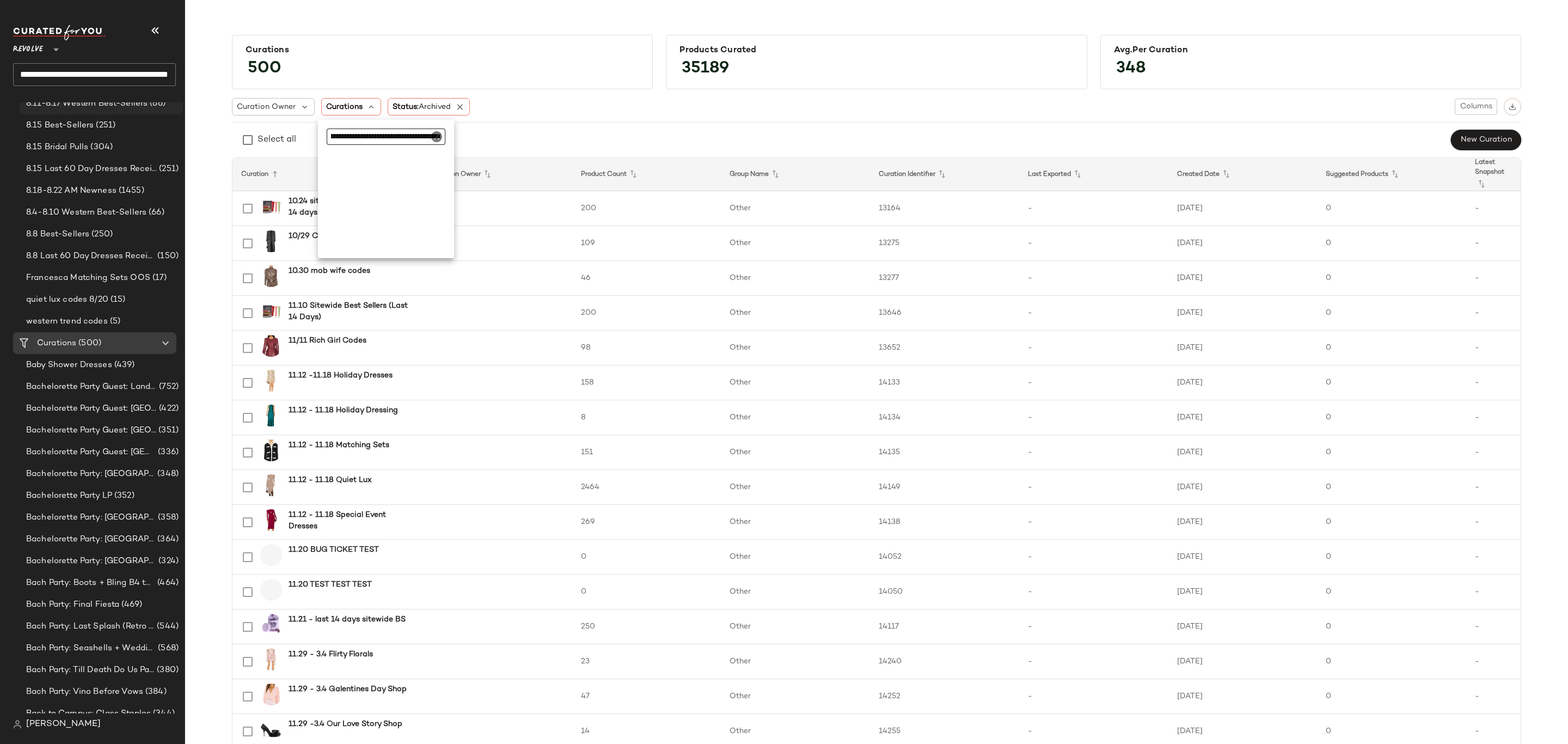
scroll to position [245, 0]
click at [84, 370] on span "Bachelorette Party: Miami" at bounding box center [90, 369] width 129 height 12
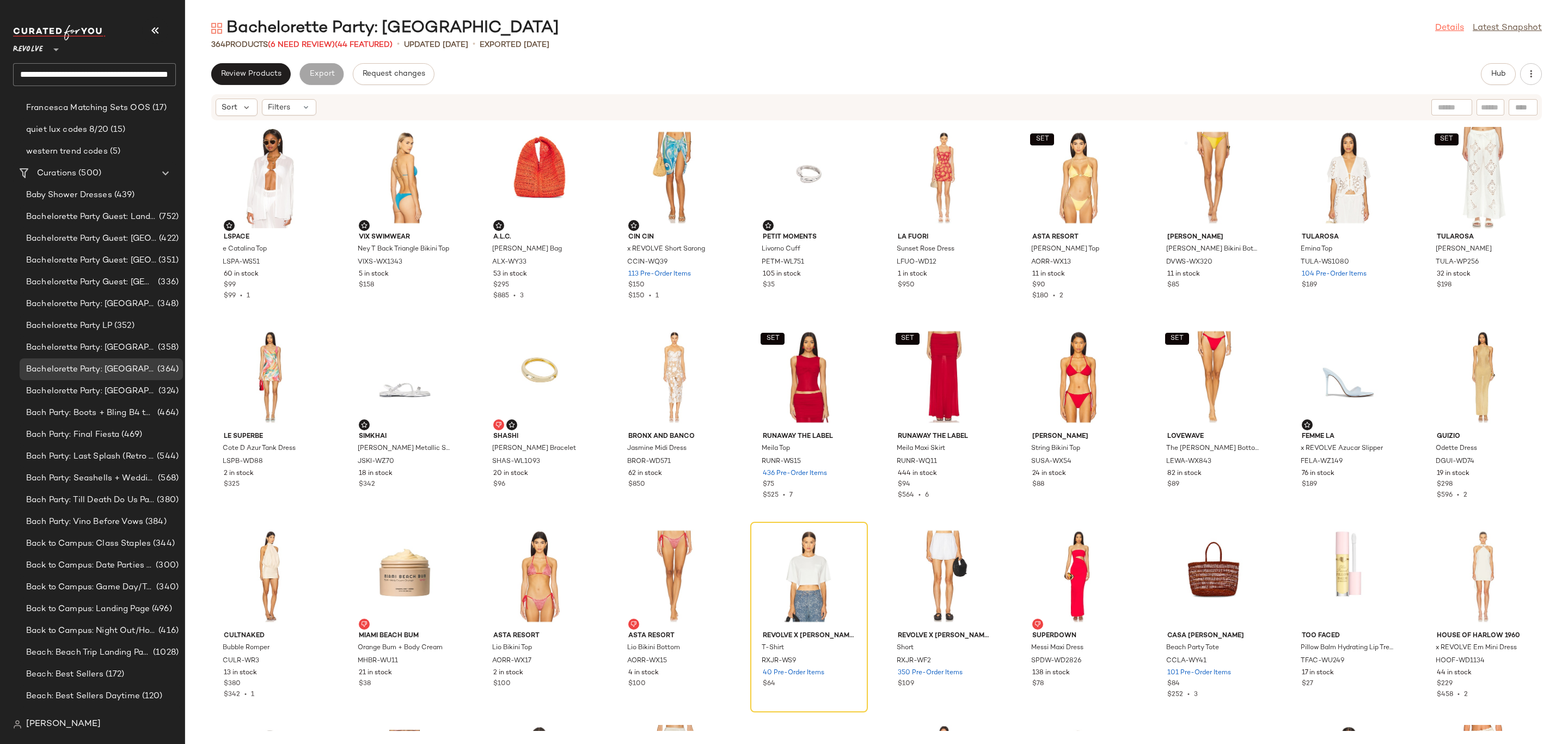
click at [1447, 29] on link "Details" at bounding box center [1450, 29] width 29 height 13
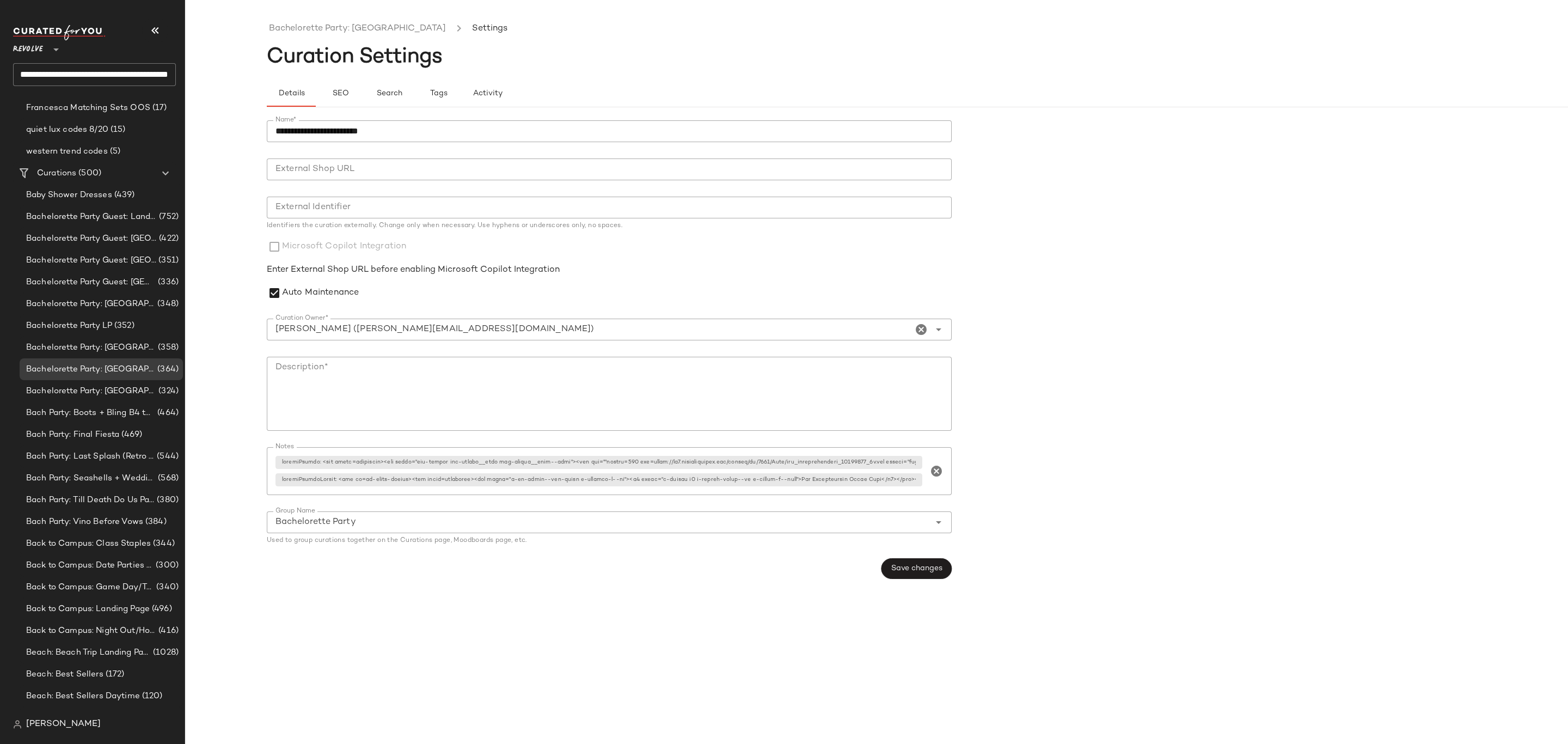
drag, startPoint x: 335, startPoint y: 30, endPoint x: 252, endPoint y: 117, distance: 120.2
click at [335, 30] on link "Bachelorette Party: Miami" at bounding box center [357, 29] width 177 height 14
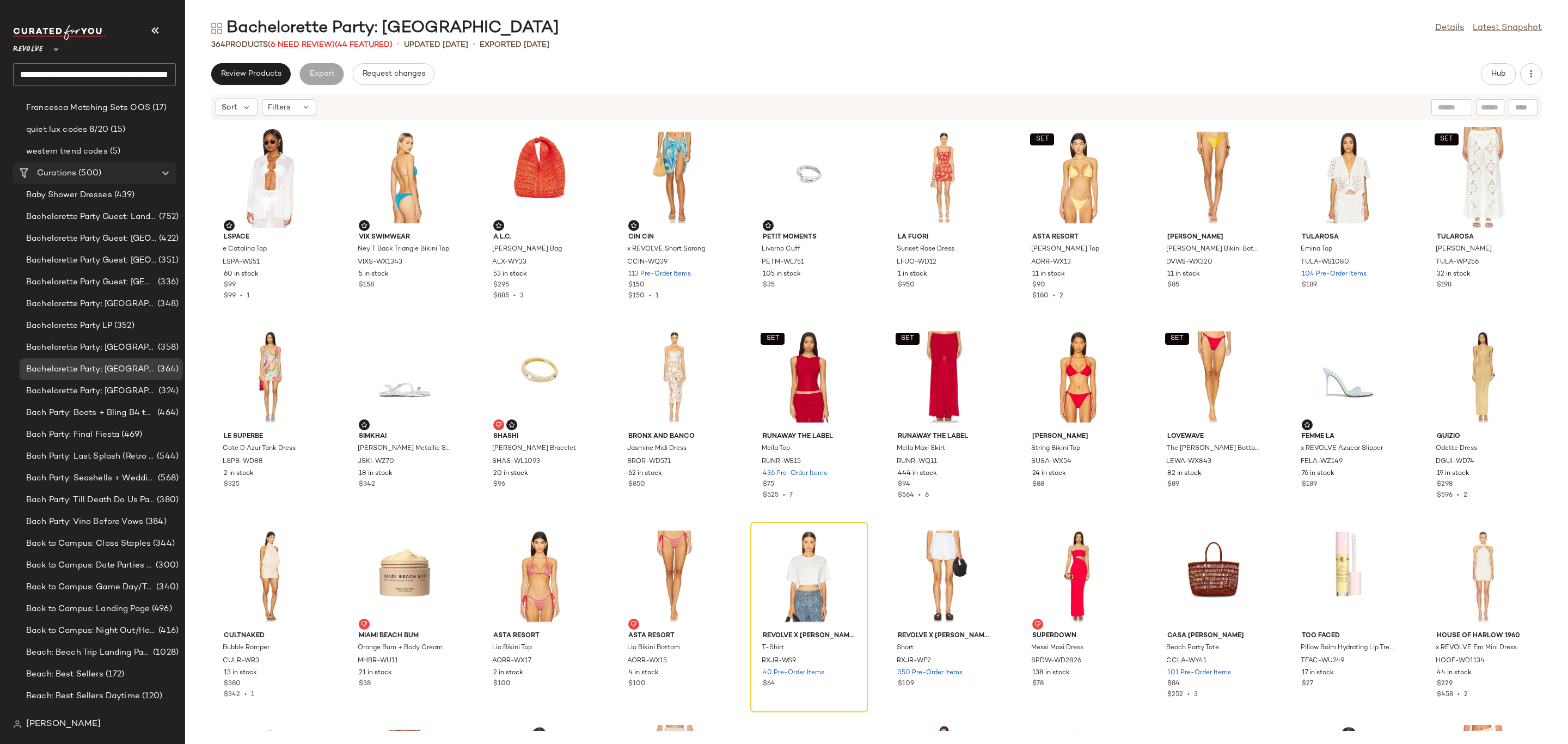
click at [103, 171] on div "Curations (500)" at bounding box center [95, 173] width 123 height 12
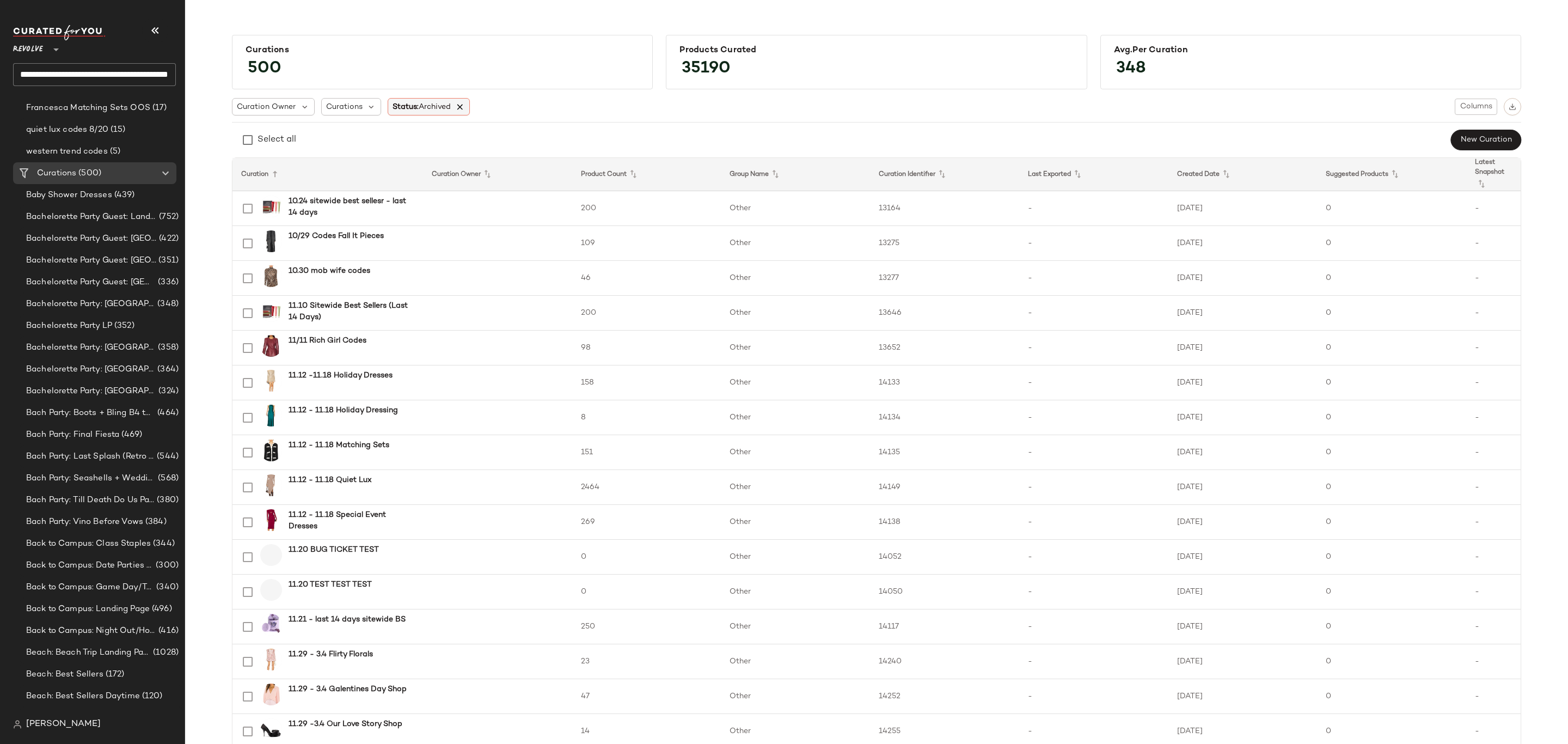
click at [461, 103] on icon at bounding box center [460, 106] width 10 height 10
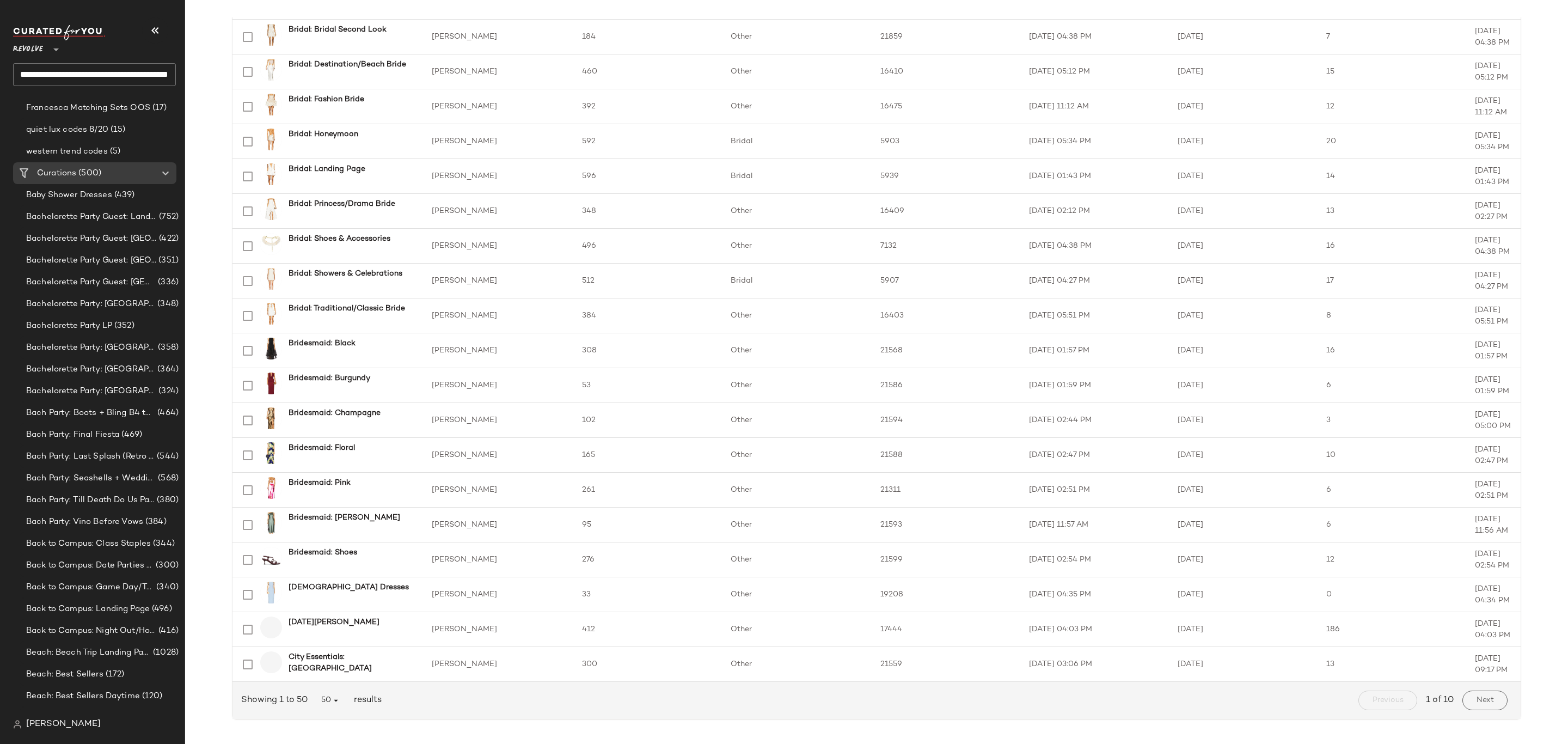
scroll to position [1253, 0]
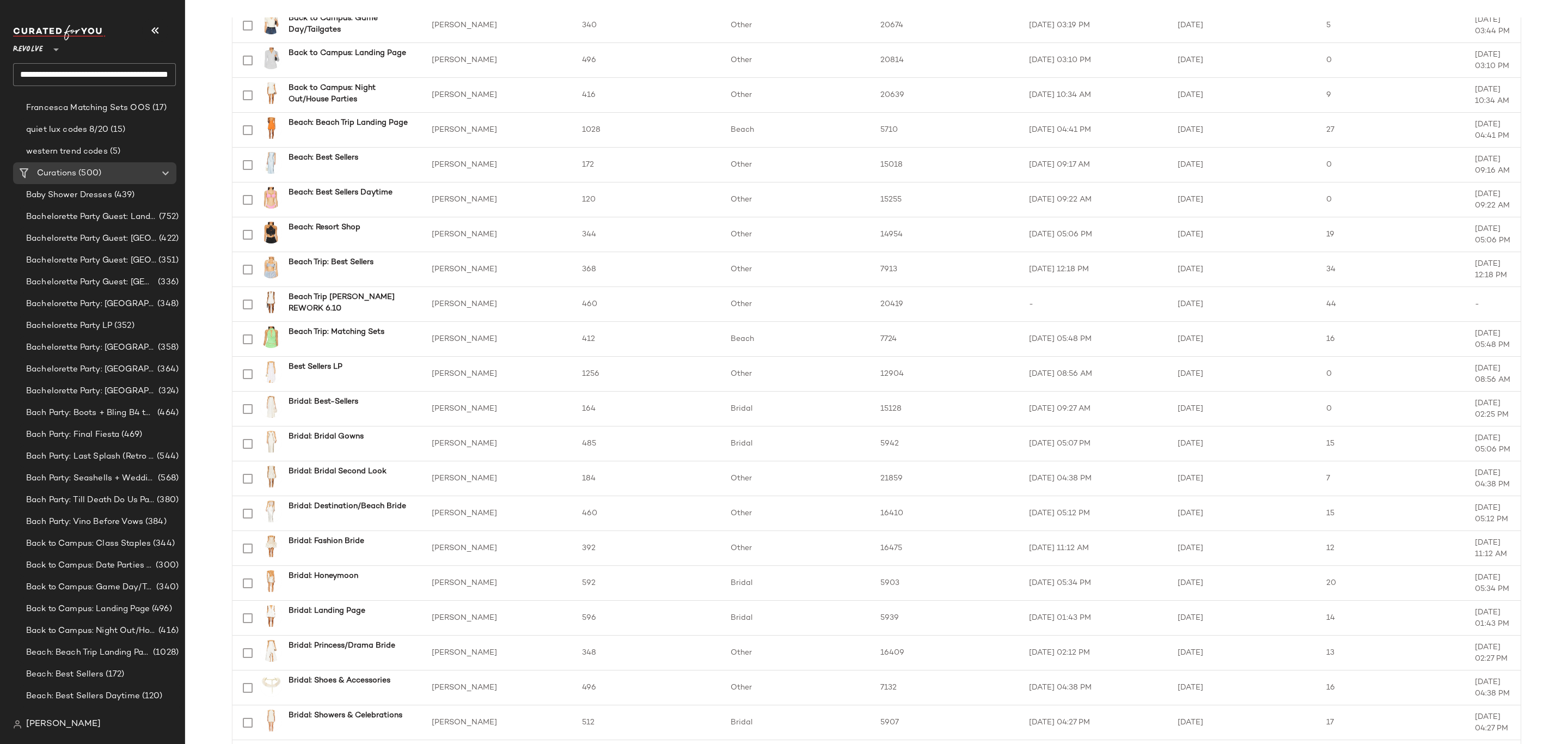
scroll to position [600, 0]
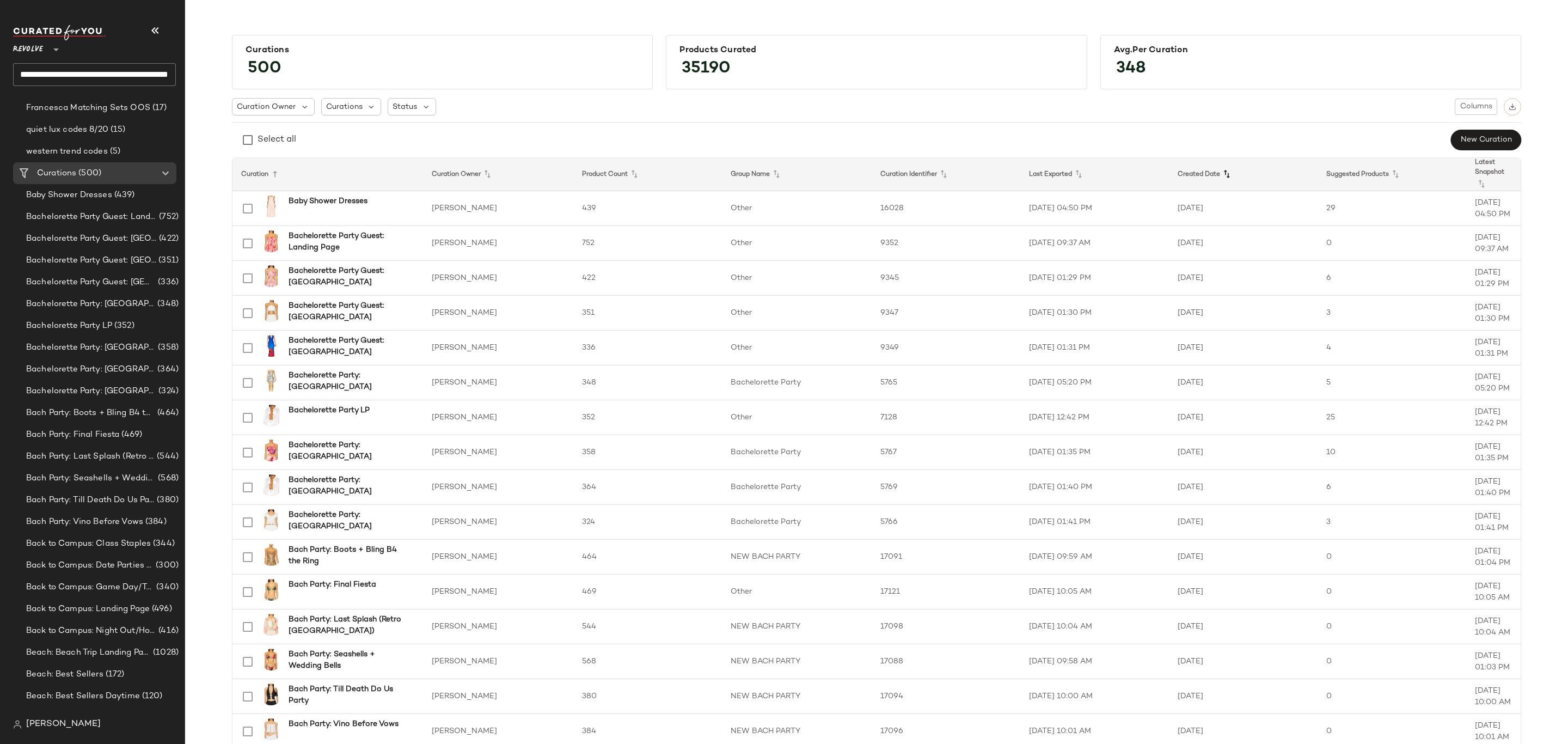
click at [1227, 173] on icon at bounding box center [1227, 174] width 13 height 13
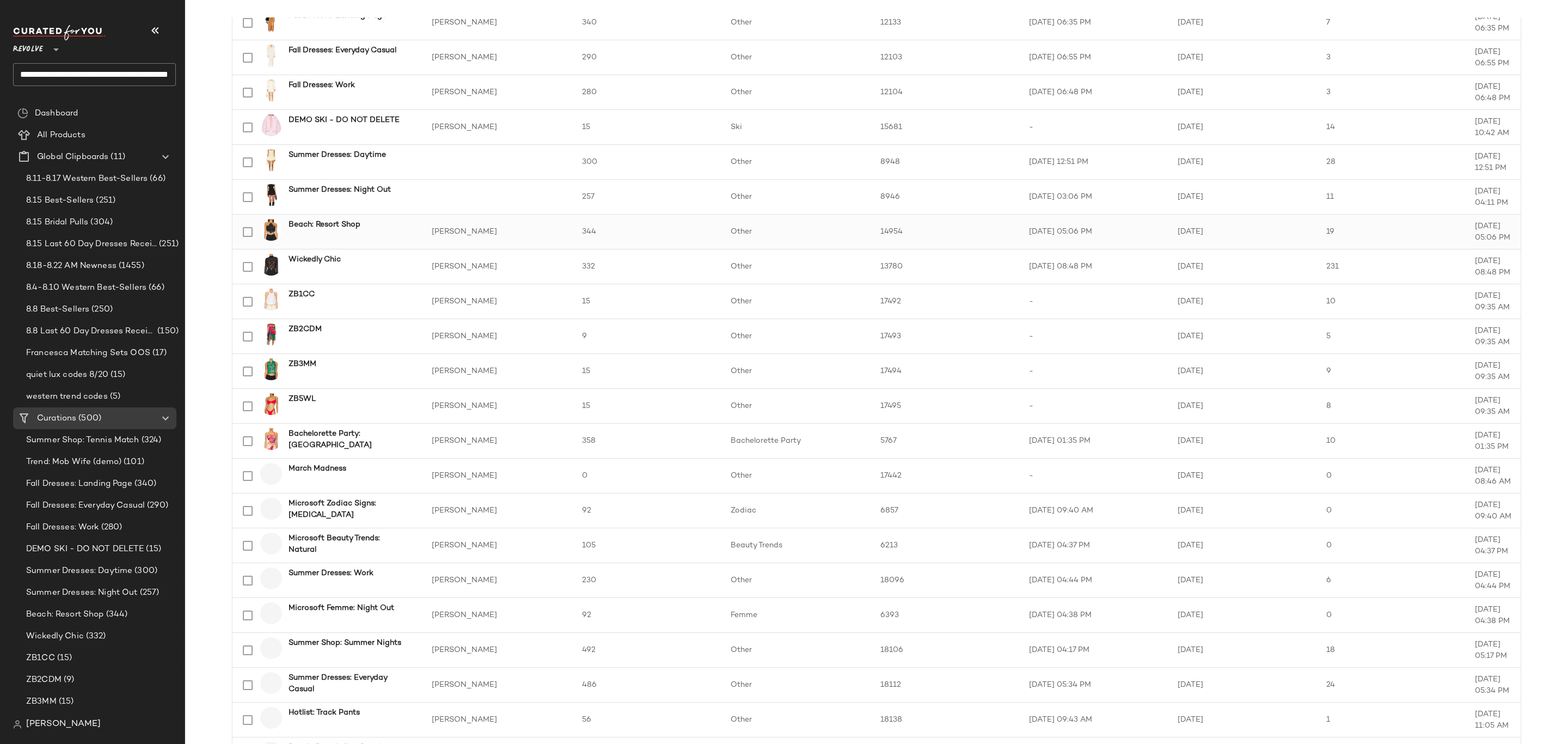
scroll to position [327, 0]
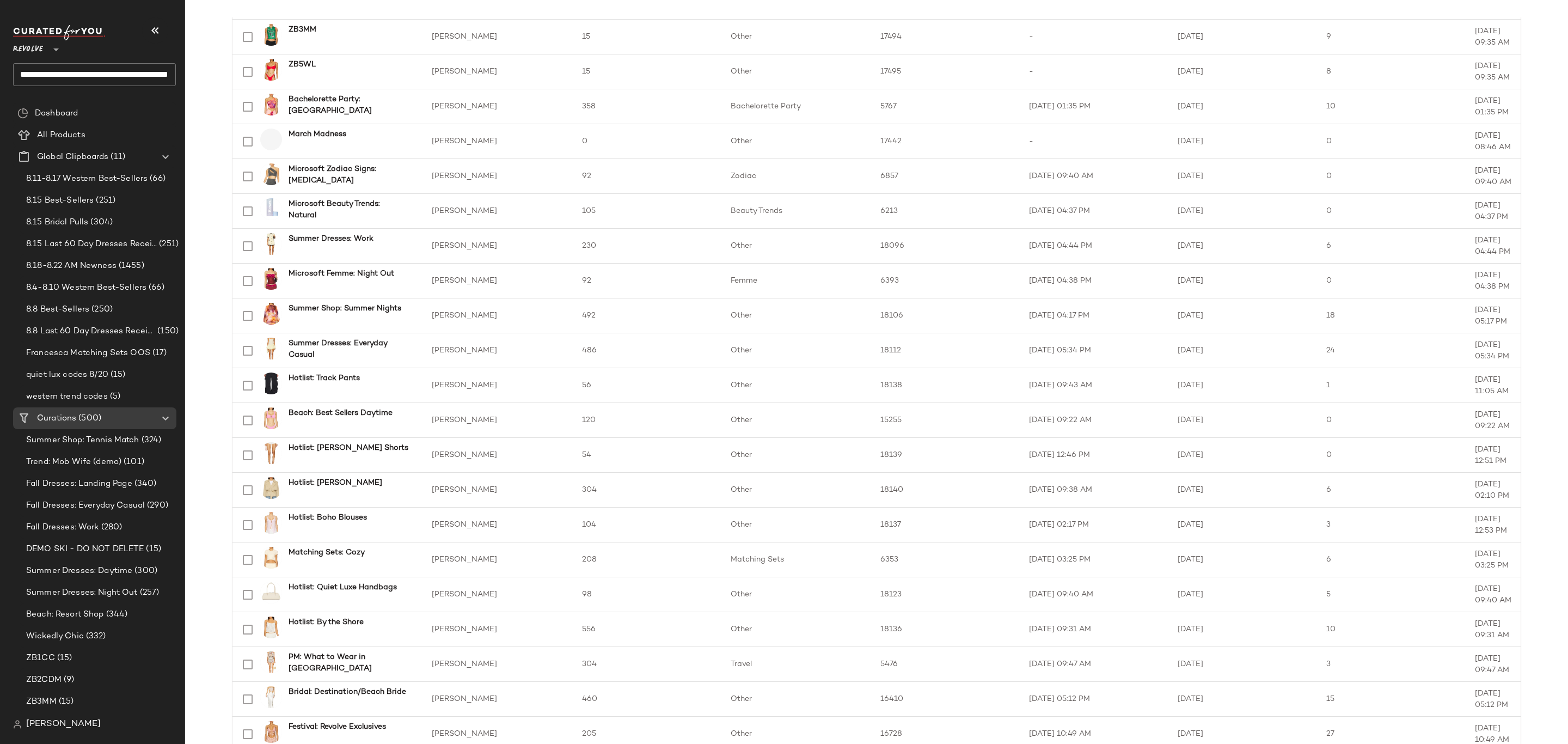
scroll to position [571, 0]
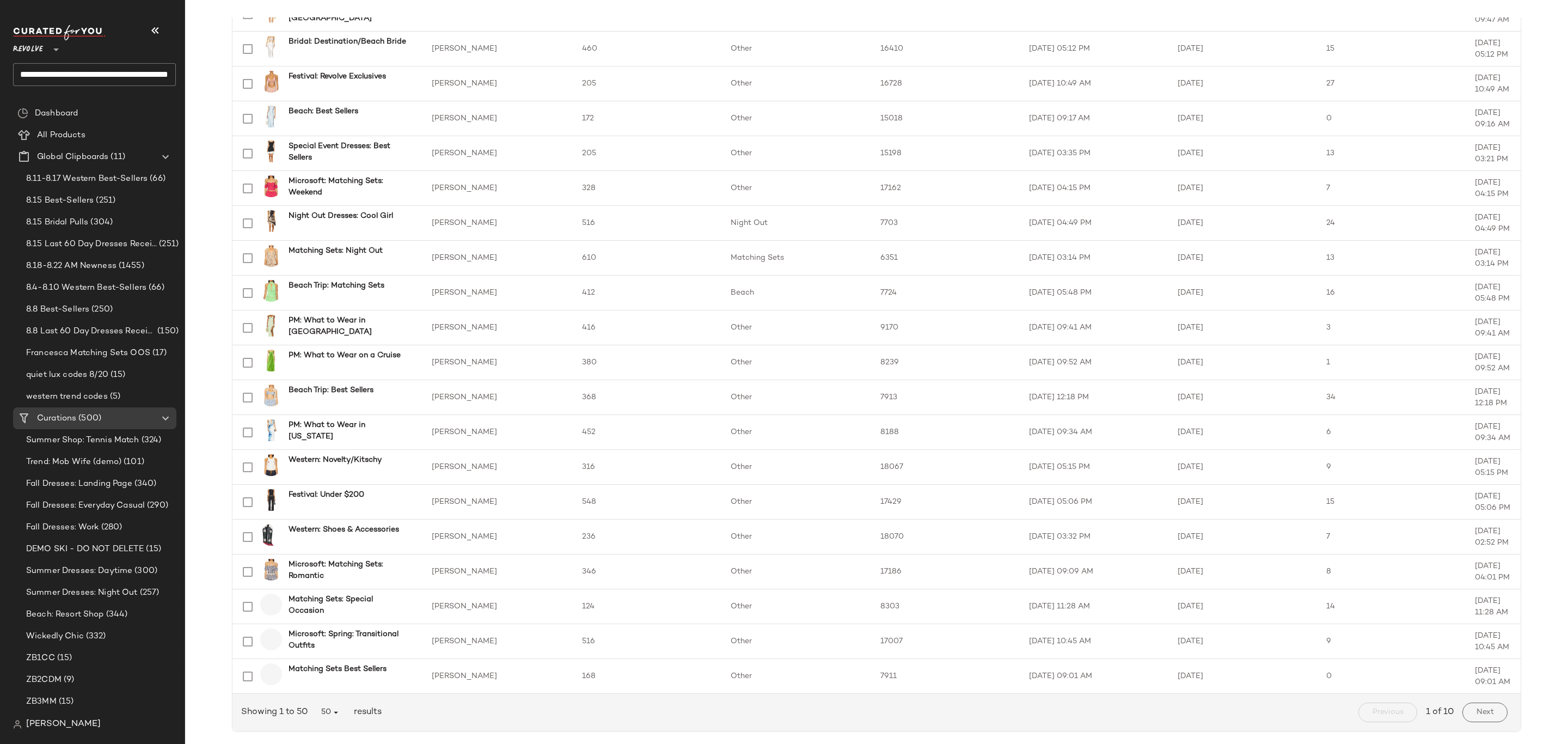
scroll to position [1253, 0]
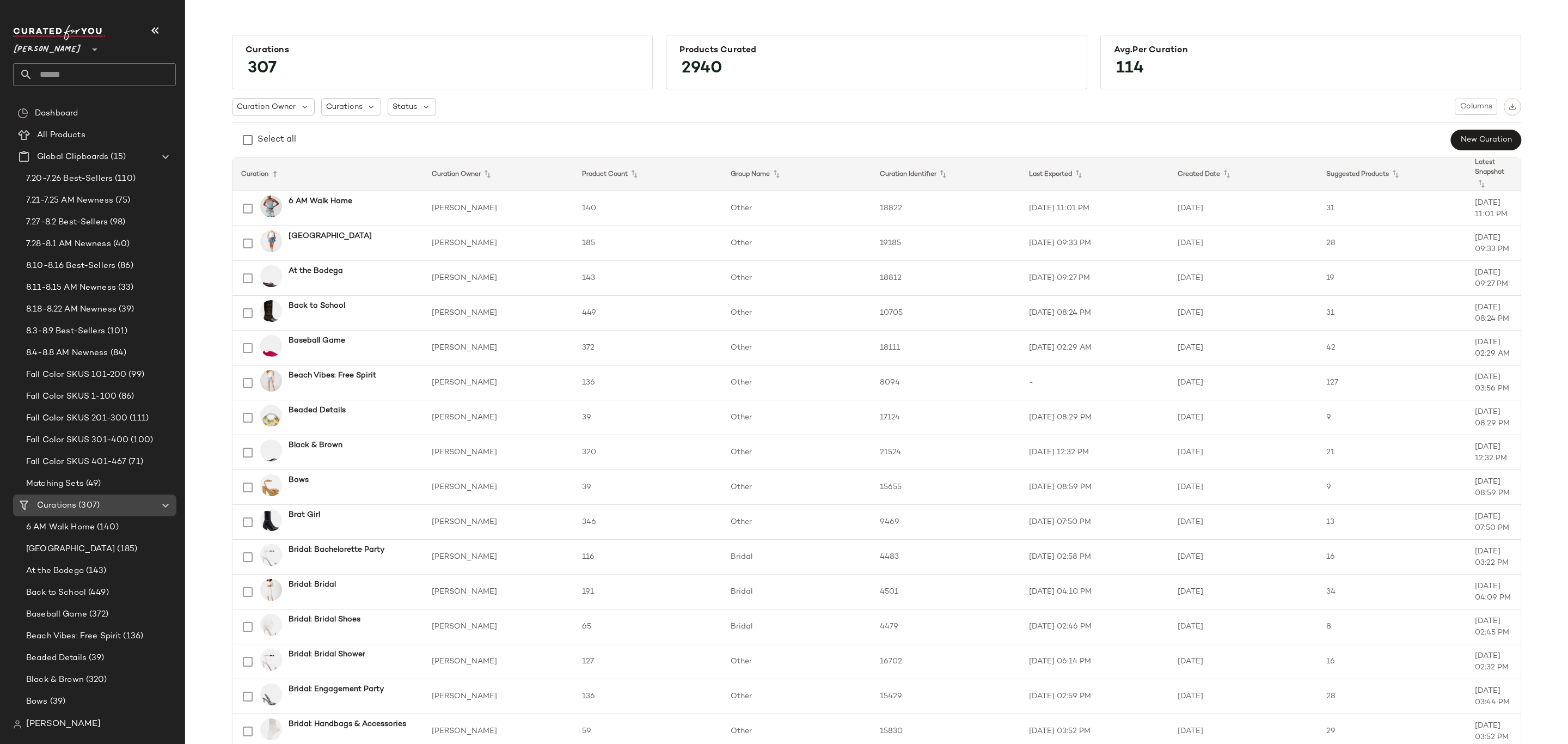
click at [56, 505] on span "Curations" at bounding box center [56, 505] width 39 height 12
click at [91, 139] on div "All Products" at bounding box center [103, 135] width 138 height 12
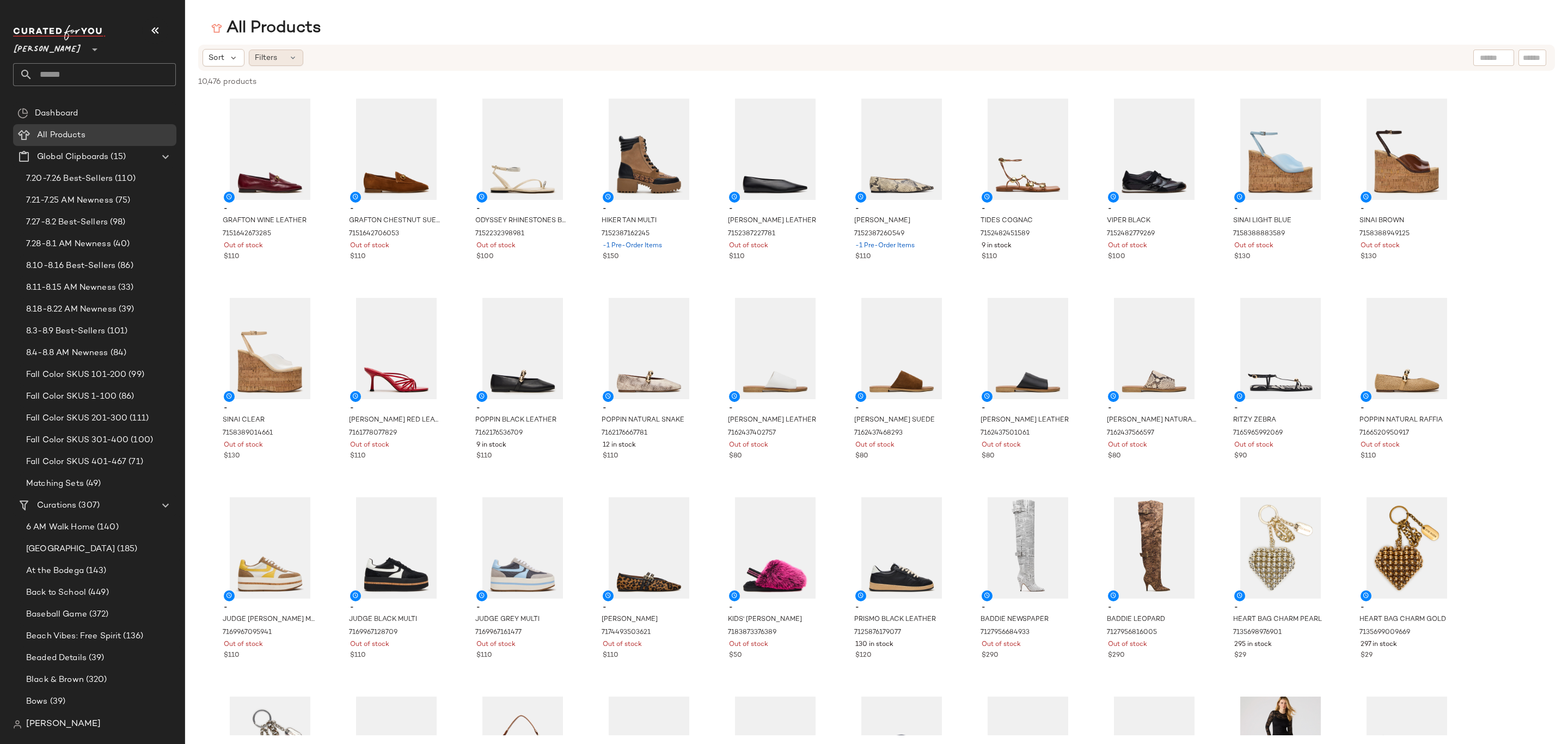
click at [272, 59] on span "Filters" at bounding box center [266, 58] width 22 height 12
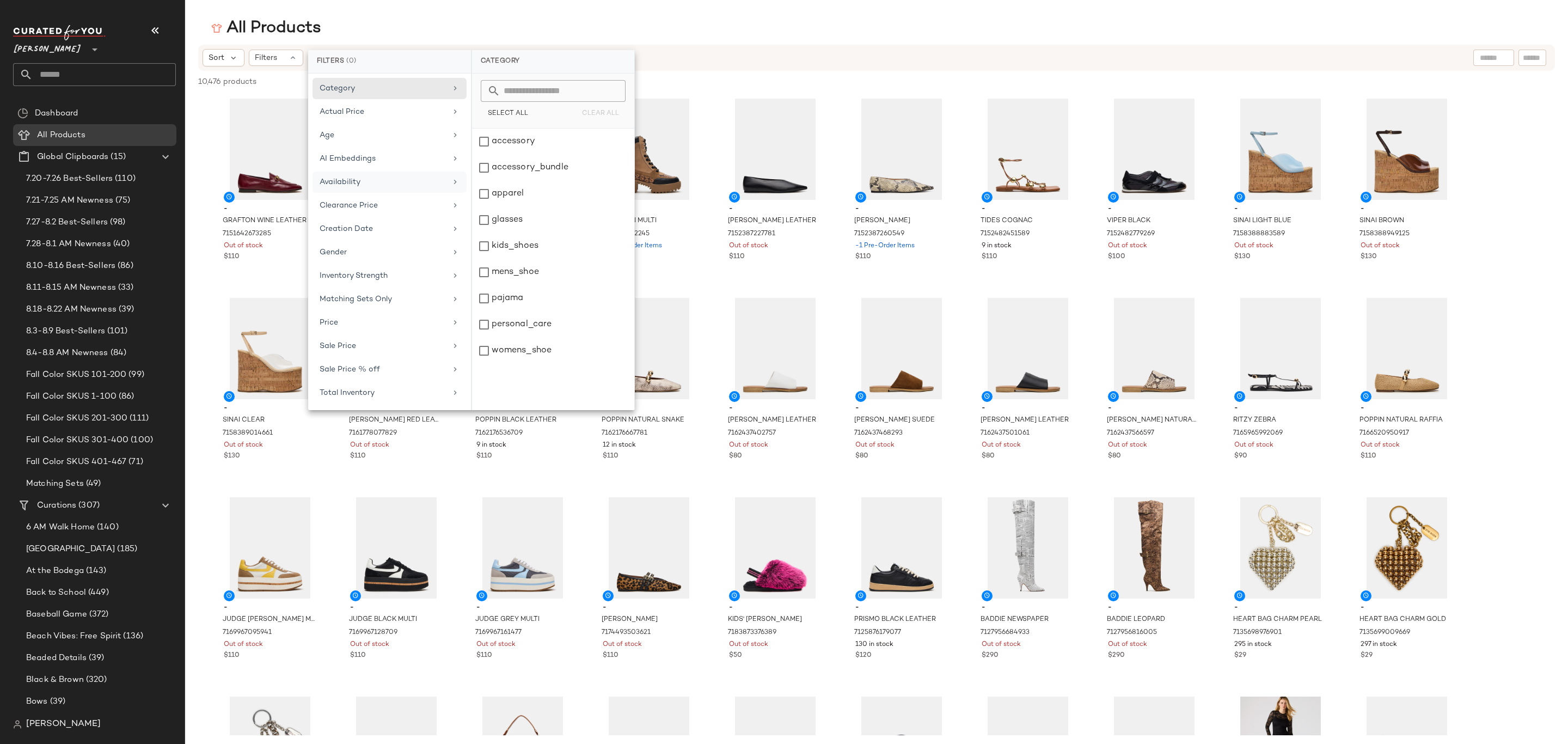
click at [371, 184] on div "Availability" at bounding box center [383, 182] width 127 height 12
click at [538, 181] on div "out_of_stock" at bounding box center [553, 194] width 162 height 26
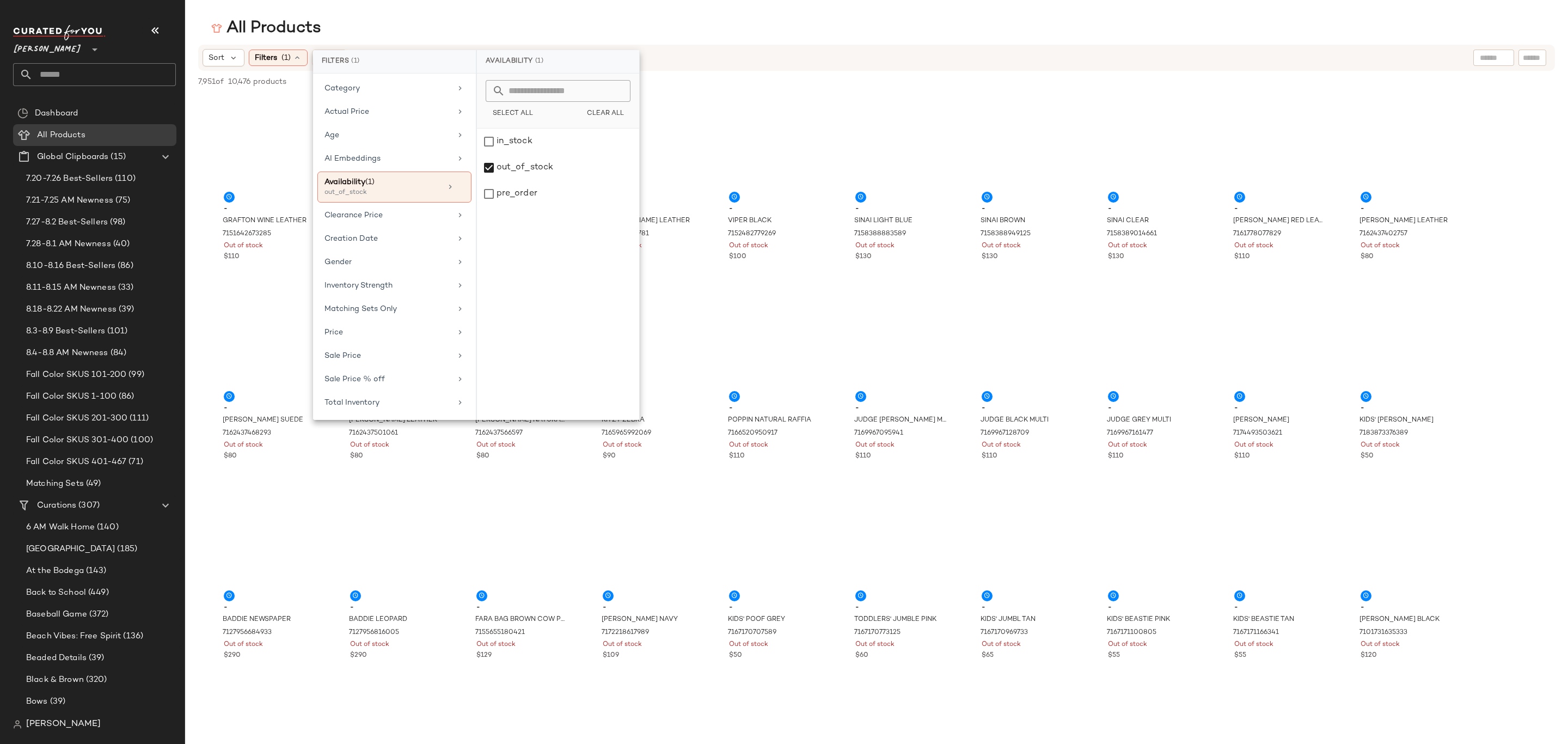
click at [817, 29] on div "All Products" at bounding box center [876, 29] width 1383 height 22
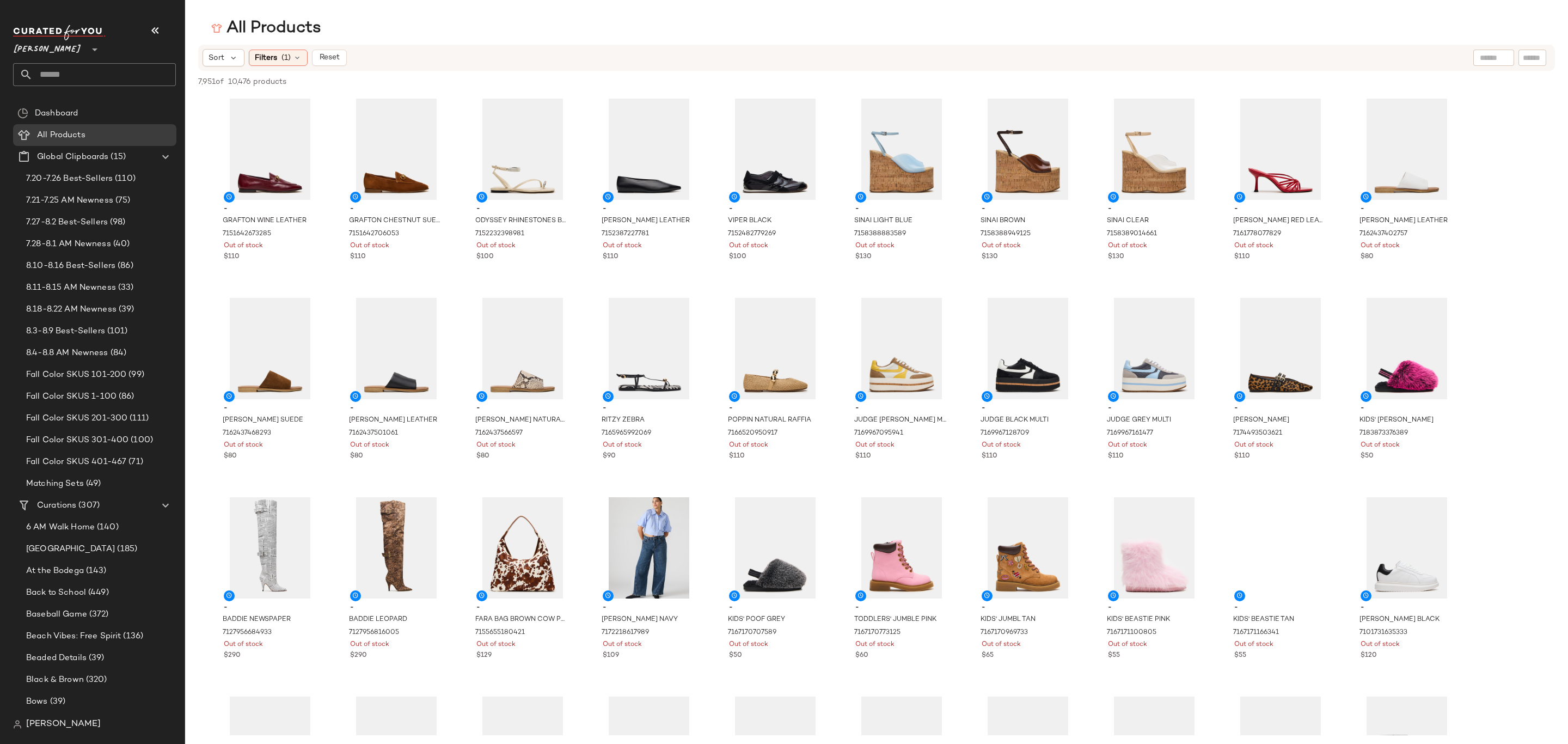
click at [817, 29] on div "All Products" at bounding box center [876, 29] width 1383 height 22
click at [139, 496] on Curations "Curations (307)" at bounding box center [95, 505] width 163 height 22
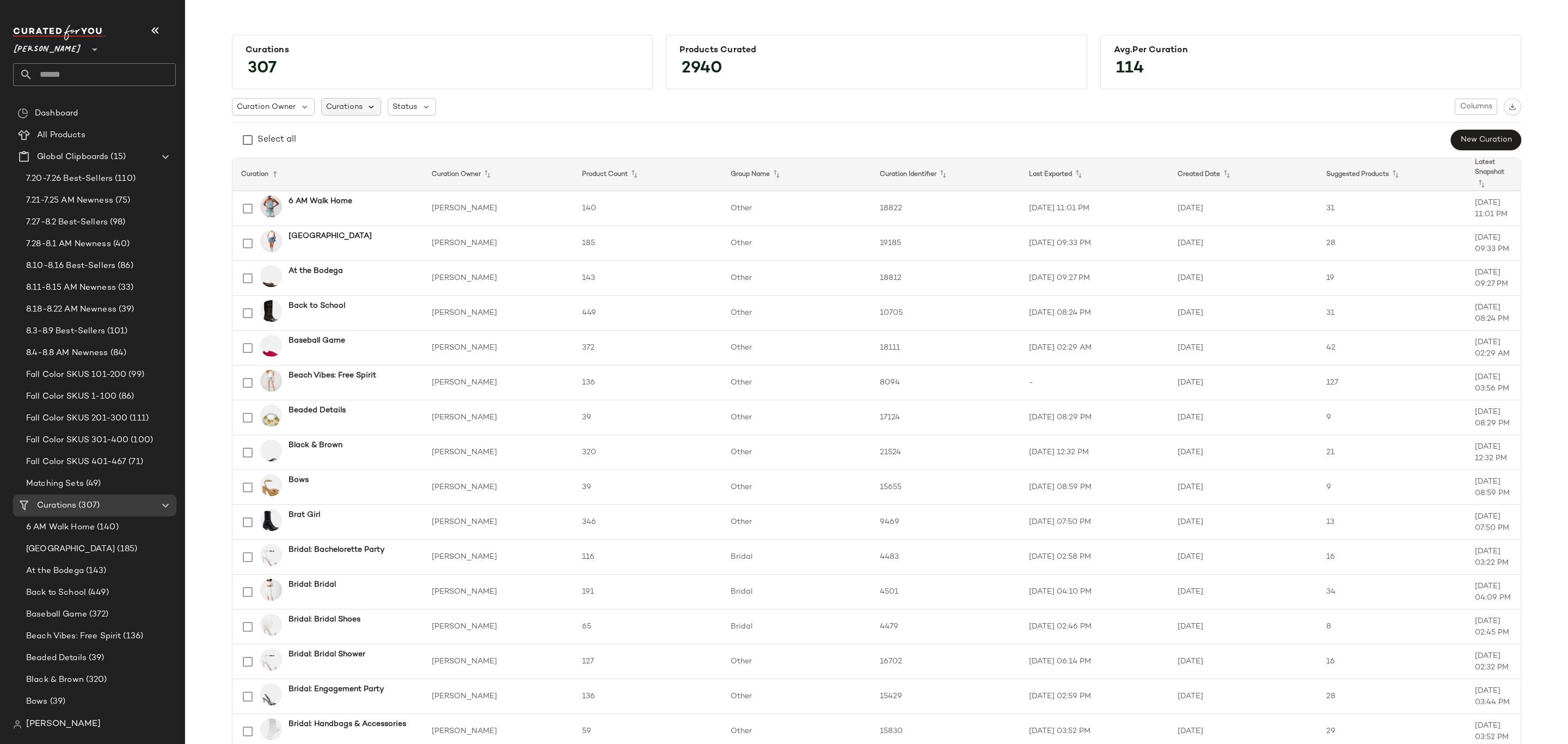
click at [367, 105] on icon at bounding box center [372, 106] width 10 height 10
click at [410, 101] on span "Status" at bounding box center [405, 107] width 25 height 12
click at [420, 131] on span "Archived" at bounding box center [429, 135] width 32 height 22
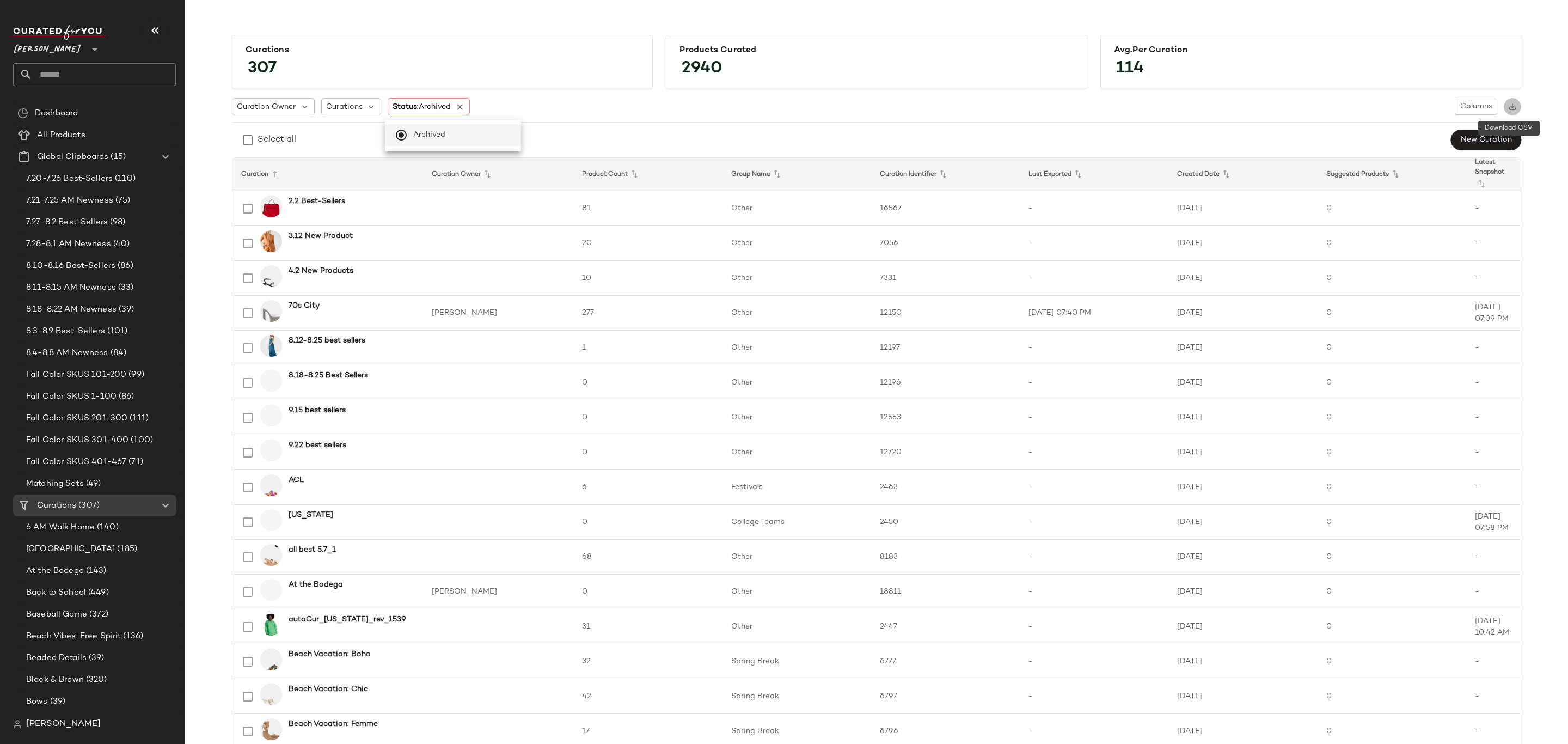
click at [1510, 103] on img "button" at bounding box center [1513, 107] width 8 height 8
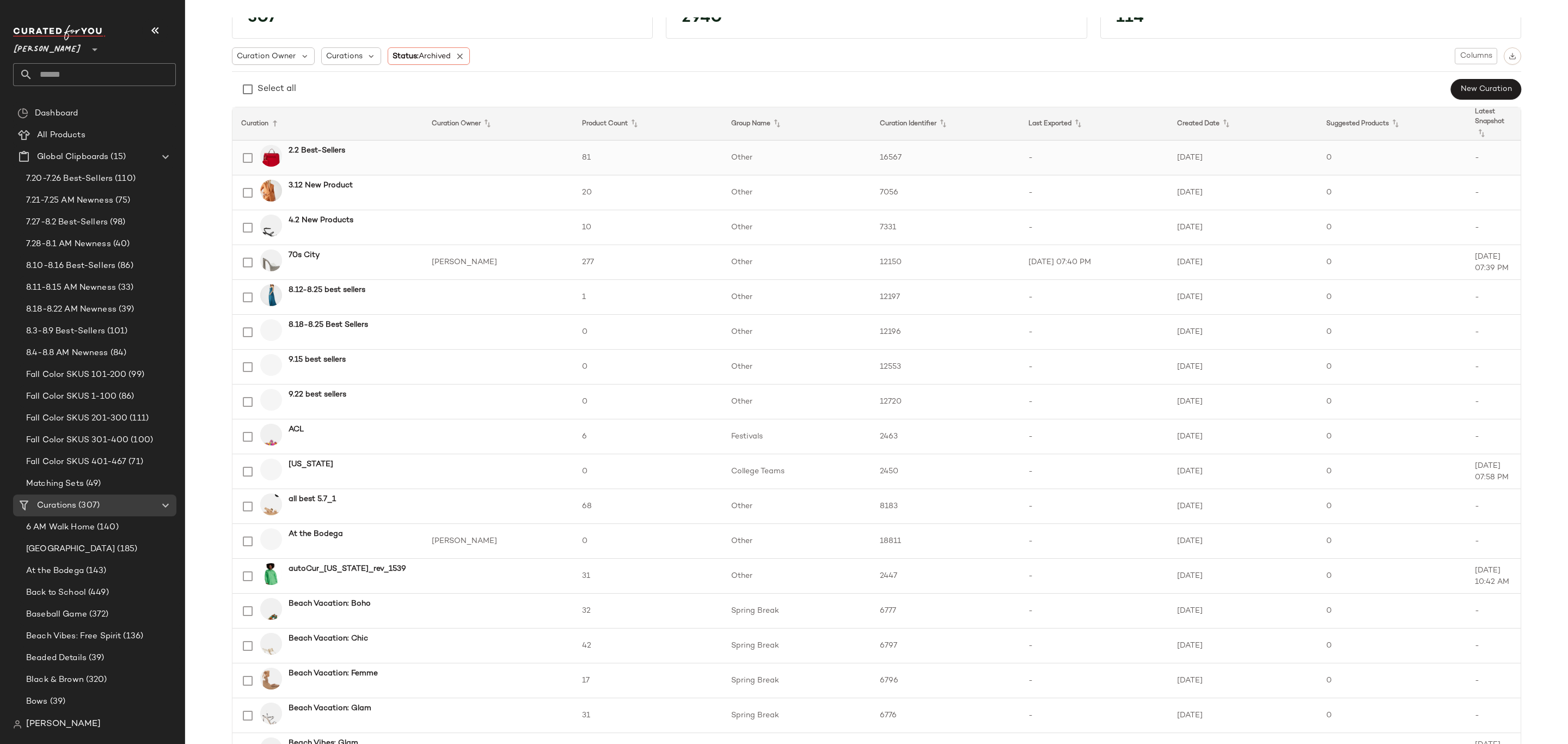
scroll to position [2, 0]
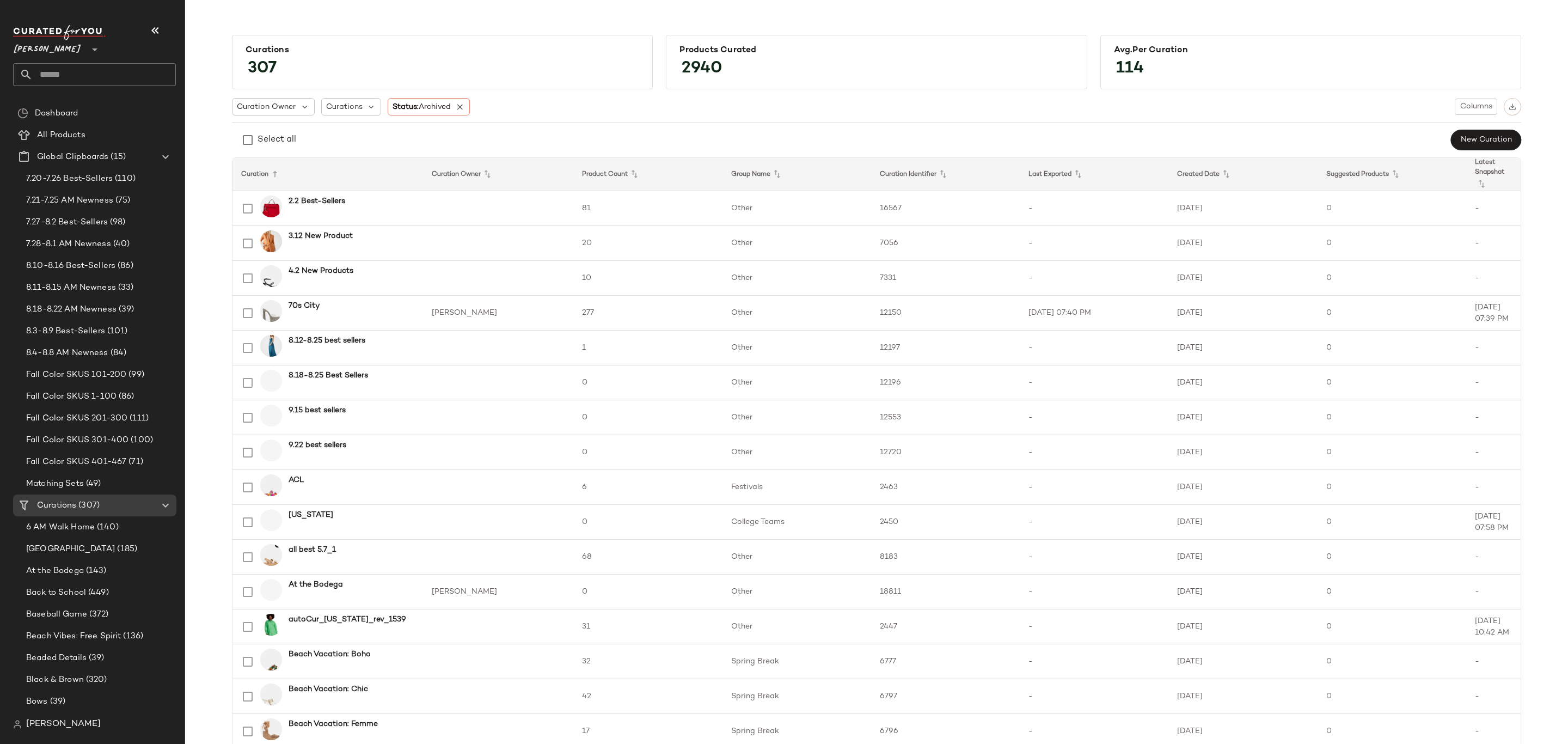
click at [242, 131] on div at bounding box center [248, 140] width 16 height 22
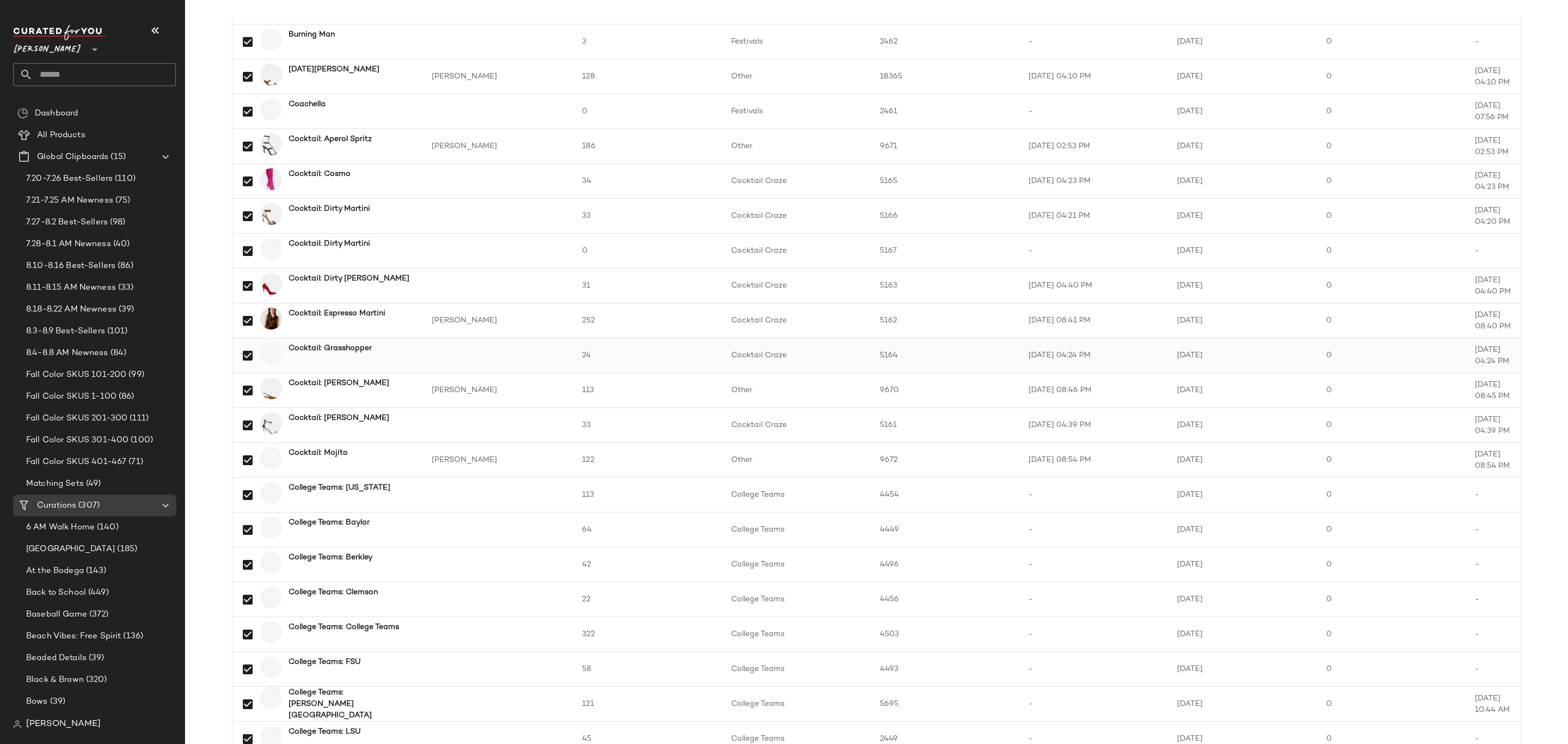
scroll to position [1144, 0]
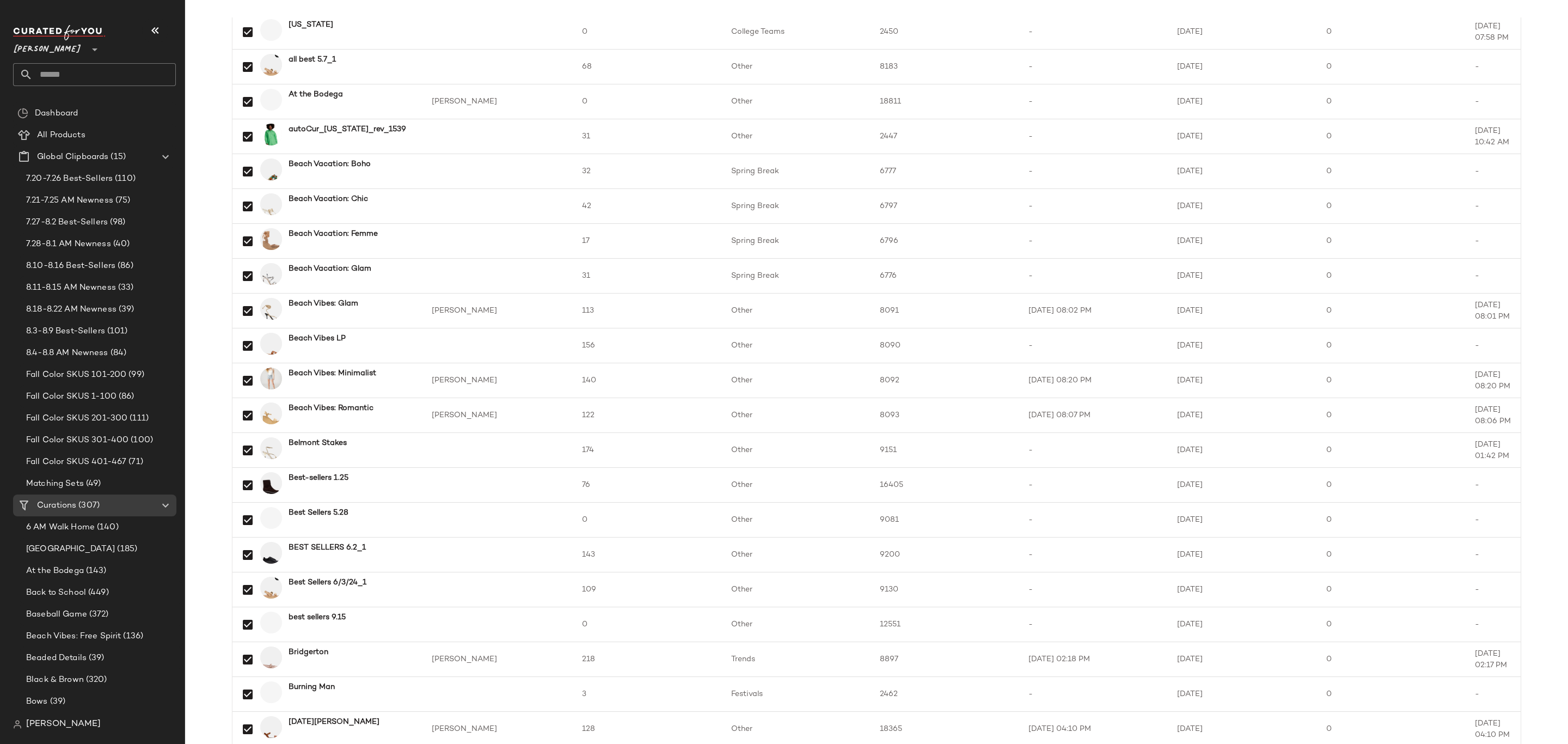
scroll to position [82, 0]
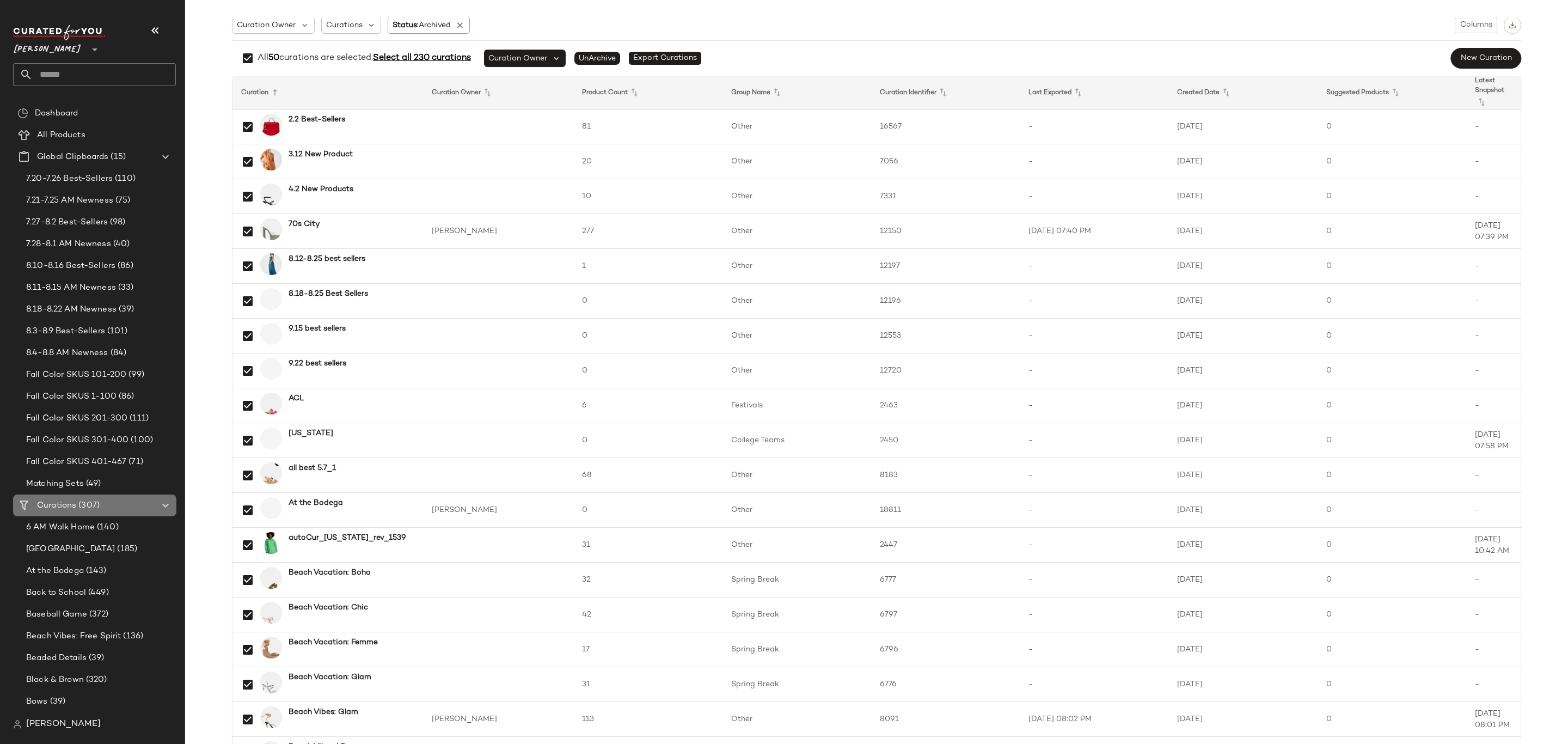
click at [97, 505] on span "(307)" at bounding box center [88, 505] width 23 height 12
click at [459, 21] on icon at bounding box center [460, 25] width 10 height 10
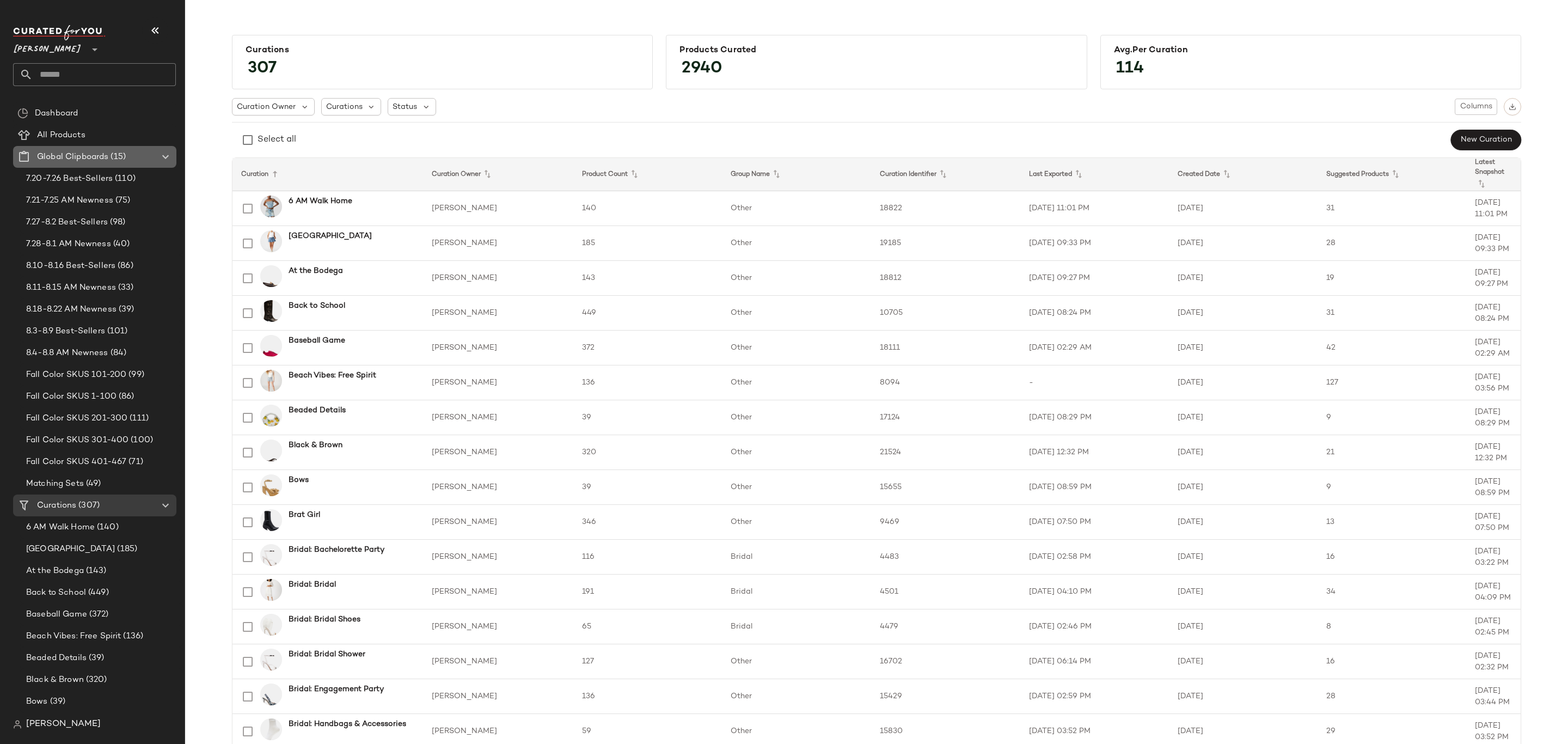
click at [63, 150] on span "Global Clipboards" at bounding box center [73, 156] width 71 height 12
